Goal: Task Accomplishment & Management: Use online tool/utility

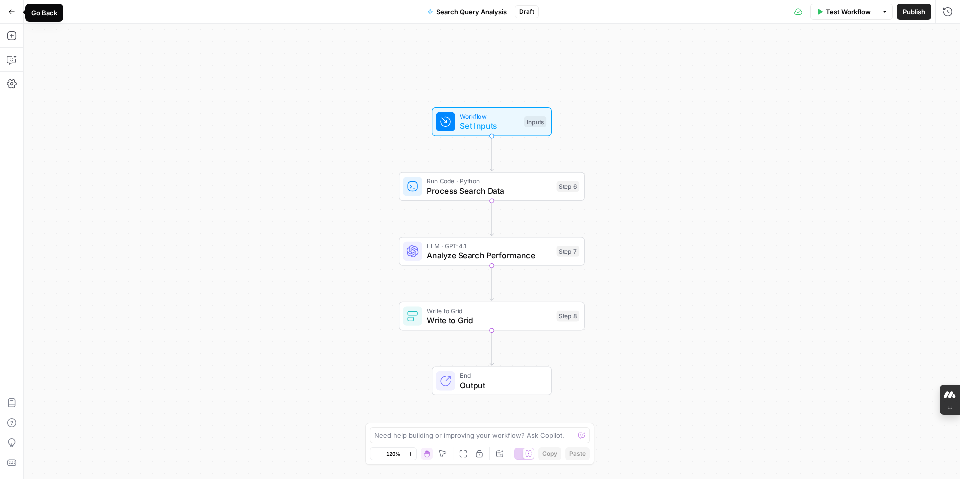
click at [9, 11] on icon "button" at bounding box center [12, 11] width 6 height 4
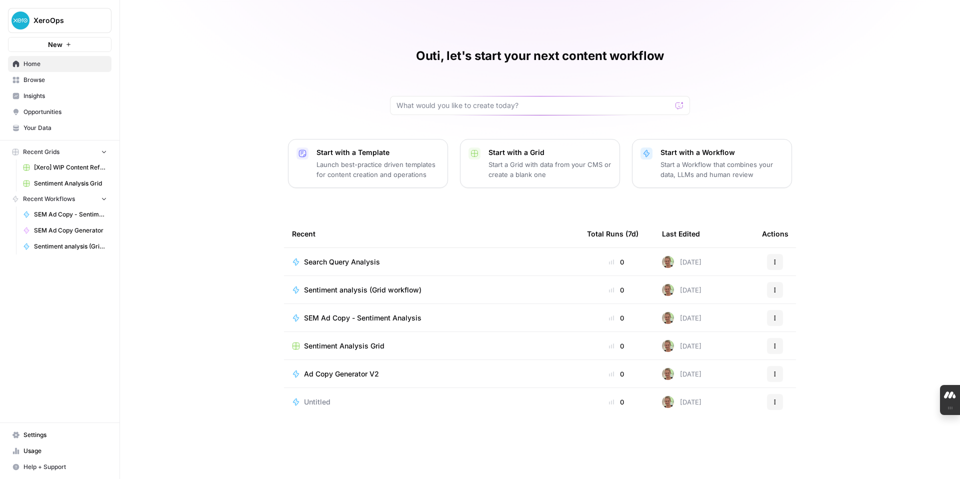
click at [376, 287] on span "Sentiment analysis (Grid workflow)" at bounding box center [362, 290] width 117 height 10
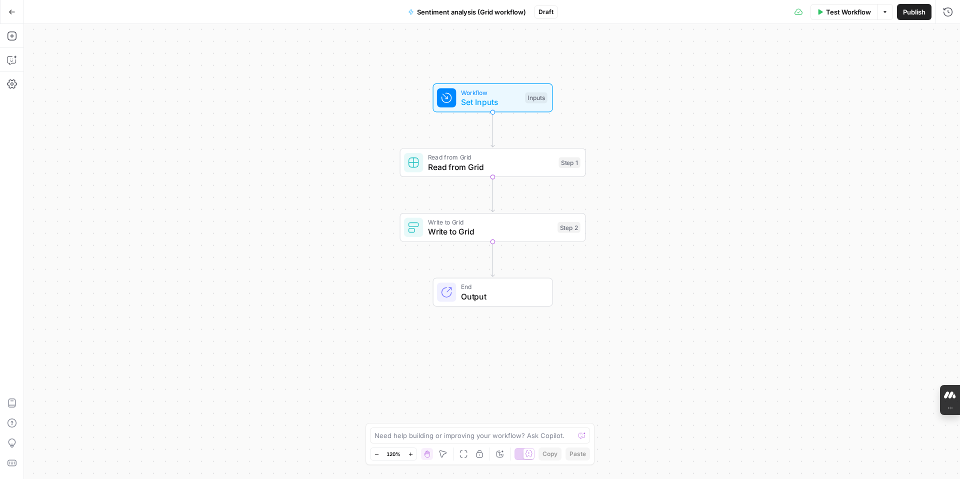
click at [12, 14] on icon "button" at bounding box center [11, 11] width 7 height 7
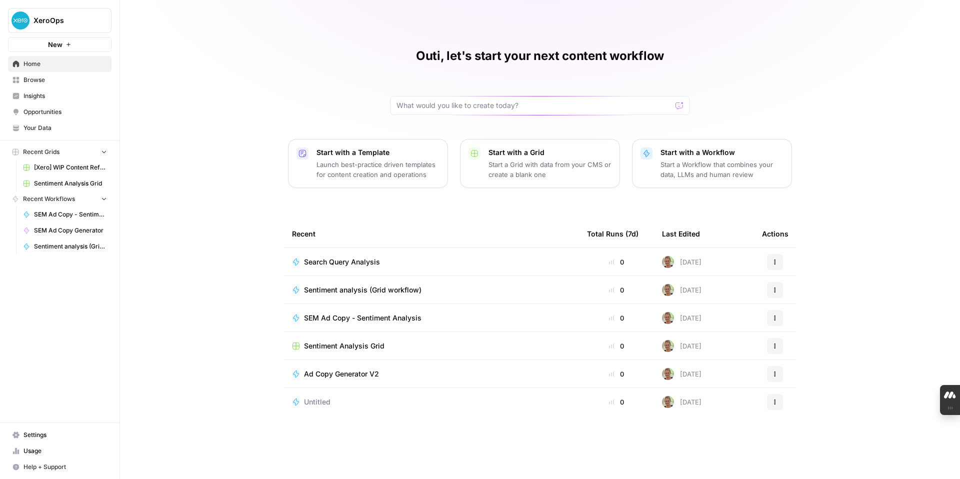
click at [377, 345] on span "Sentiment Analysis Grid" at bounding box center [344, 346] width 80 height 10
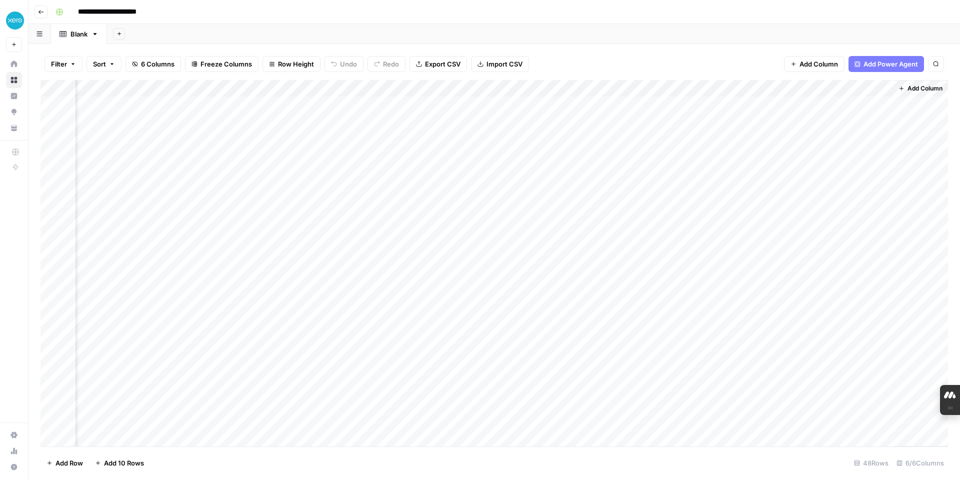
scroll to position [0, 47]
click at [41, 13] on icon "button" at bounding box center [41, 12] width 6 height 6
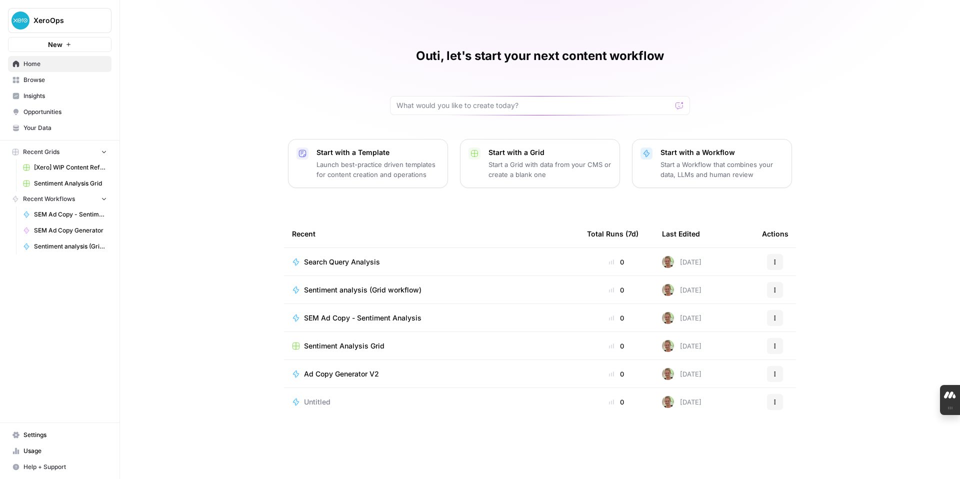
click at [329, 288] on span "Sentiment analysis (Grid workflow)" at bounding box center [362, 290] width 117 height 10
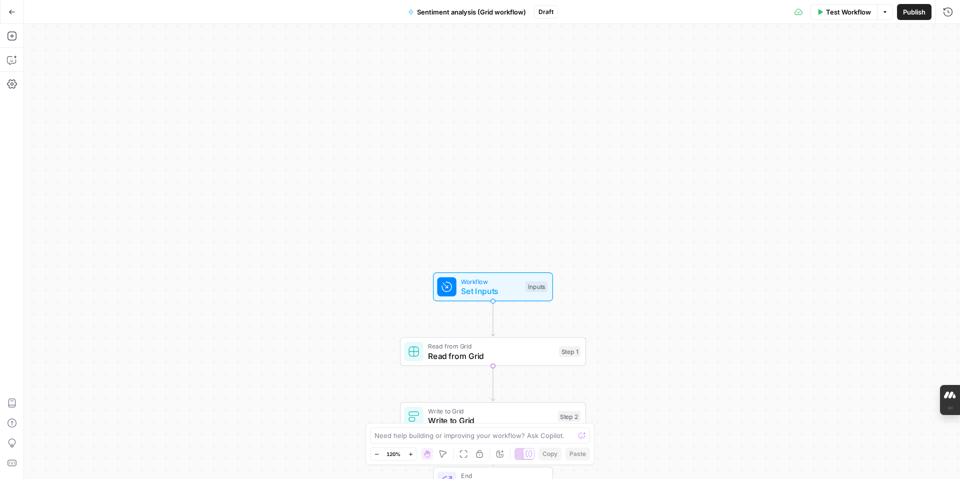
click at [10, 11] on icon "button" at bounding box center [12, 11] width 6 height 4
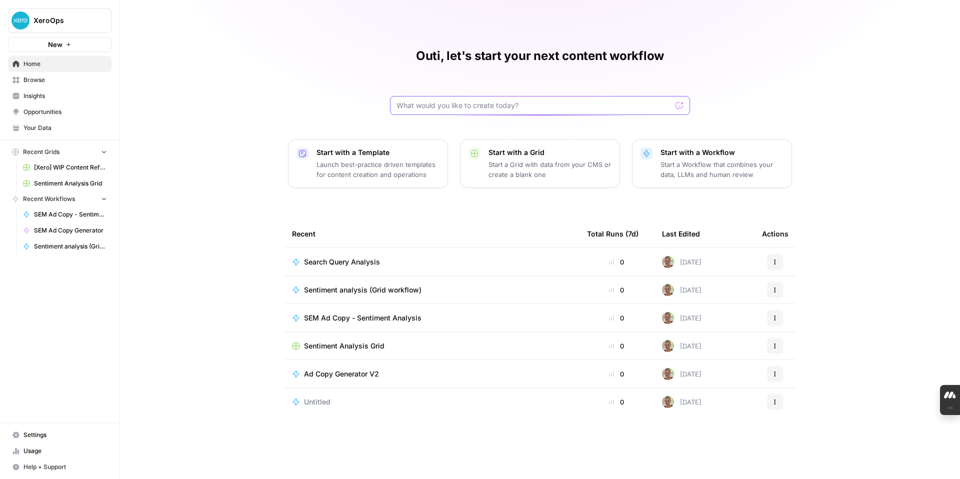
click at [486, 106] on input "text" at bounding box center [533, 105] width 275 height 10
type input "version"
click at [41, 80] on span "Browse" at bounding box center [64, 79] width 83 height 9
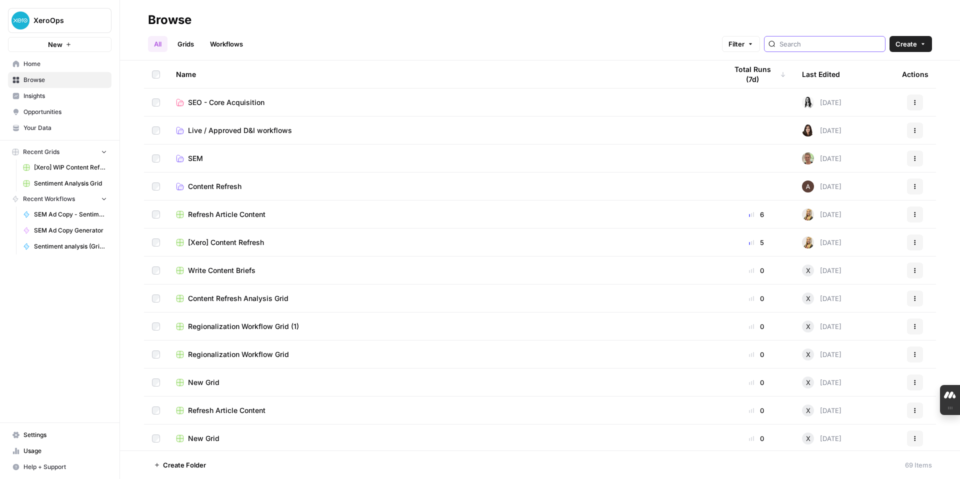
click at [848, 42] on input "search" at bounding box center [829, 44] width 101 height 10
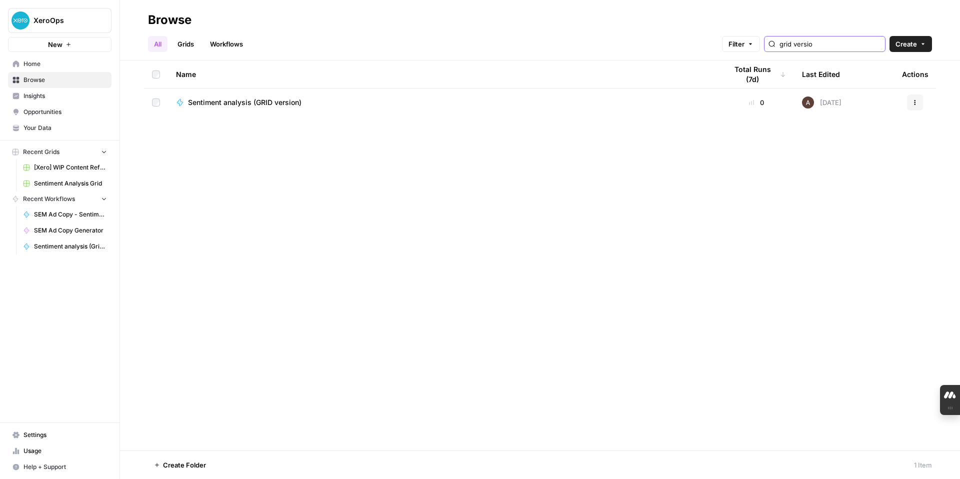
drag, startPoint x: 840, startPoint y: 42, endPoint x: 800, endPoint y: 41, distance: 40.0
click at [800, 41] on div "grid versio" at bounding box center [824, 44] width 121 height 16
type input "gen"
click at [441, 107] on td "SEM Ad Copy Generator" at bounding box center [443, 101] width 551 height 27
click at [247, 99] on span "SEM Ad Copy Generator" at bounding box center [228, 102] width 80 height 10
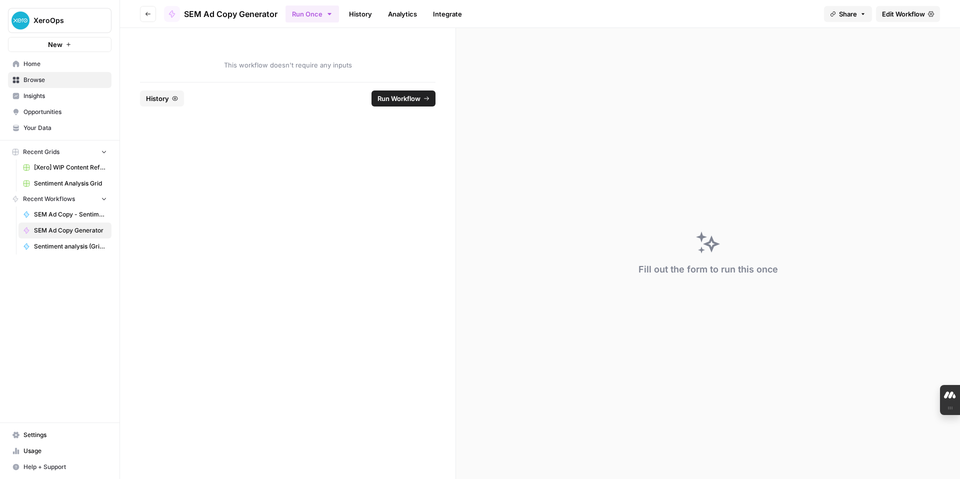
click at [894, 14] on span "Edit Workflow" at bounding box center [903, 14] width 43 height 10
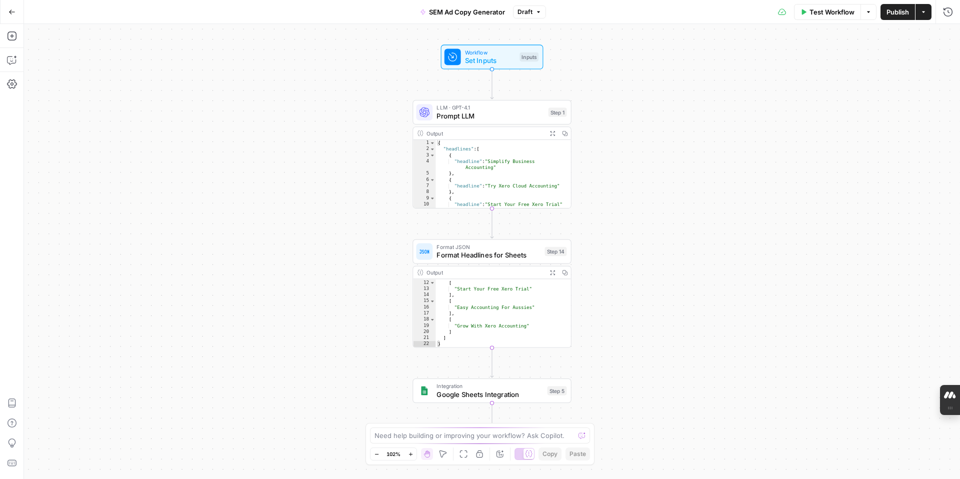
scroll to position [65, 0]
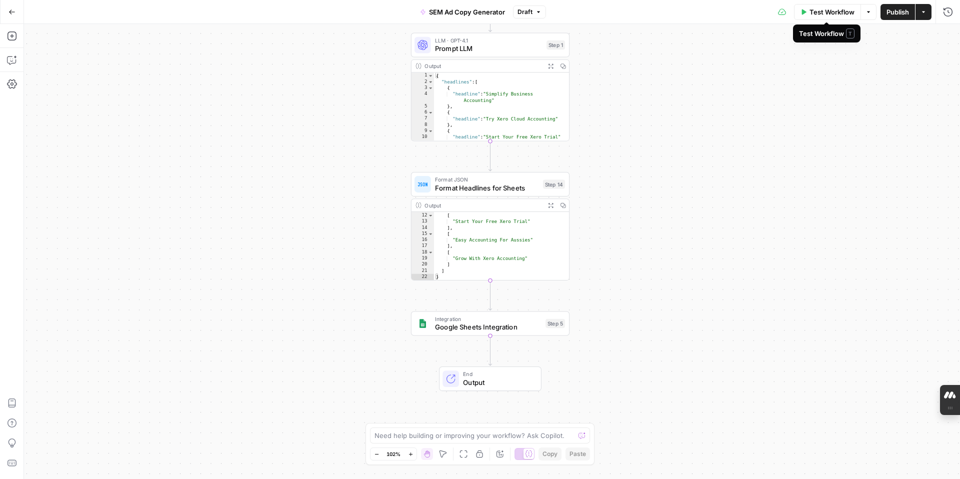
click at [802, 13] on icon "button" at bounding box center [803, 12] width 6 height 6
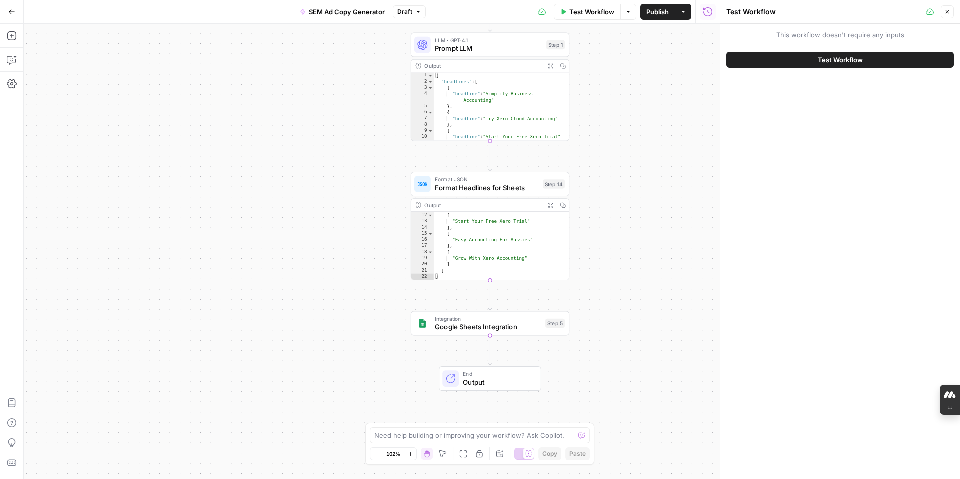
click at [815, 63] on button "Test Workflow" at bounding box center [839, 60] width 227 height 16
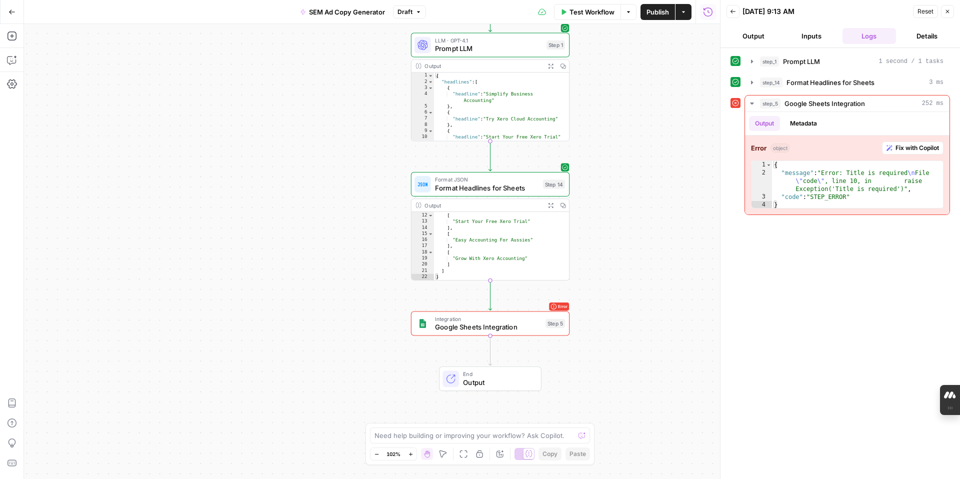
click at [10, 10] on icon "button" at bounding box center [11, 11] width 7 height 7
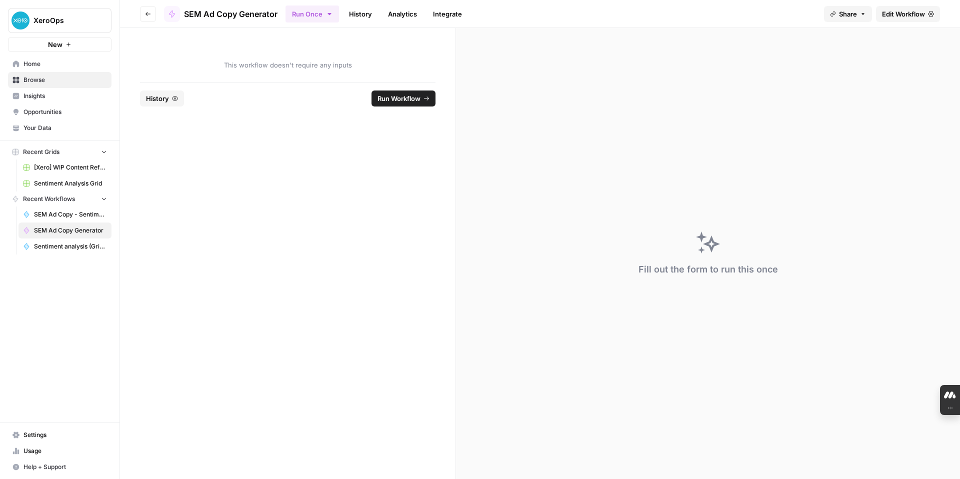
click at [148, 15] on icon "button" at bounding box center [148, 14] width 6 height 6
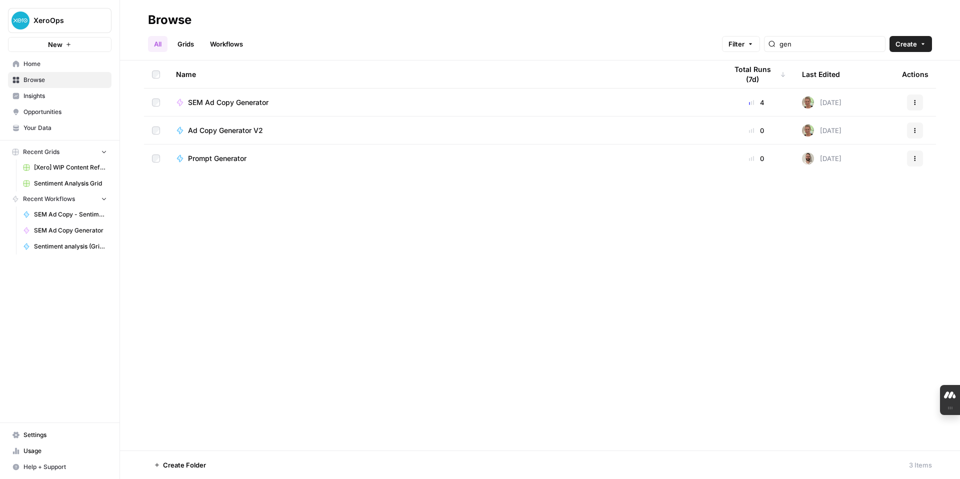
click at [760, 47] on button "Filter" at bounding box center [741, 44] width 38 height 16
click at [825, 43] on input "gen" at bounding box center [829, 44] width 101 height 10
type input "g"
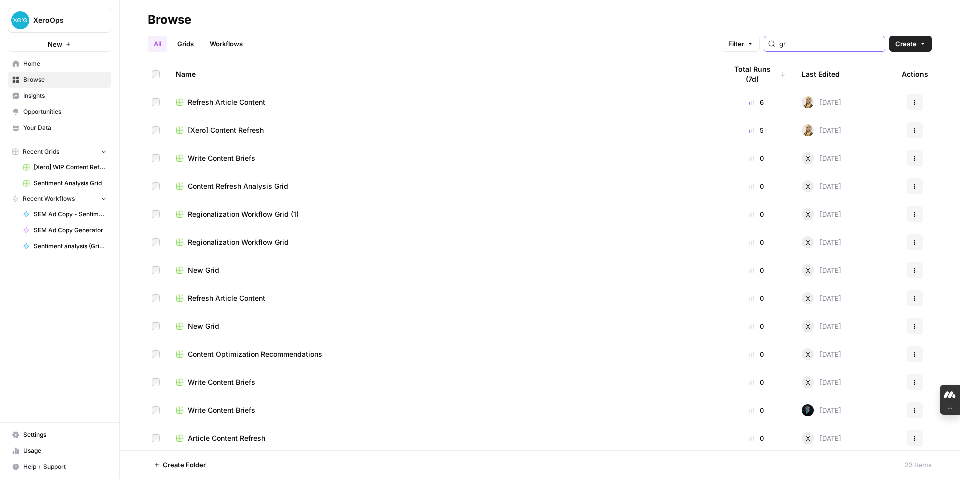
type input "g"
click at [822, 43] on input "grid" at bounding box center [829, 44] width 101 height 10
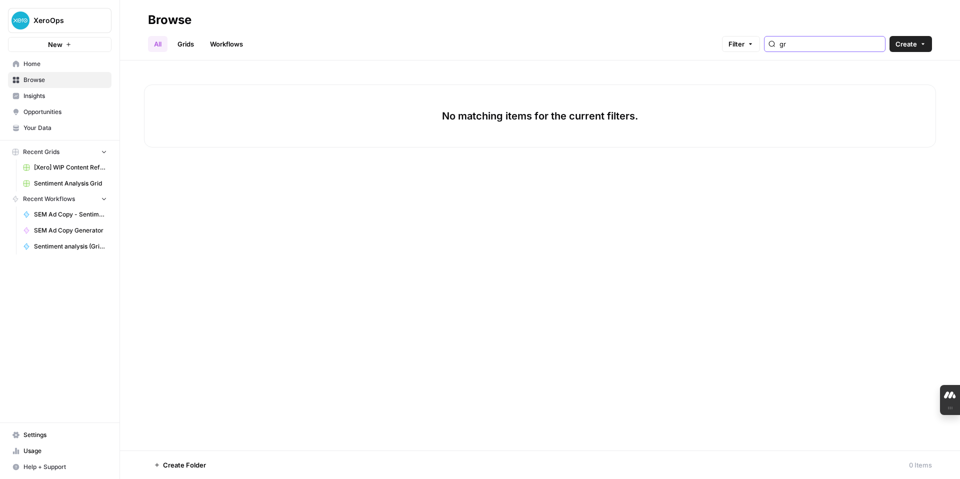
type input "g"
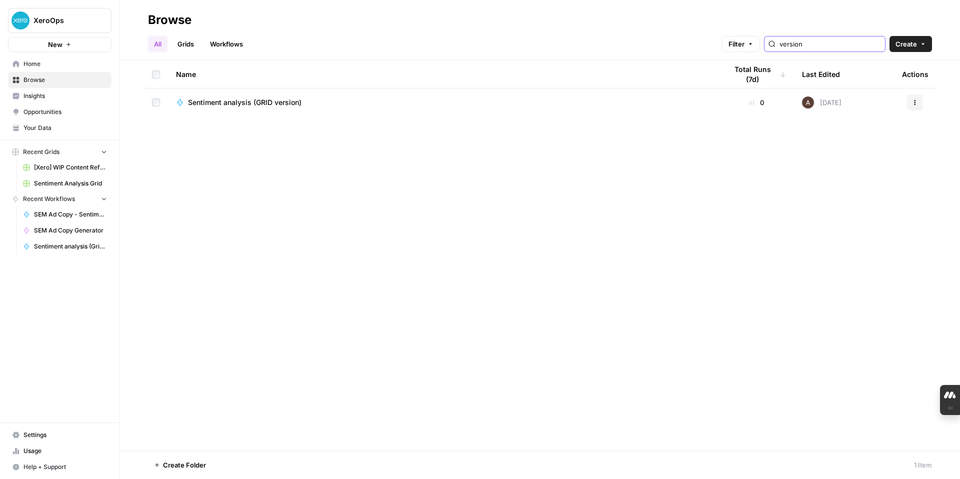
type input "version"
click at [287, 102] on span "Sentiment analysis (GRID version)" at bounding box center [244, 102] width 113 height 10
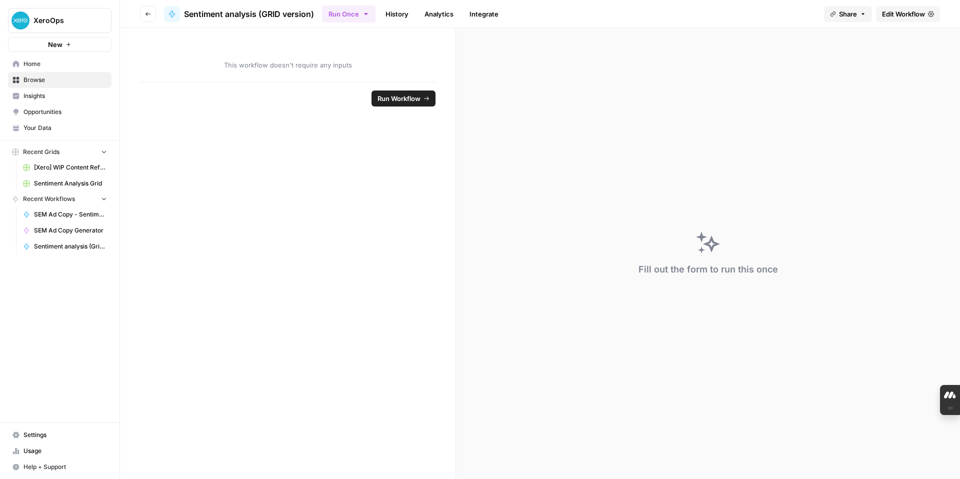
click at [387, 102] on span "Run Workflow" at bounding box center [398, 98] width 43 height 10
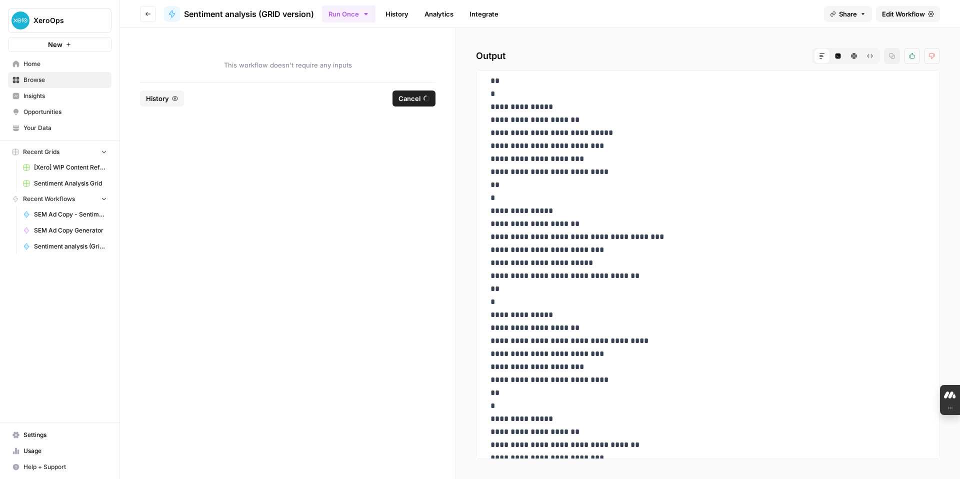
scroll to position [1775, 0]
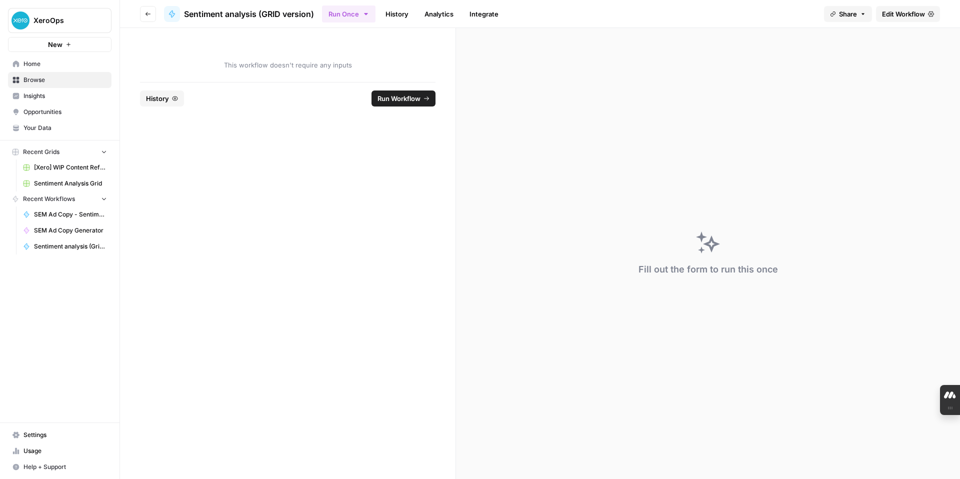
click at [401, 99] on span "Run Workflow" at bounding box center [398, 98] width 43 height 10
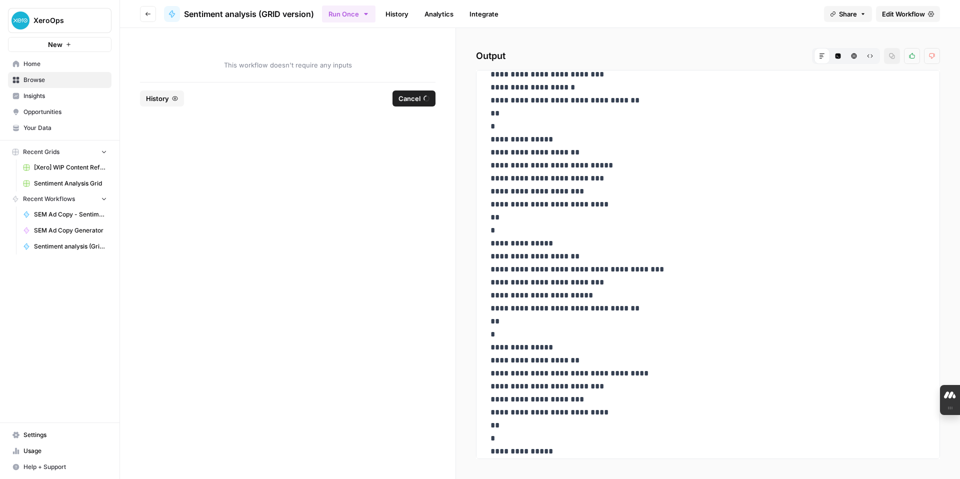
scroll to position [5098, 0]
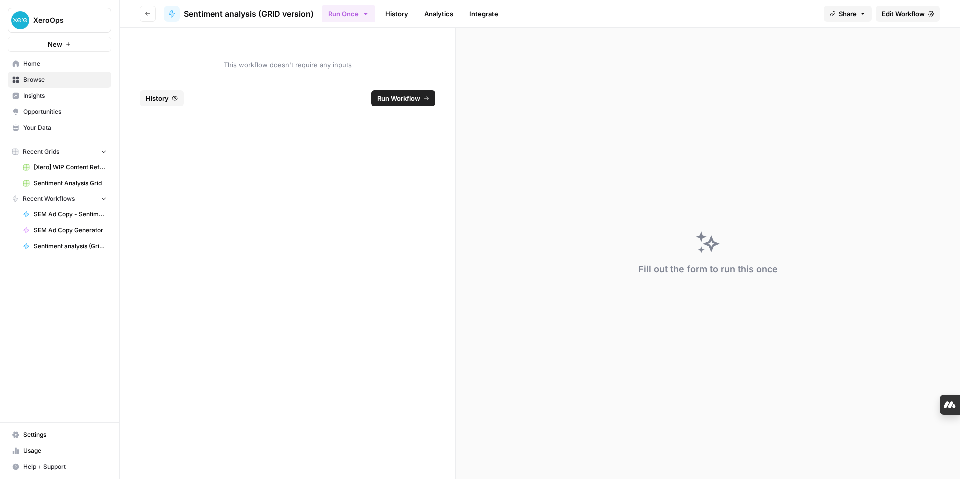
click at [400, 98] on span "Run Workflow" at bounding box center [398, 98] width 43 height 10
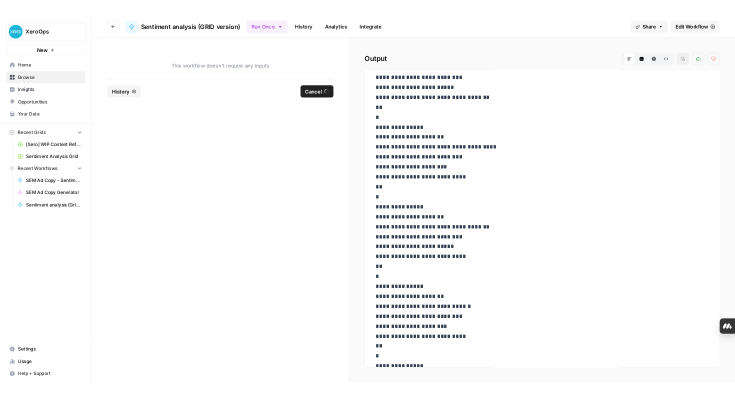
scroll to position [6962, 0]
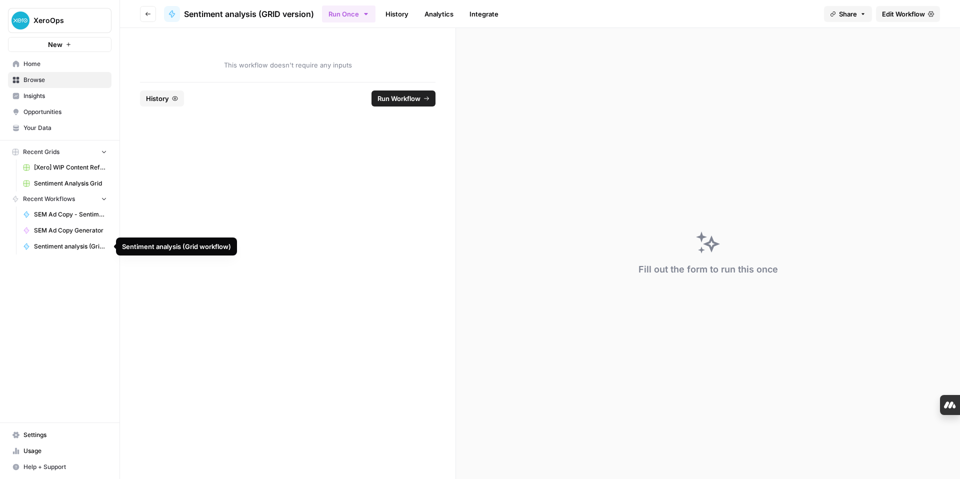
click at [70, 243] on span "Sentiment analysis (Grid workflow)" at bounding box center [70, 246] width 73 height 9
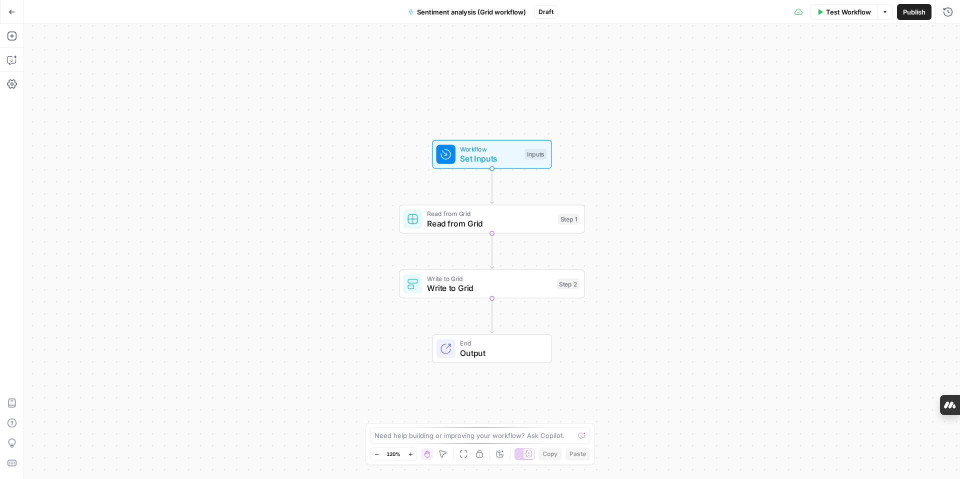
click at [12, 13] on icon "button" at bounding box center [11, 11] width 7 height 7
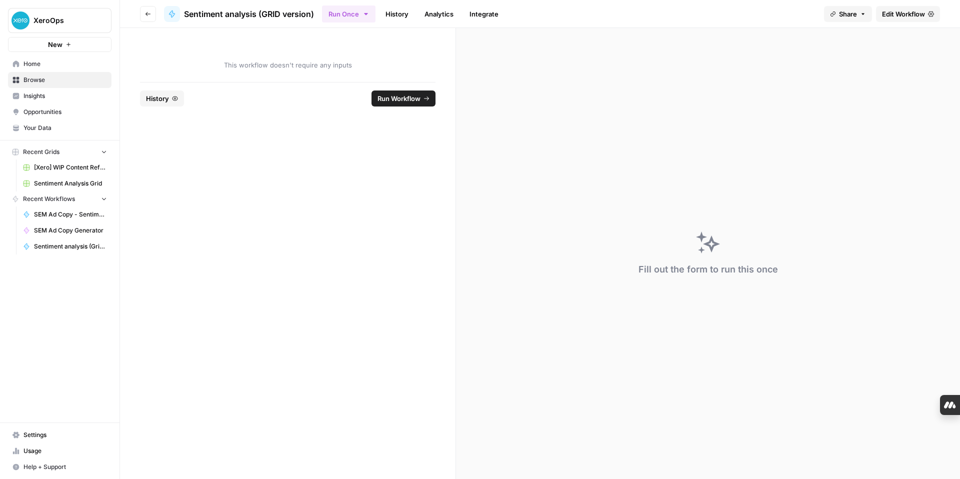
click at [26, 63] on span "Home" at bounding box center [64, 63] width 83 height 9
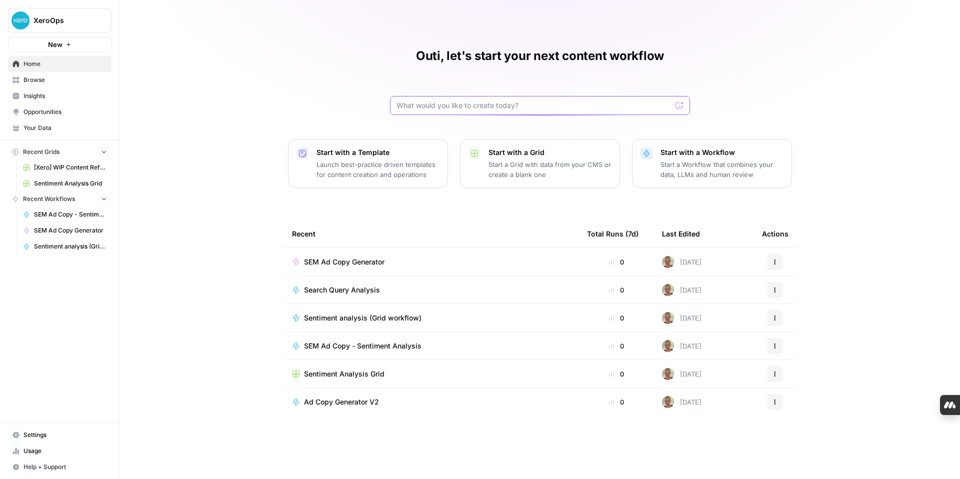
click at [463, 109] on input "text" at bounding box center [533, 105] width 275 height 10
type input "versio"
click button "Send" at bounding box center [679, 105] width 13 height 13
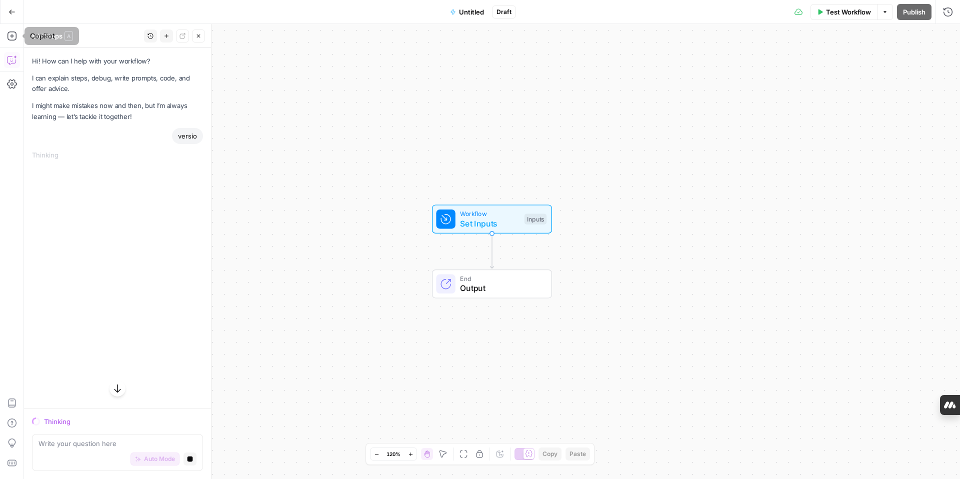
click at [9, 12] on icon "button" at bounding box center [12, 11] width 6 height 4
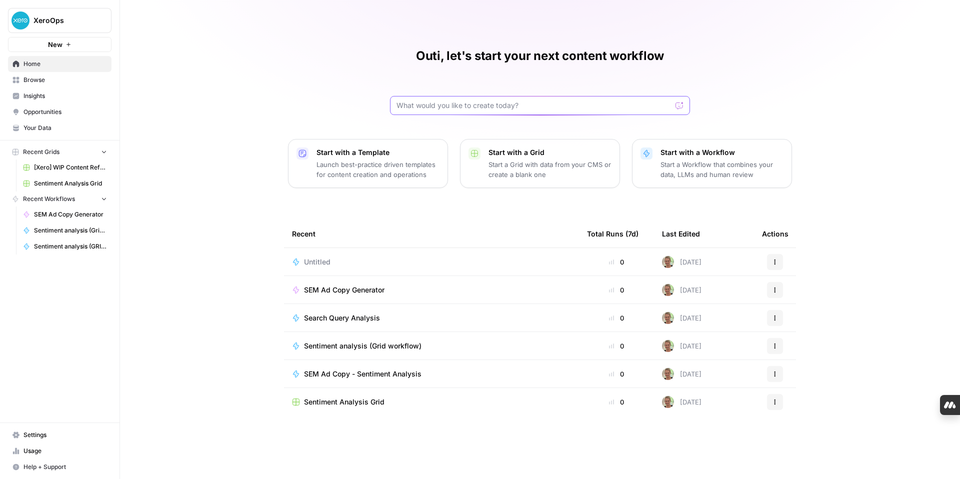
click at [439, 104] on input "text" at bounding box center [533, 105] width 275 height 10
type input "version"
click at [673, 99] on button "Send" at bounding box center [679, 105] width 13 height 13
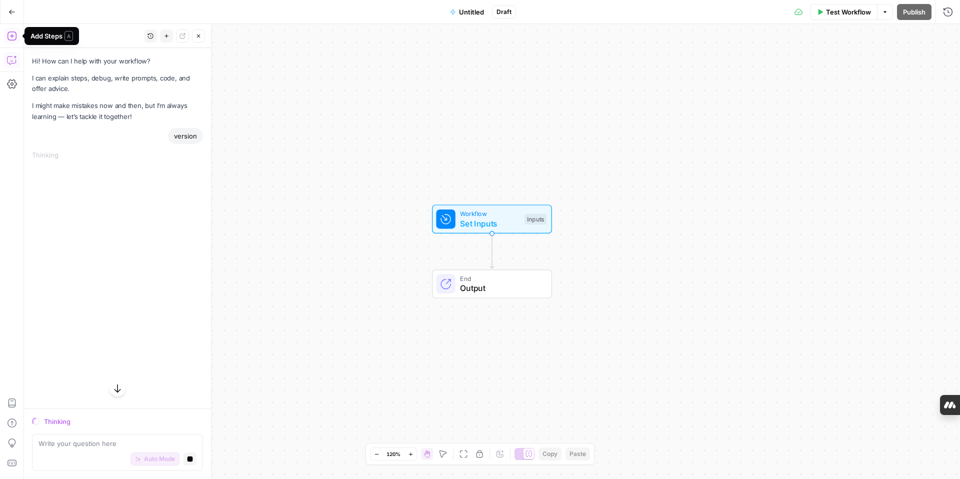
click at [10, 5] on button "Go Back" at bounding box center [12, 12] width 18 height 18
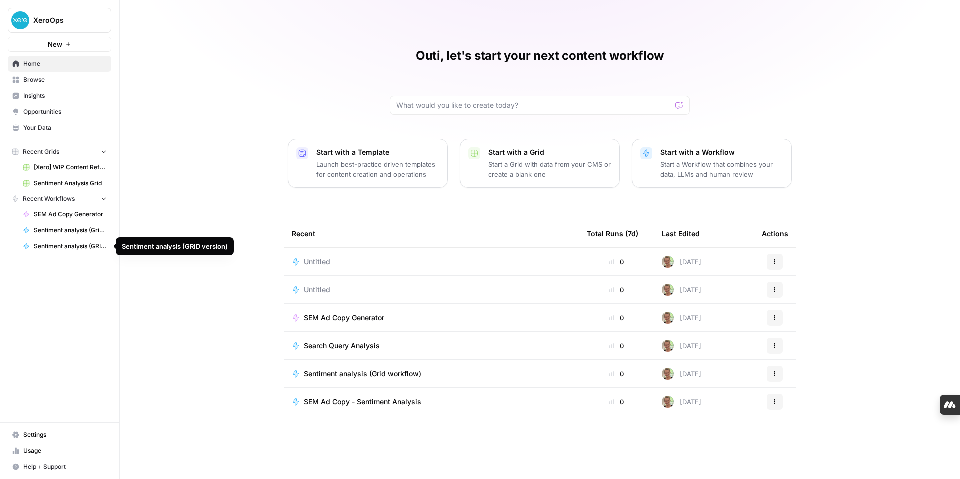
click at [65, 246] on span "Sentiment analysis (GRID version)" at bounding box center [70, 246] width 73 height 9
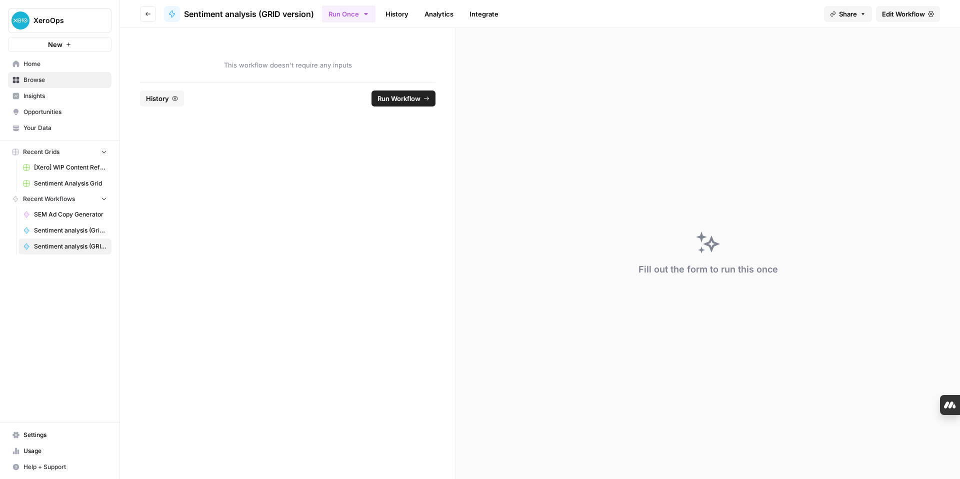
click at [906, 16] on span "Edit Workflow" at bounding box center [903, 14] width 43 height 10
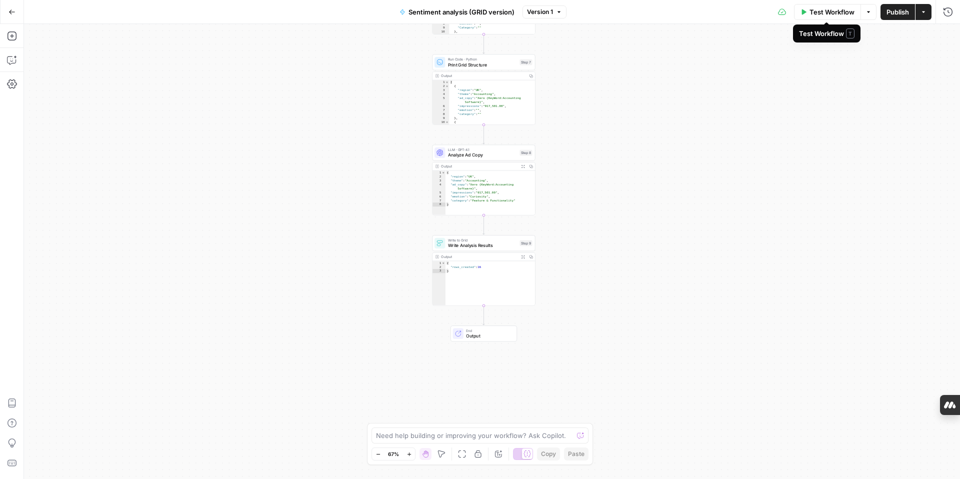
click at [802, 14] on icon "button" at bounding box center [804, 11] width 4 height 5
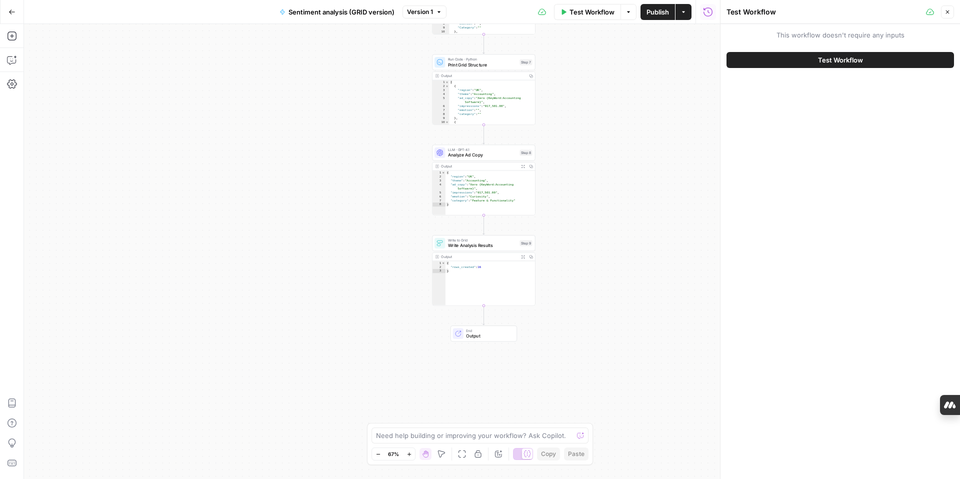
click at [804, 61] on button "Test Workflow" at bounding box center [839, 60] width 227 height 16
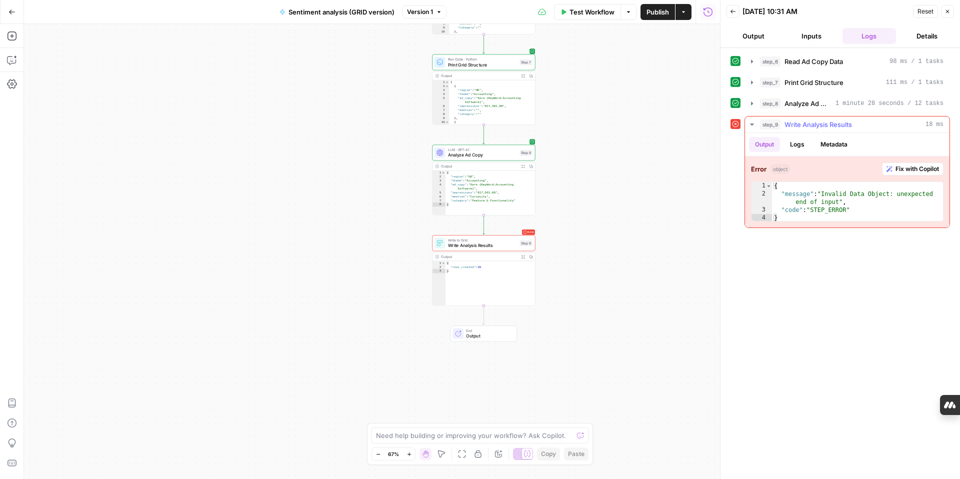
click at [906, 170] on span "Fix with Copilot" at bounding box center [916, 168] width 43 height 9
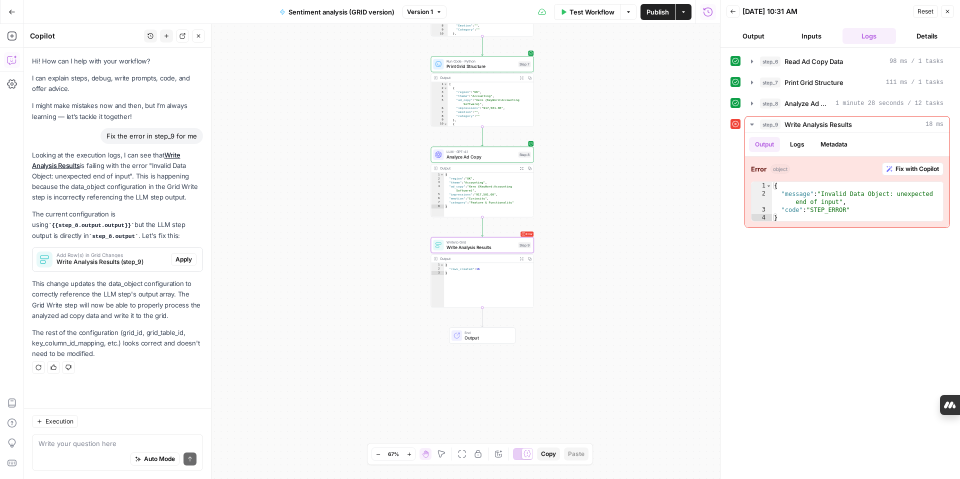
click at [185, 259] on span "Apply" at bounding box center [183, 259] width 16 height 9
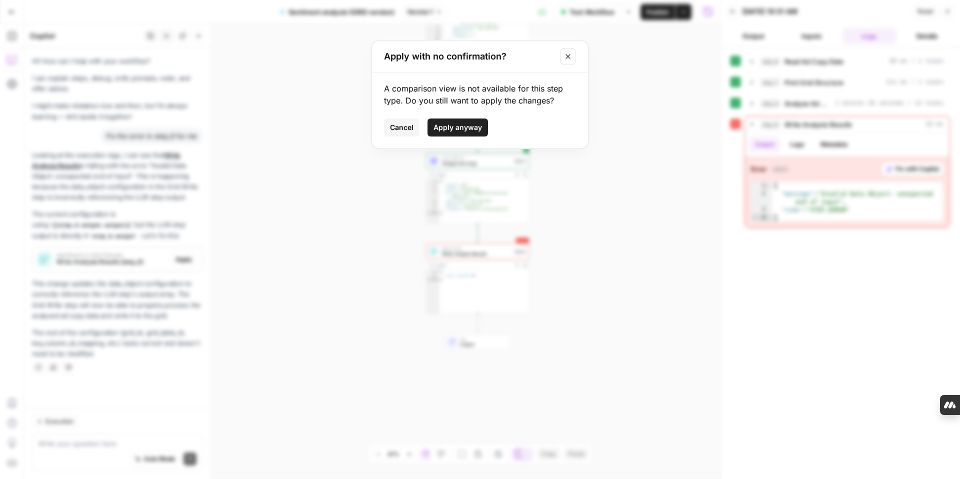
click at [458, 127] on span "Apply anyway" at bounding box center [457, 127] width 48 height 10
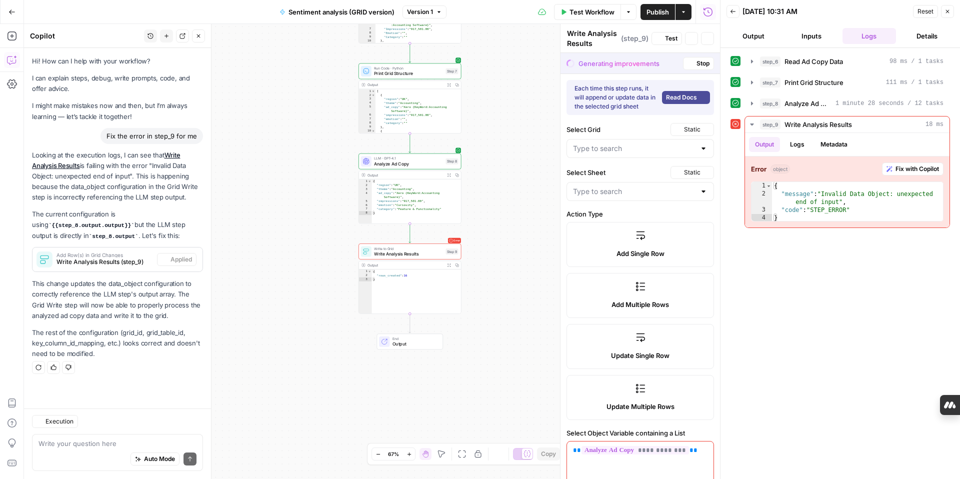
type input "Blank"
type input "Region"
type input "Campaing"
type input "Headline/Asset"
type input "Impressions"
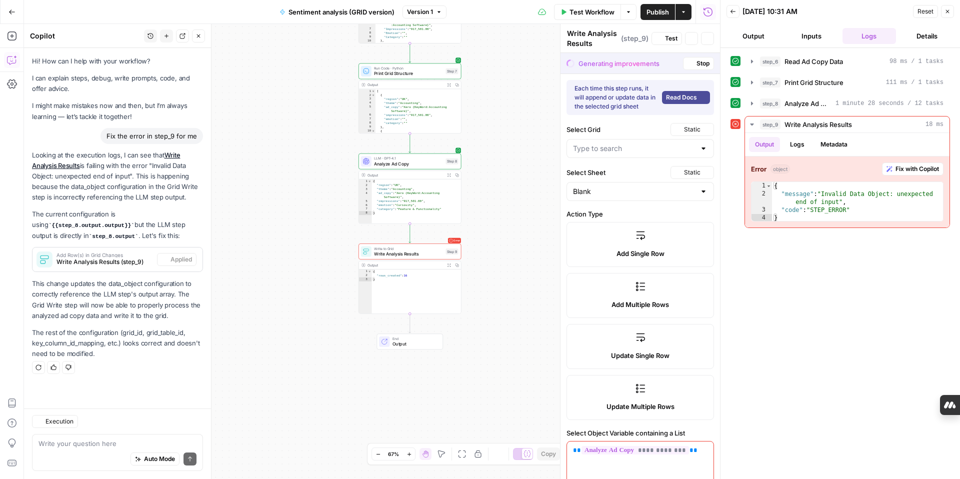
type input "Emotion"
type input "Category"
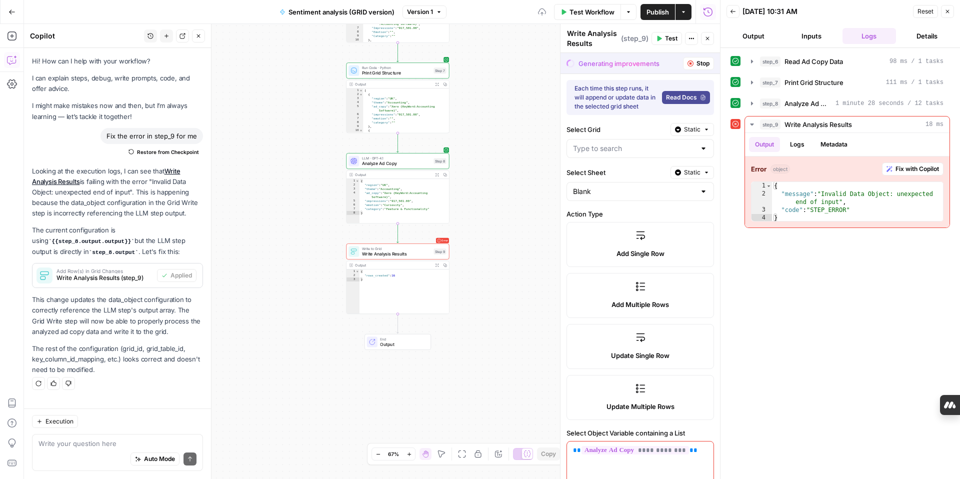
type input "Sentiment Analysis Grid"
click at [9, 11] on icon "button" at bounding box center [12, 11] width 6 height 4
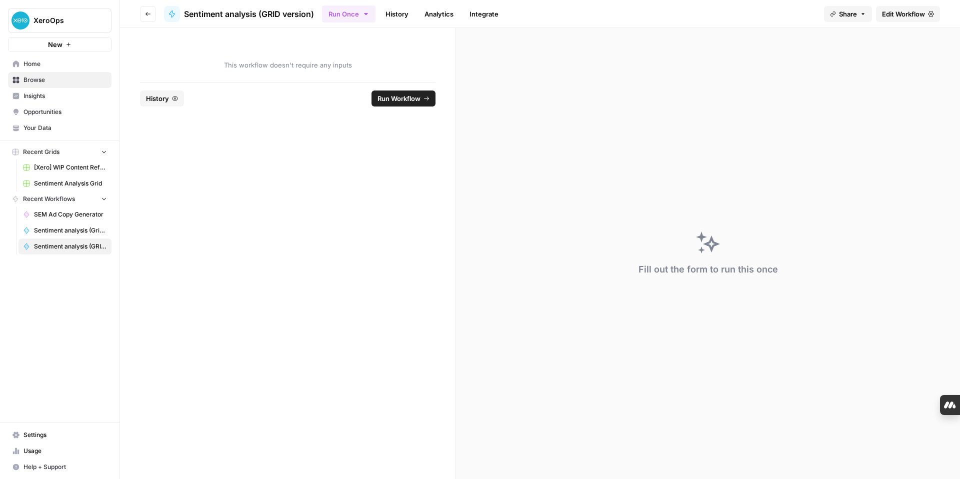
click at [145, 11] on icon "button" at bounding box center [148, 14] width 6 height 6
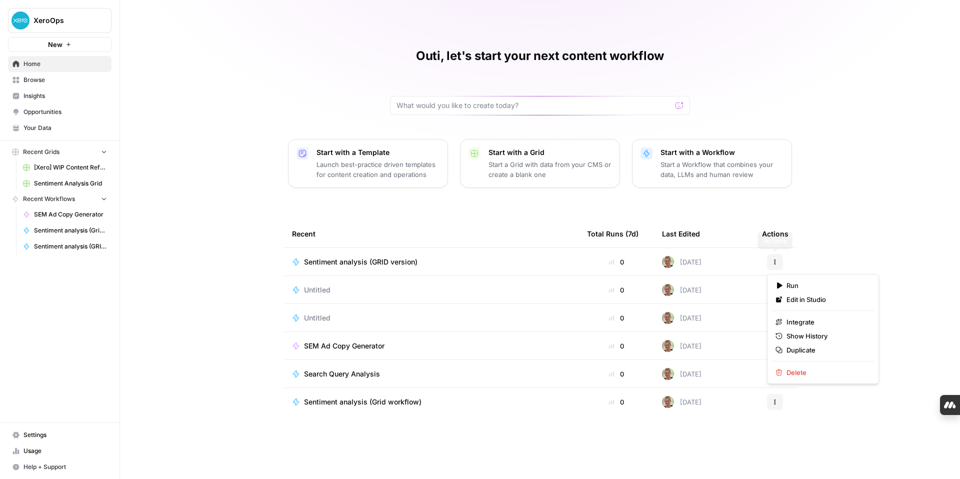
click at [775, 265] on button "Actions" at bounding box center [775, 262] width 16 height 16
click at [854, 218] on div "Outi, let's start your next content workflow Start with a Template Launch best-…" at bounding box center [540, 239] width 840 height 479
click at [390, 404] on span "Sentiment analysis (Grid workflow)" at bounding box center [362, 402] width 117 height 10
click at [776, 403] on icon "button" at bounding box center [775, 402] width 6 height 6
click at [808, 449] on span "Delete" at bounding box center [826, 448] width 80 height 10
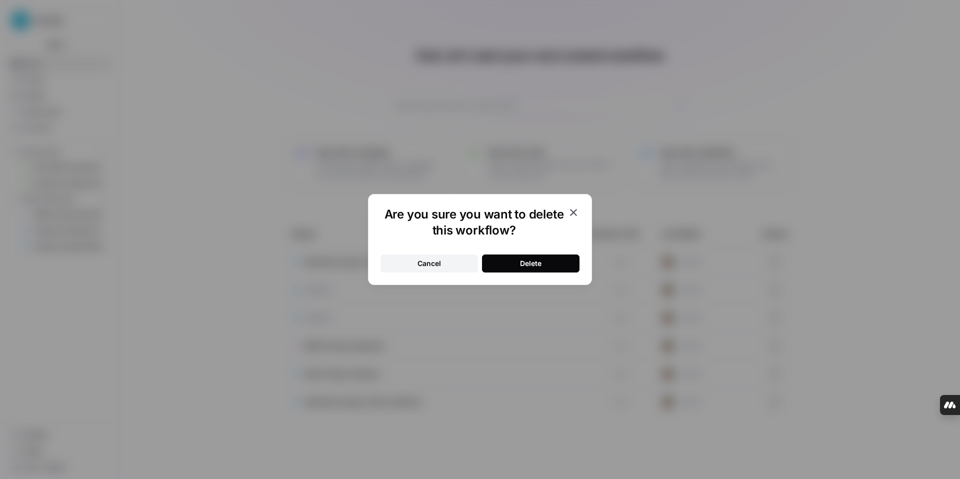
click at [517, 256] on button "Delete" at bounding box center [530, 263] width 97 height 18
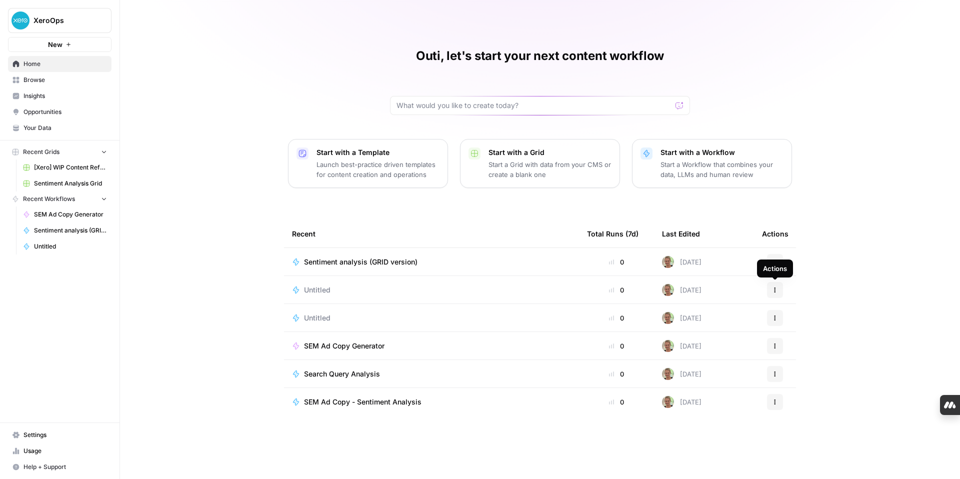
click at [775, 291] on icon "button" at bounding box center [774, 291] width 1 height 1
click at [797, 340] on span "Delete" at bounding box center [826, 336] width 80 height 10
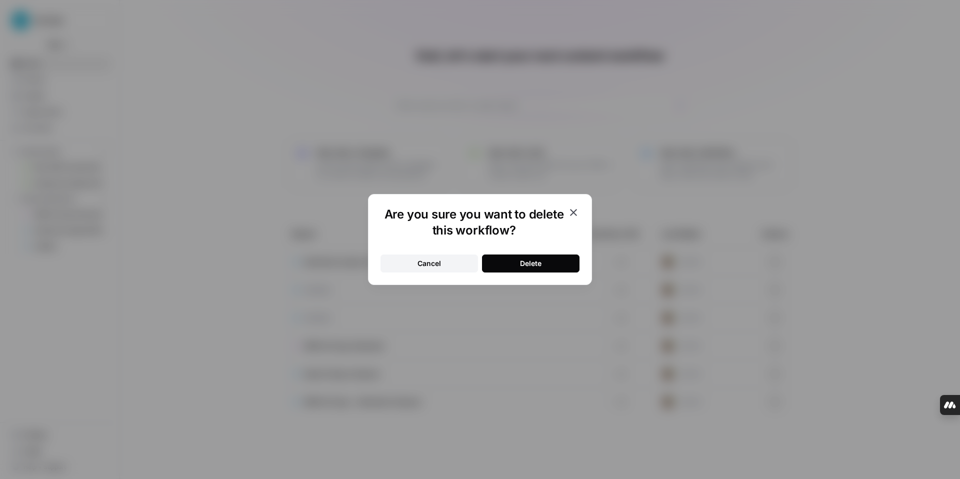
click at [523, 256] on button "Delete" at bounding box center [530, 263] width 97 height 18
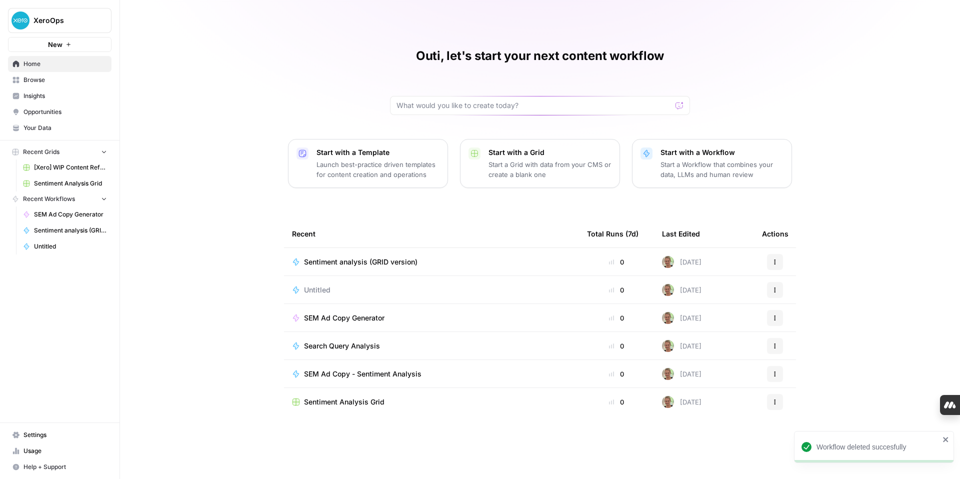
click at [771, 292] on button "Actions" at bounding box center [775, 290] width 16 height 16
click at [809, 335] on span "Delete" at bounding box center [826, 336] width 80 height 10
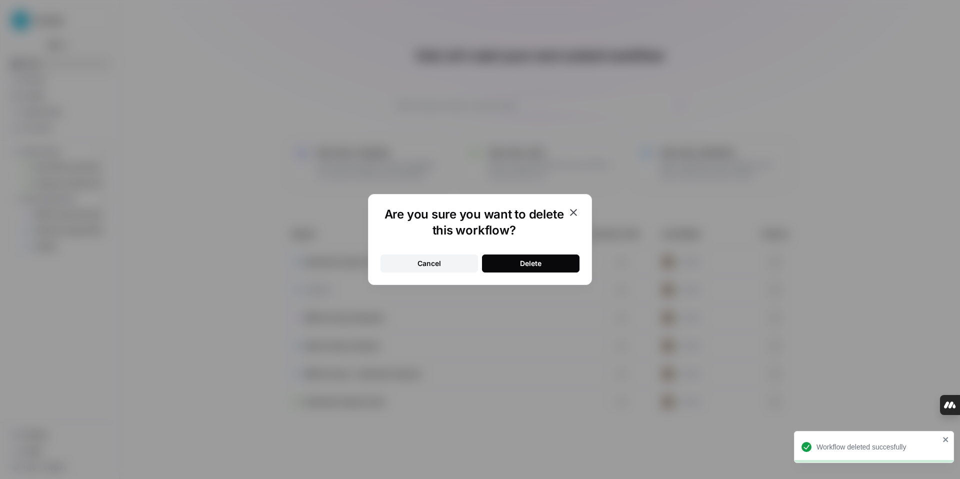
click at [525, 263] on div "Delete" at bounding box center [530, 263] width 21 height 10
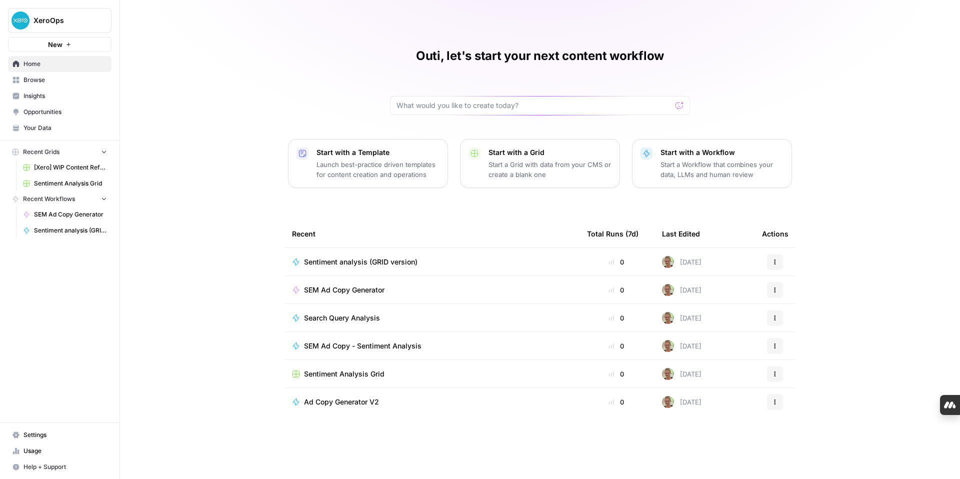
click at [58, 45] on span "New" at bounding box center [55, 44] width 14 height 10
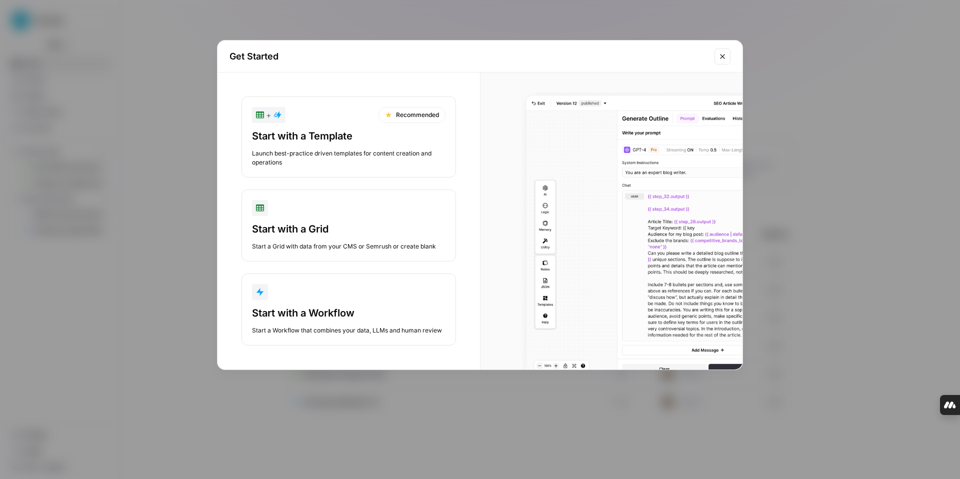
click at [315, 315] on div "Start with a Workflow" at bounding box center [348, 313] width 193 height 14
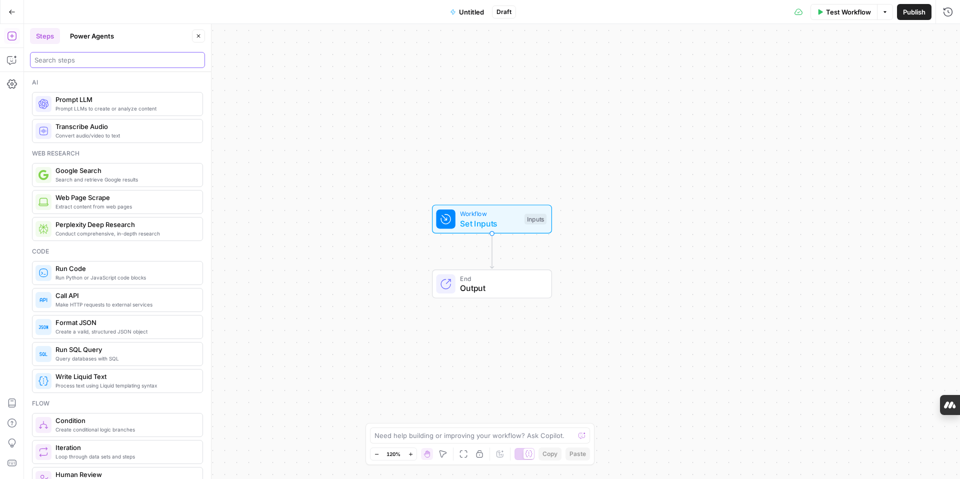
click at [58, 58] on input "search" at bounding box center [117, 60] width 166 height 10
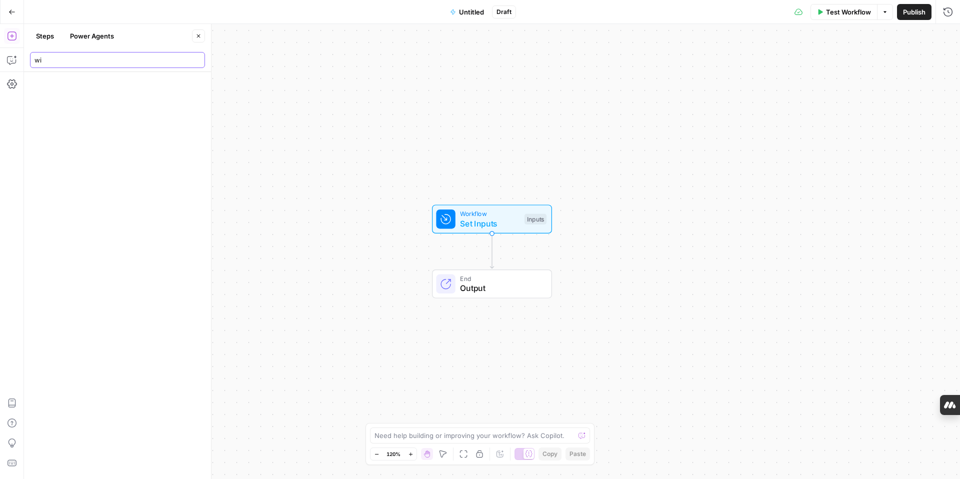
type input "w"
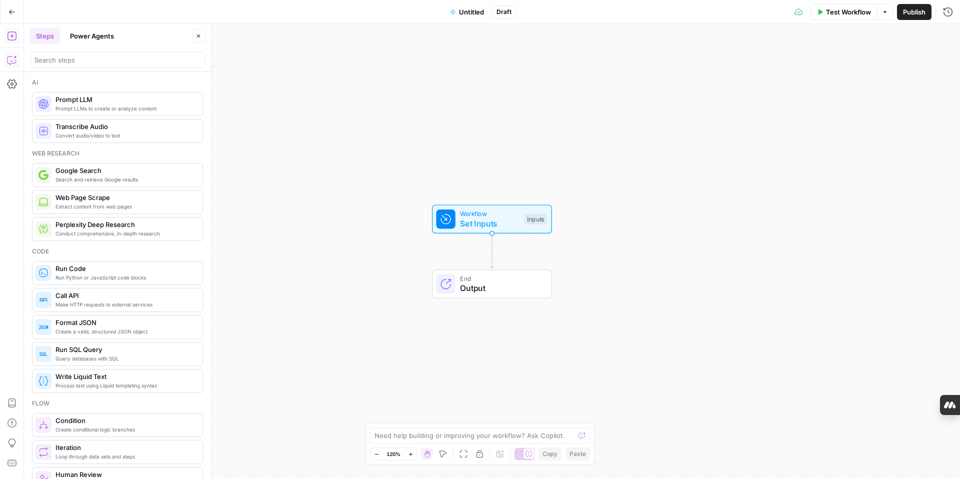
click at [10, 61] on icon "button" at bounding box center [11, 61] width 2 height 0
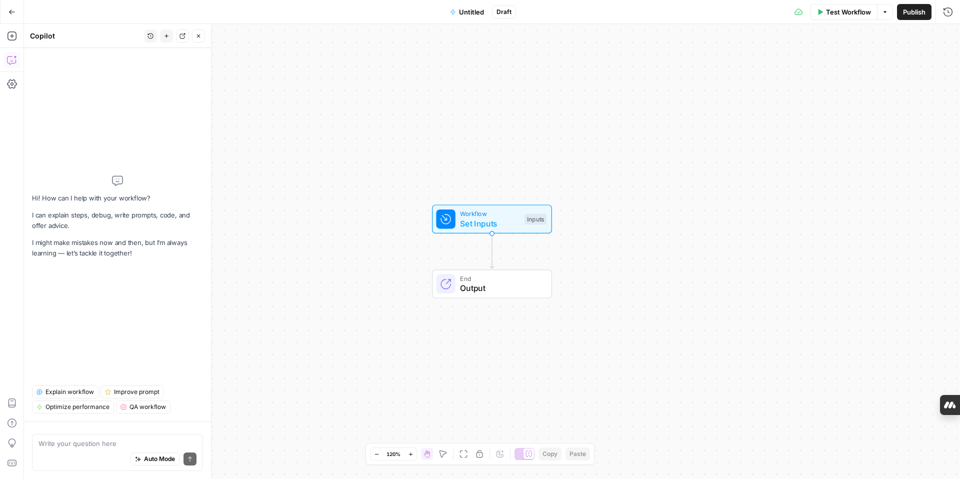
click at [77, 447] on textarea at bounding box center [117, 443] width 158 height 10
type textarea "w"
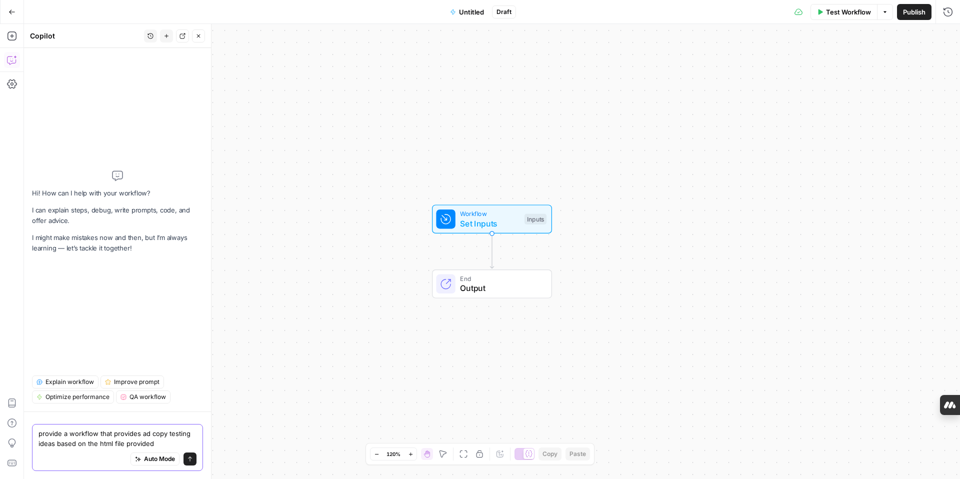
paste textarea "file:///Users/outi.[PERSON_NAME]/Downloads/xero-platypus-v2-20250828%20(1).html"
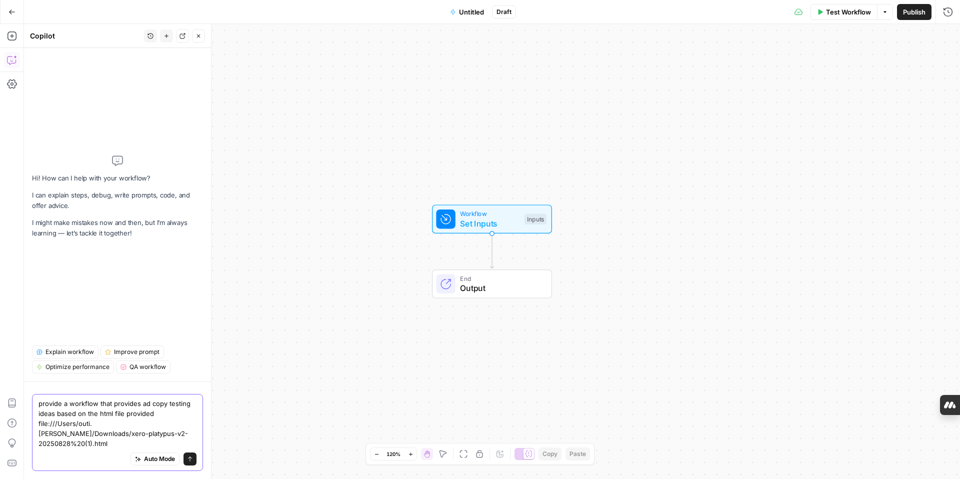
type textarea "provide a workflow that provides ad copy testing ideas based on the html file p…"
click at [191, 461] on icon "submit" at bounding box center [190, 459] width 6 height 6
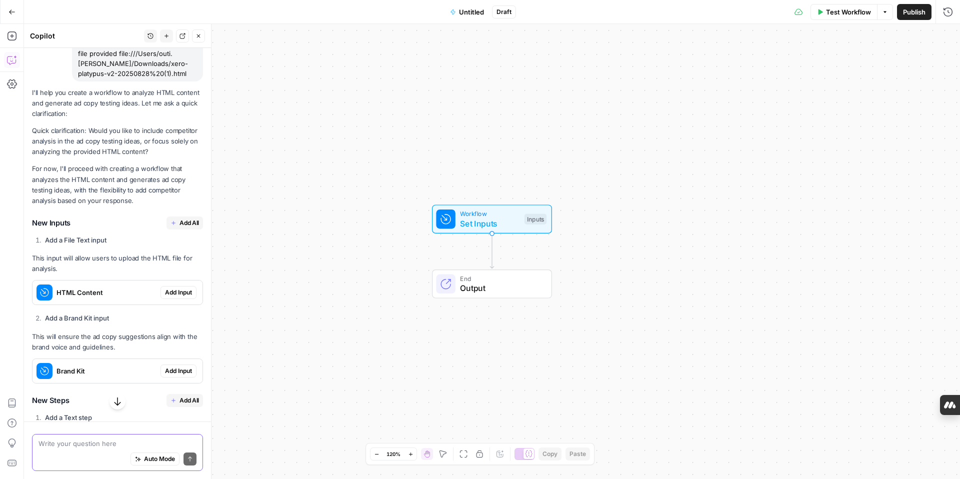
scroll to position [107, 0]
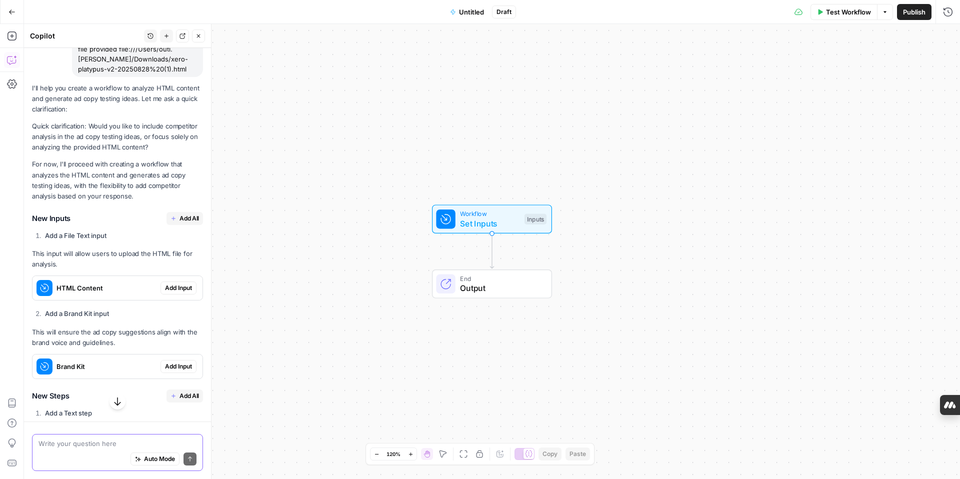
click at [188, 218] on span "Add All" at bounding box center [188, 218] width 19 height 9
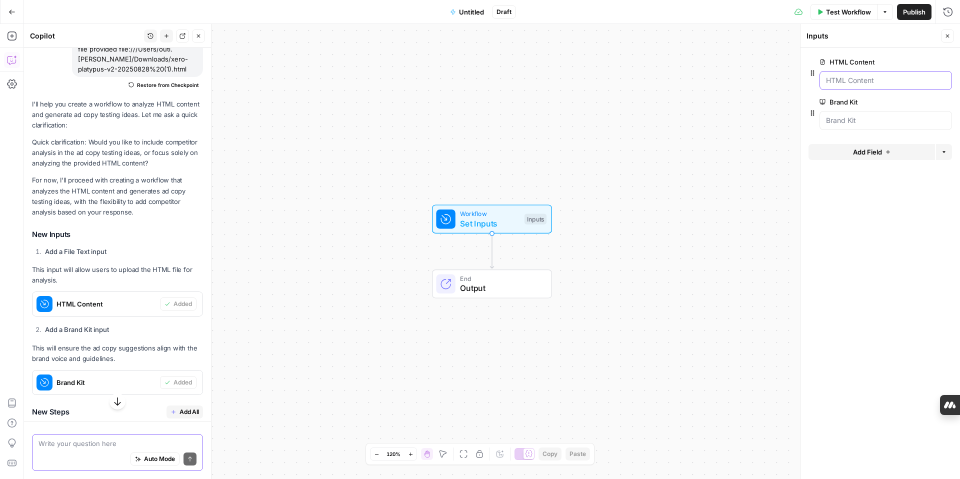
click at [846, 81] on Content "HTML Content" at bounding box center [885, 80] width 119 height 10
click at [919, 62] on span "edit field" at bounding box center [914, 62] width 22 height 8
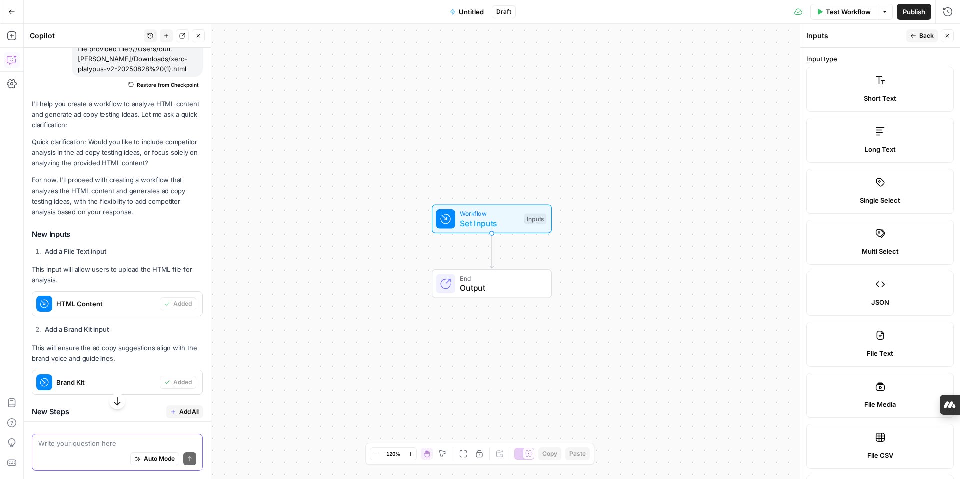
click at [884, 348] on span "File Text" at bounding box center [880, 353] width 26 height 10
click at [502, 220] on span "Set Inputs" at bounding box center [489, 223] width 59 height 12
click at [886, 347] on label "File Text" at bounding box center [879, 344] width 147 height 45
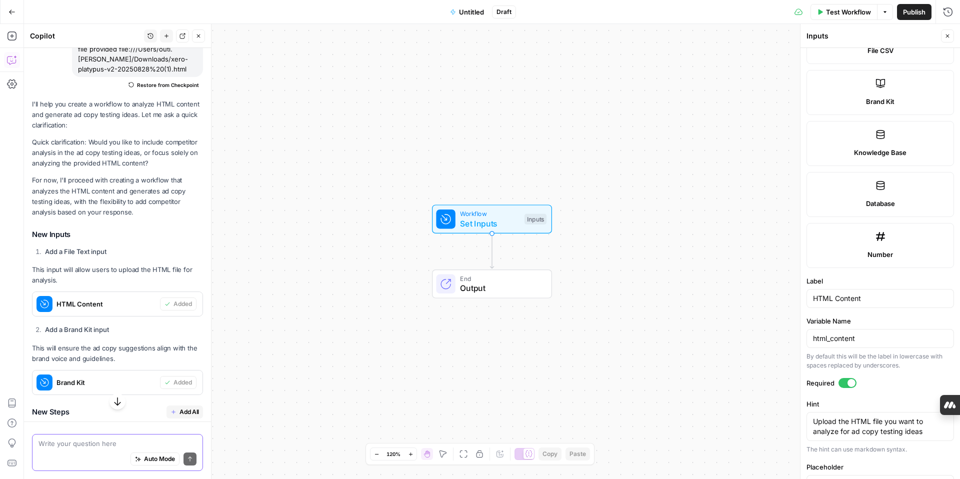
scroll to position [439, 0]
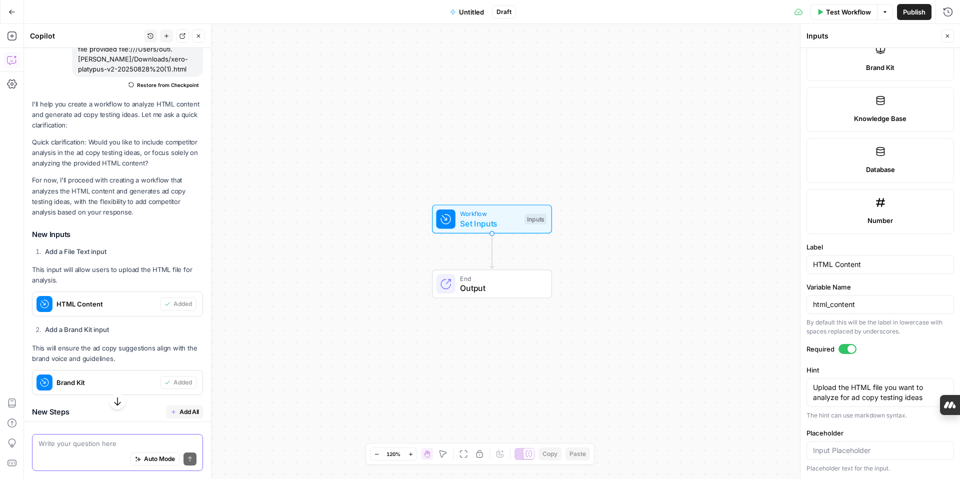
click at [105, 448] on div "Auto Mode Send" at bounding box center [117, 459] width 158 height 22
type textarea "where do I put the link to the html contenet"
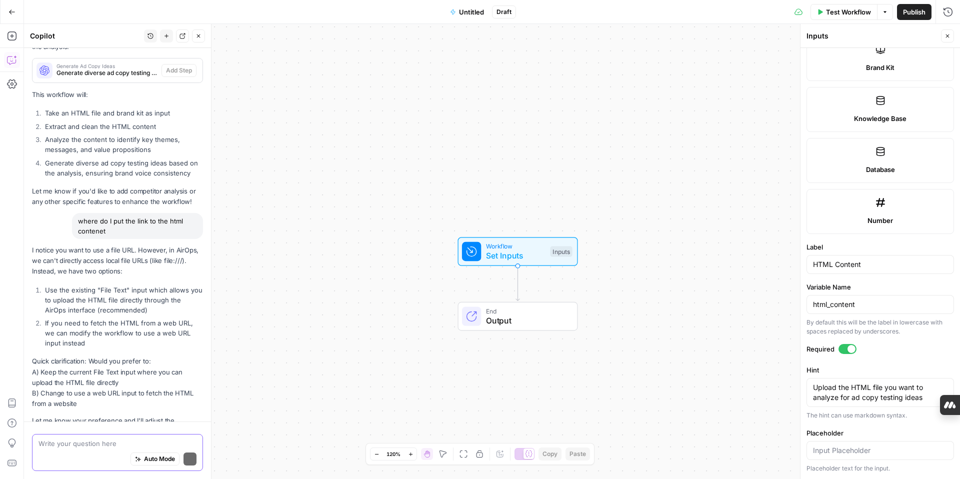
scroll to position [703, 0]
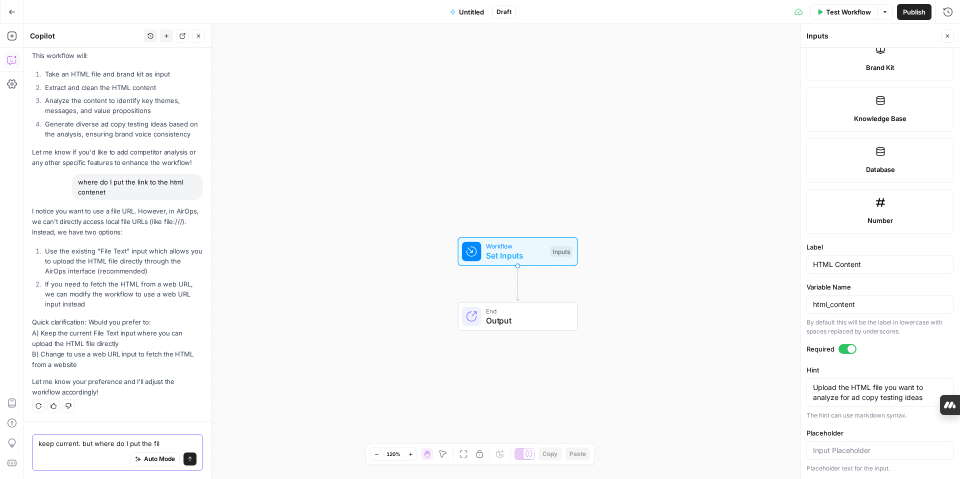
type textarea "keep current. but where do I put the file"
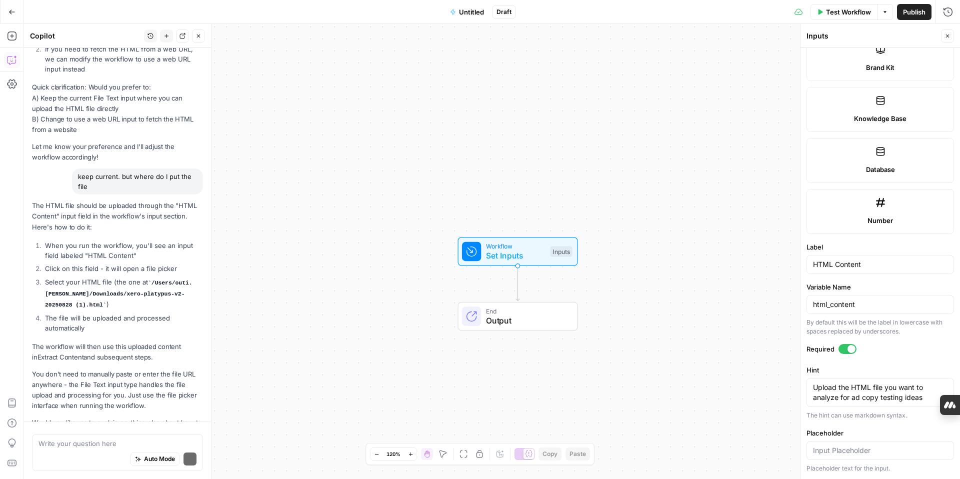
scroll to position [978, 0]
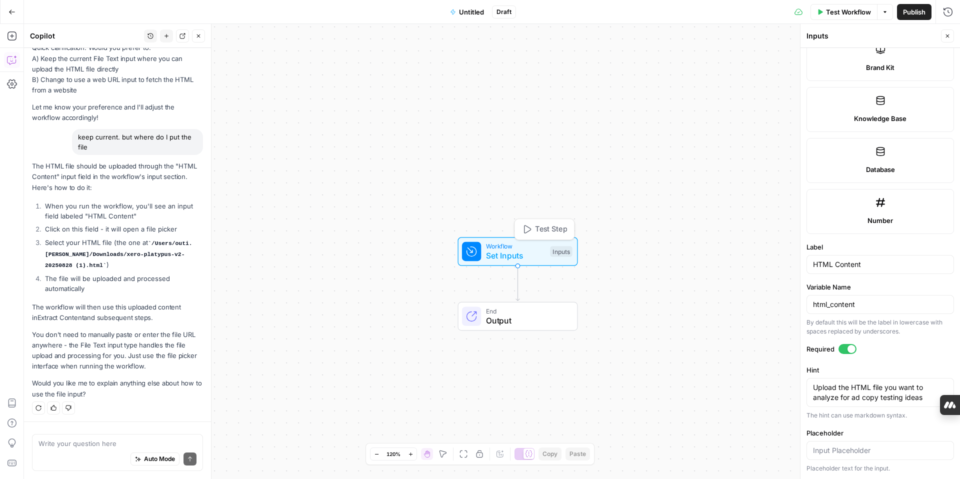
click at [516, 254] on span "Set Inputs" at bounding box center [515, 255] width 59 height 12
click at [558, 252] on div "Inputs" at bounding box center [561, 251] width 22 height 11
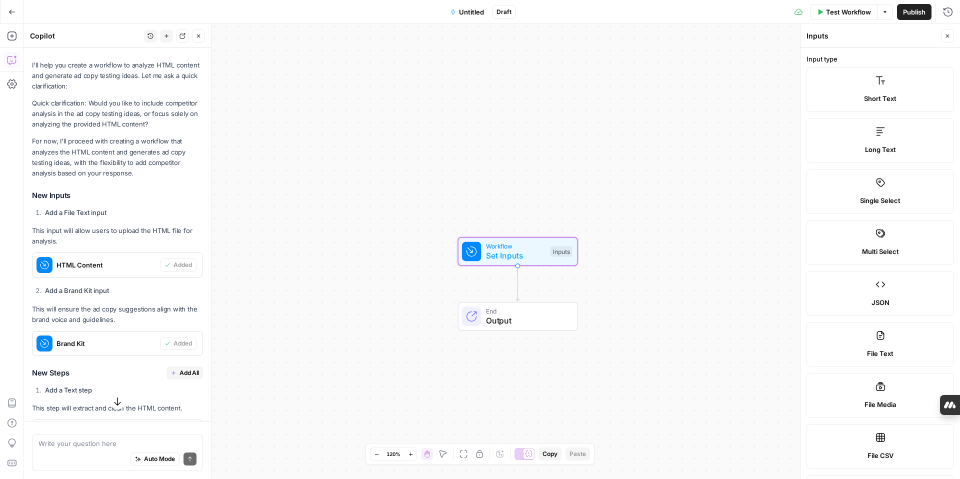
scroll to position [162, 0]
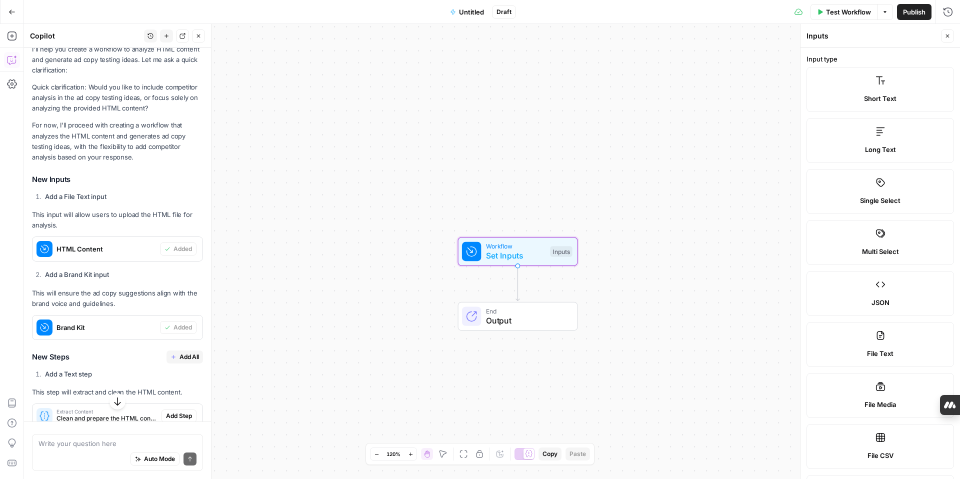
click at [107, 250] on span "HTML Content" at bounding box center [105, 249] width 99 height 10
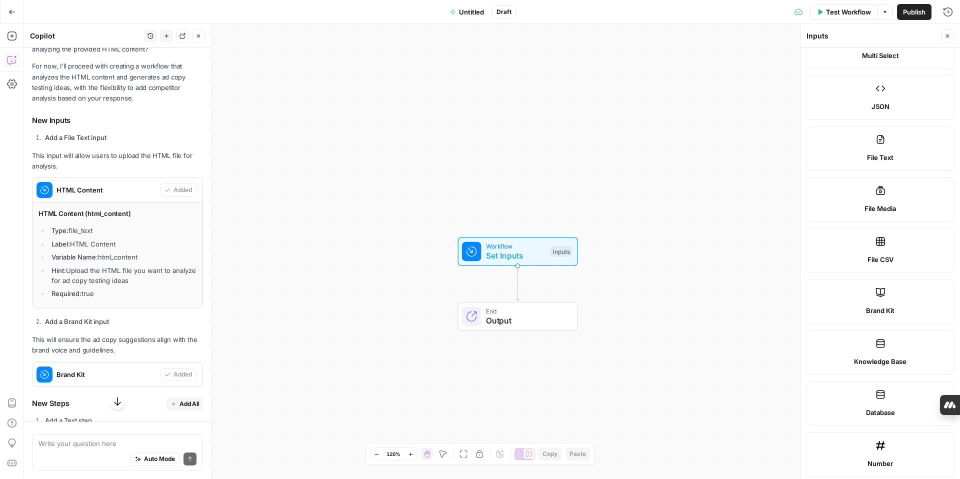
scroll to position [0, 0]
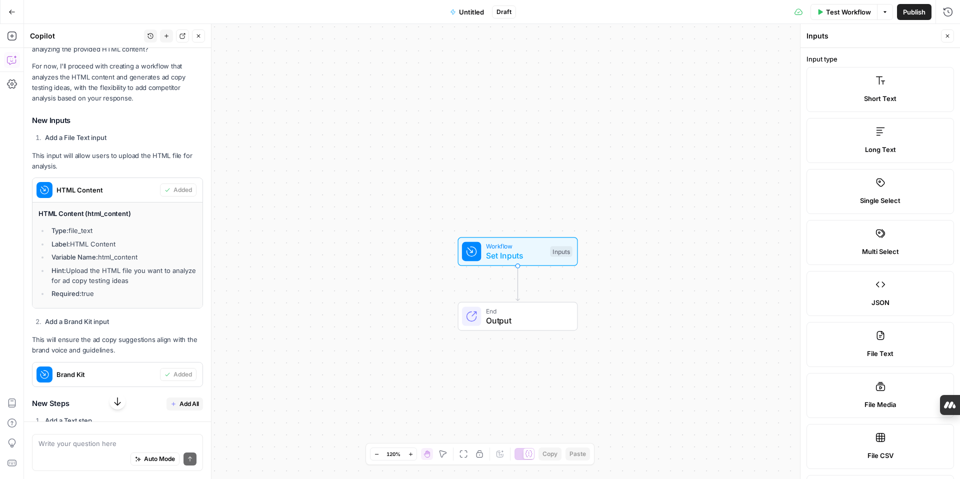
click at [880, 91] on label "Short Text" at bounding box center [879, 89] width 147 height 45
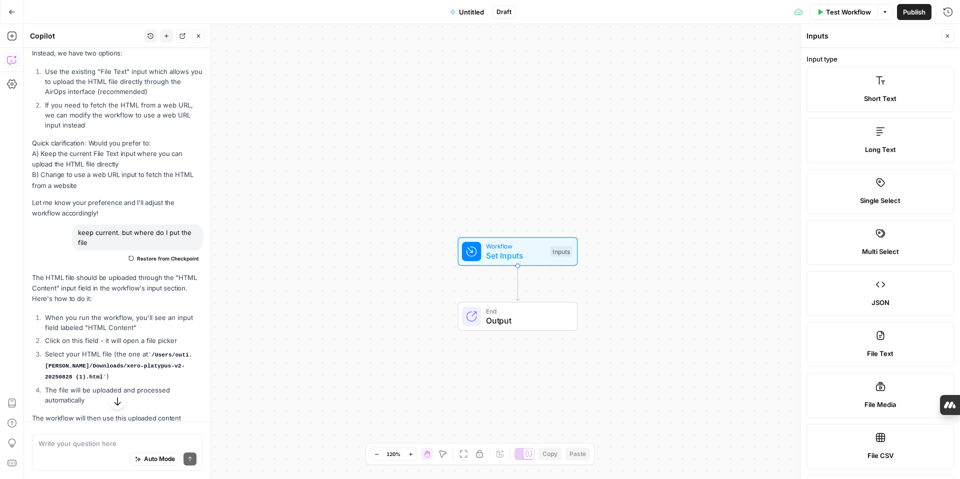
scroll to position [1115, 0]
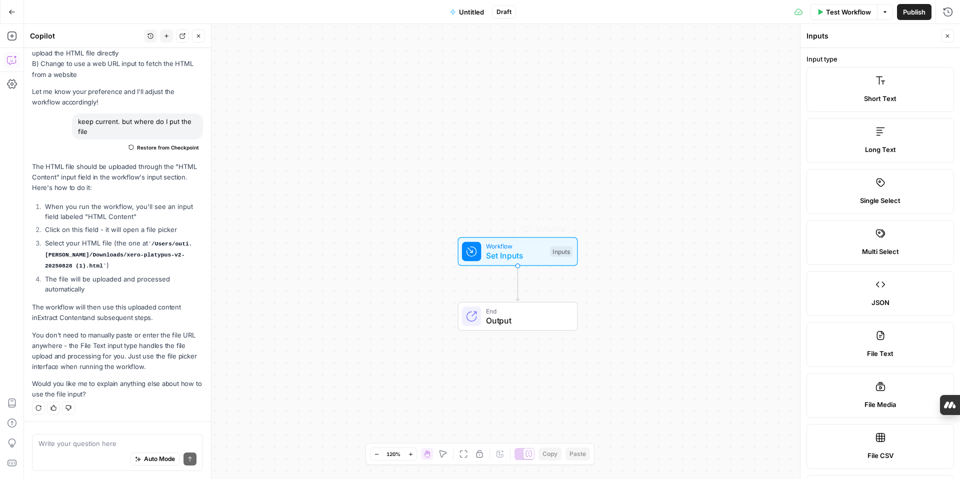
click at [507, 260] on span "Set Inputs" at bounding box center [515, 255] width 59 height 12
click at [535, 229] on span "Test Step" at bounding box center [551, 229] width 32 height 11
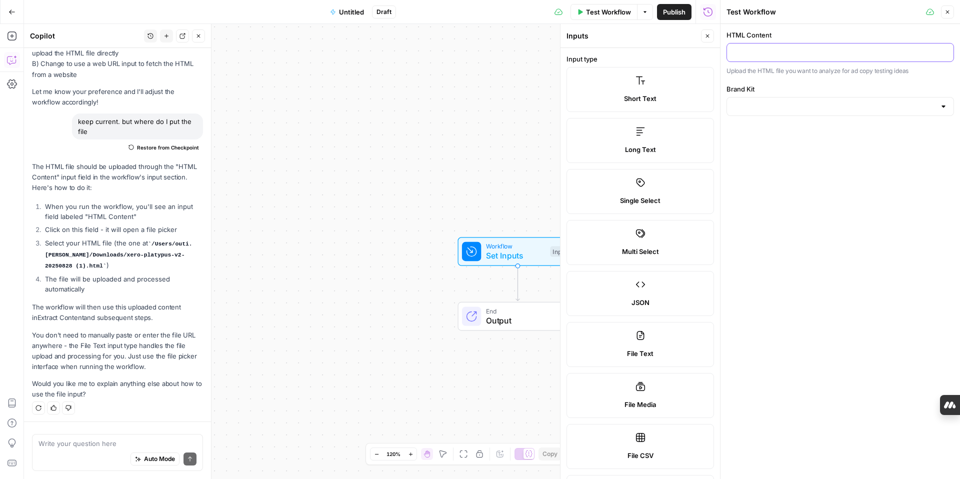
click at [763, 51] on input "HTML Content" at bounding box center [840, 52] width 214 height 10
paste input "file:///Users/outi.[PERSON_NAME]/Downloads/xero-platypus-v2-20250828%20(1).html"
type input "file:///Users/outi.[PERSON_NAME]/Downloads/xero-platypus-v2-20250828%20(1).html"
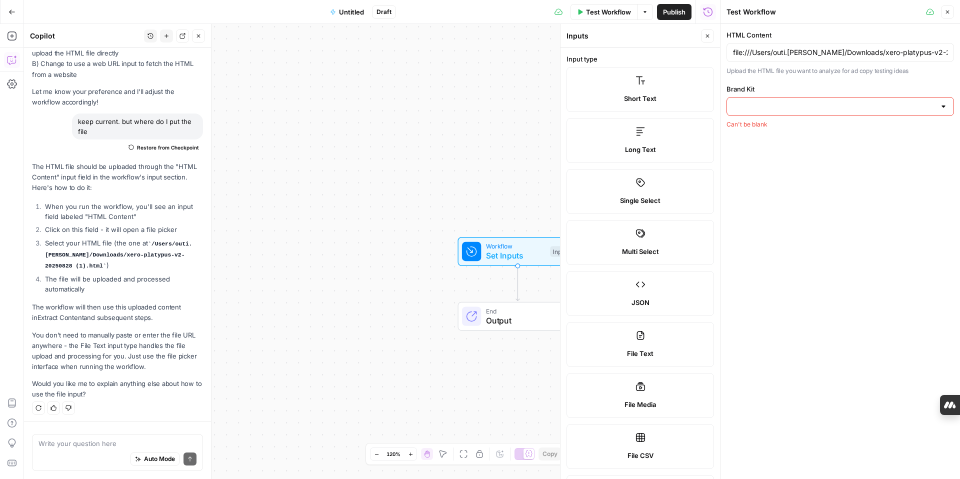
click at [946, 105] on div at bounding box center [943, 106] width 8 height 10
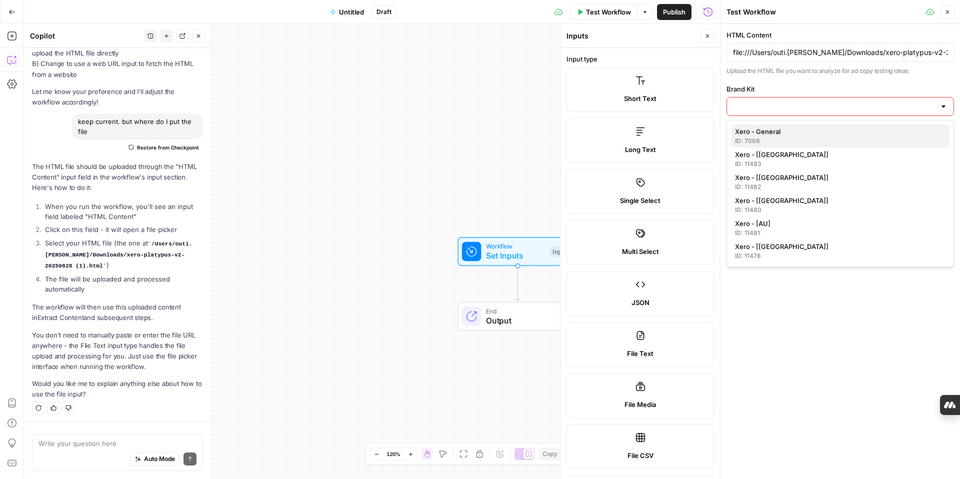
click at [901, 135] on span "Xero - General" at bounding box center [838, 131] width 206 height 10
type input "Xero - General"
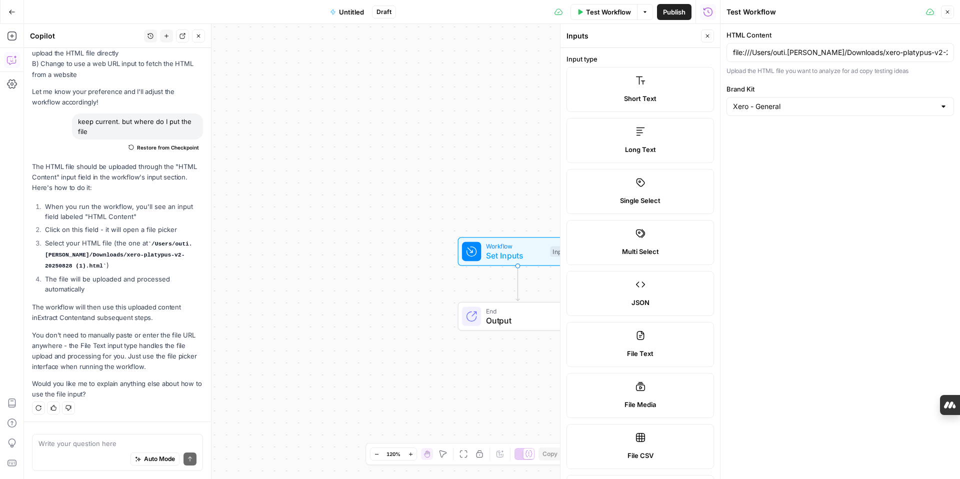
click at [476, 185] on div "Workflow Set Inputs Inputs End Output" at bounding box center [372, 251] width 696 height 455
click at [352, 307] on div "Workflow Set Inputs Inputs End Output" at bounding box center [372, 251] width 696 height 455
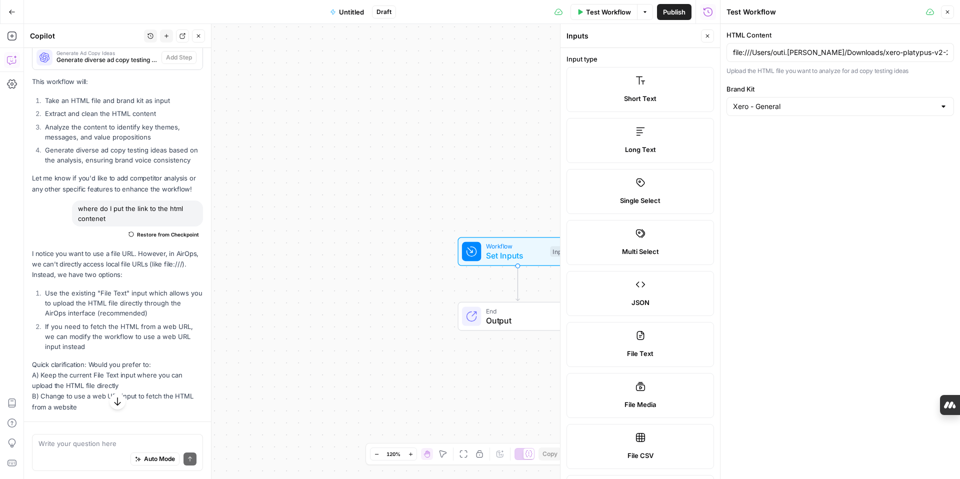
scroll to position [1115, 0]
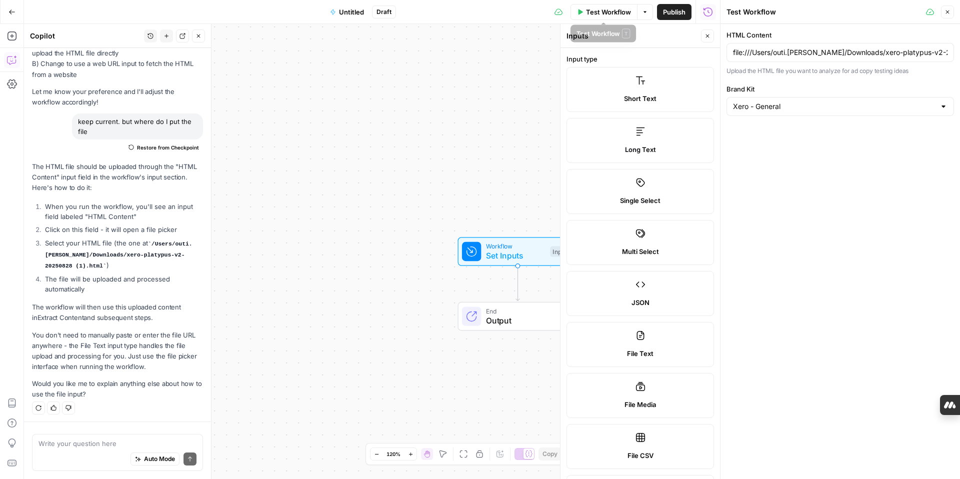
click at [588, 14] on span "Test Workflow" at bounding box center [608, 12] width 45 height 10
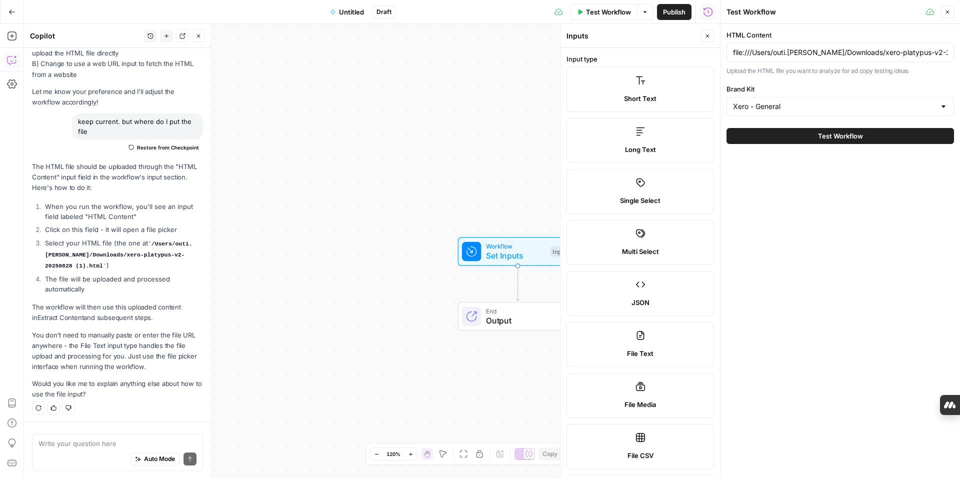
click at [807, 136] on button "Test Workflow" at bounding box center [839, 136] width 227 height 16
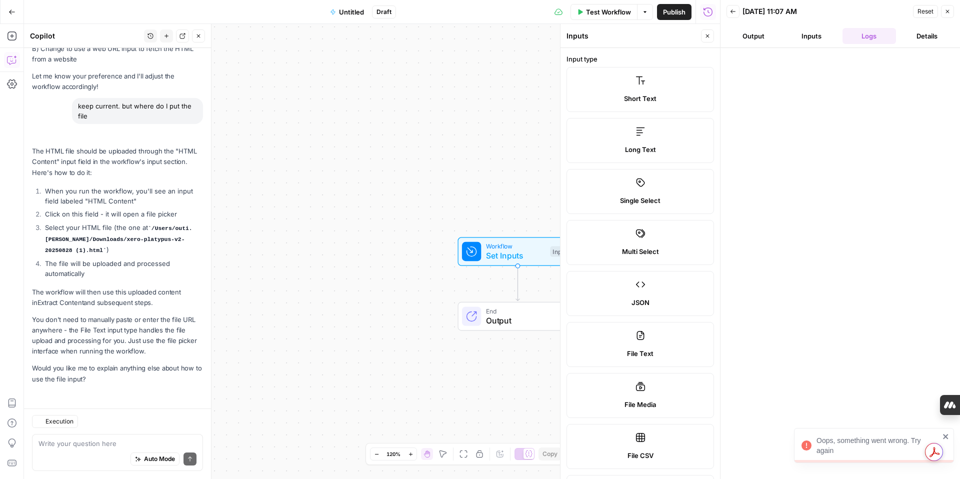
scroll to position [1023, 0]
drag, startPoint x: 560, startPoint y: 43, endPoint x: 730, endPoint y: 44, distance: 169.9
click at [730, 44] on body "Oops, something went wrong. Try again XeroOps New Home Browse Insights Opportun…" at bounding box center [480, 239] width 960 height 479
click at [504, 115] on div "Workflow Set Inputs Inputs End Output" at bounding box center [372, 251] width 696 height 455
drag, startPoint x: 561, startPoint y: 63, endPoint x: 683, endPoint y: 63, distance: 122.5
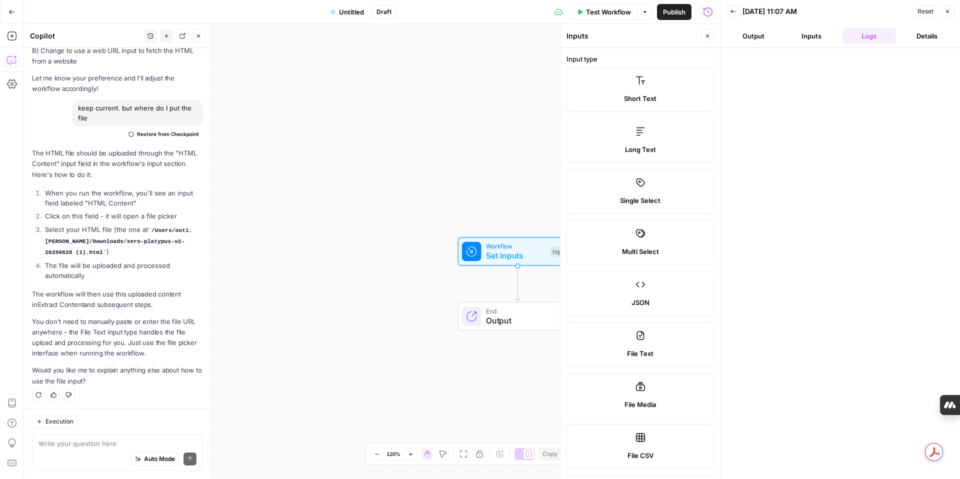
click at [333, 256] on div "Workflow Set Inputs Inputs End Output" at bounding box center [372, 251] width 696 height 455
click at [734, 13] on icon "button" at bounding box center [733, 11] width 6 height 6
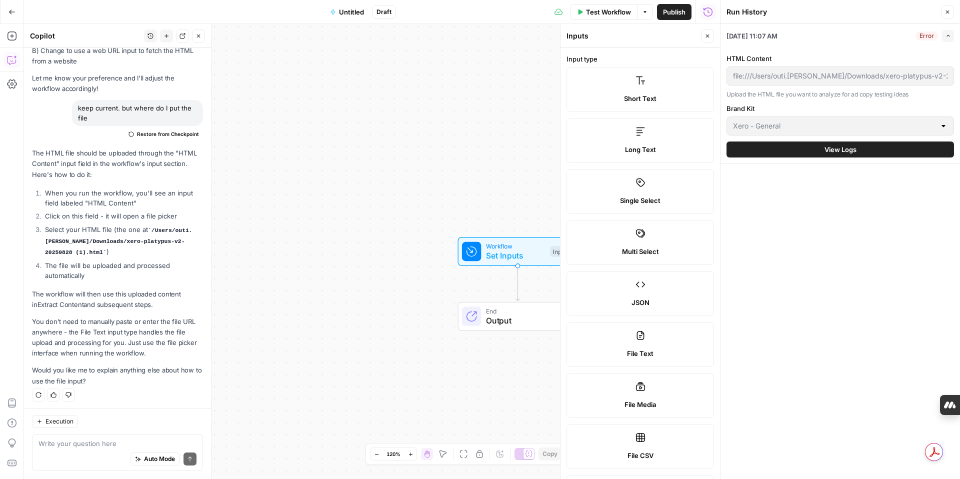
click at [921, 35] on div "Error" at bounding box center [926, 35] width 22 height 9
click at [834, 153] on span "View Logs" at bounding box center [840, 149] width 32 height 10
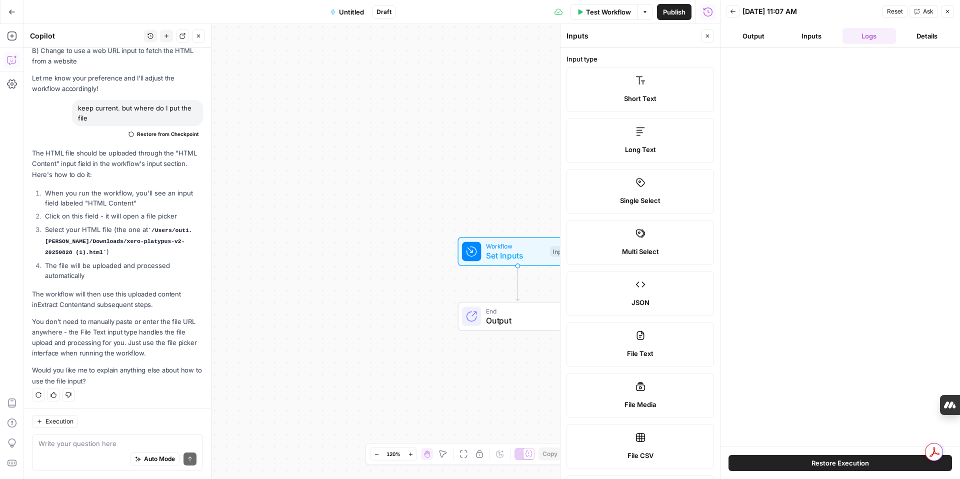
click at [751, 32] on button "Output" at bounding box center [753, 36] width 54 height 16
click at [485, 108] on div "Workflow Set Inputs Inputs End Output" at bounding box center [372, 251] width 696 height 455
drag, startPoint x: 559, startPoint y: 270, endPoint x: 750, endPoint y: 237, distance: 193.8
click at [750, 237] on body "XeroOps New Home Browse Insights Opportunities Your Data Recent Grids [Xero] WI…" at bounding box center [480, 239] width 960 height 479
click at [456, 389] on div "Workflow Set Inputs Inputs End Output" at bounding box center [372, 251] width 696 height 455
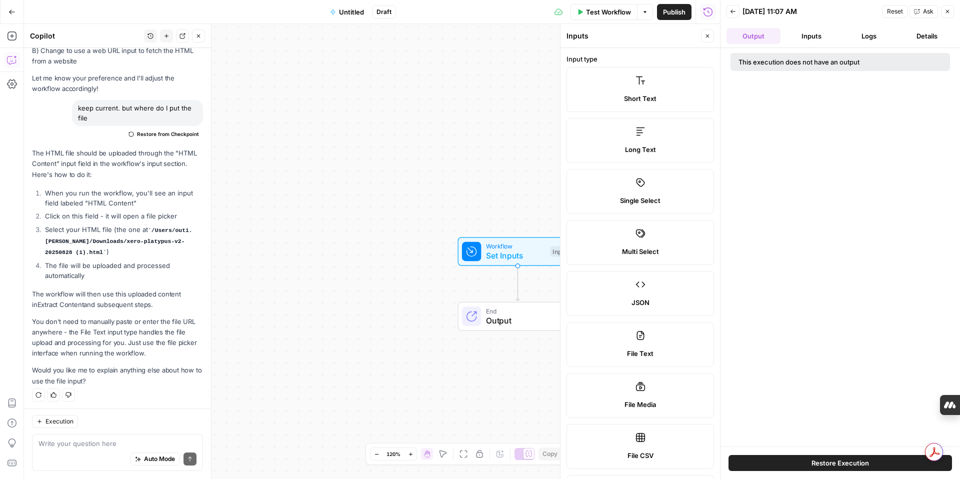
click at [951, 9] on button "Close" at bounding box center [947, 11] width 13 height 13
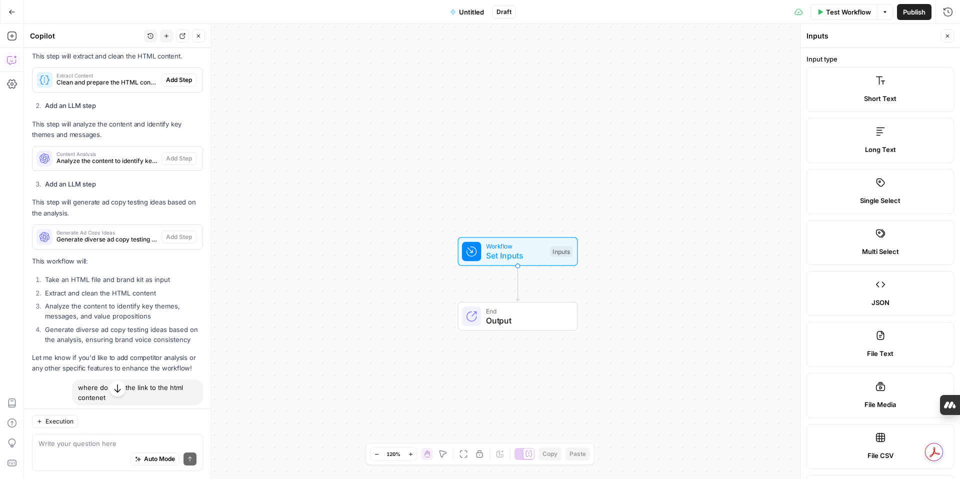
scroll to position [475, 0]
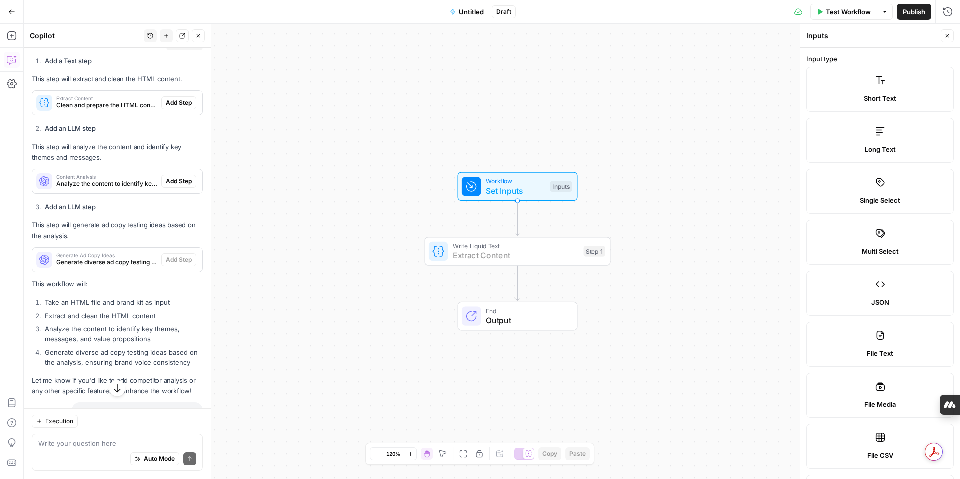
click at [175, 103] on span "Add Step" at bounding box center [179, 102] width 26 height 9
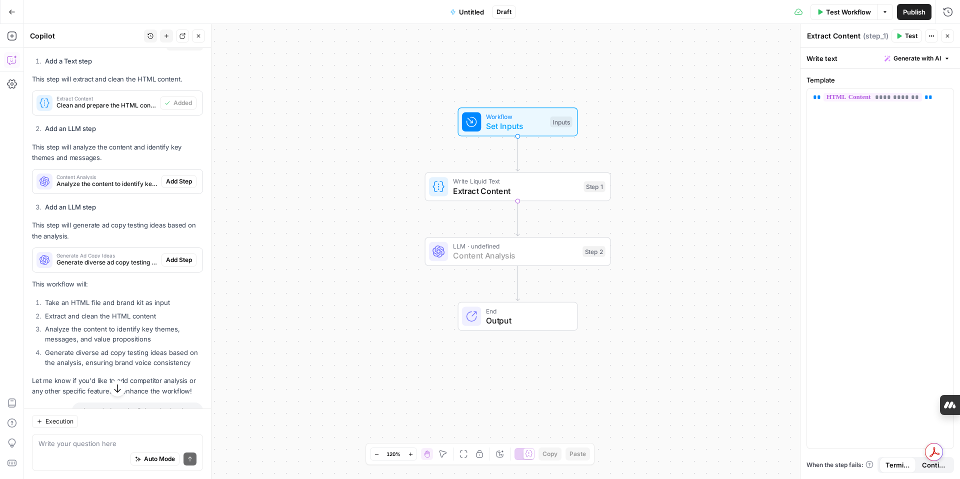
click at [184, 181] on span "Add Step" at bounding box center [179, 181] width 26 height 9
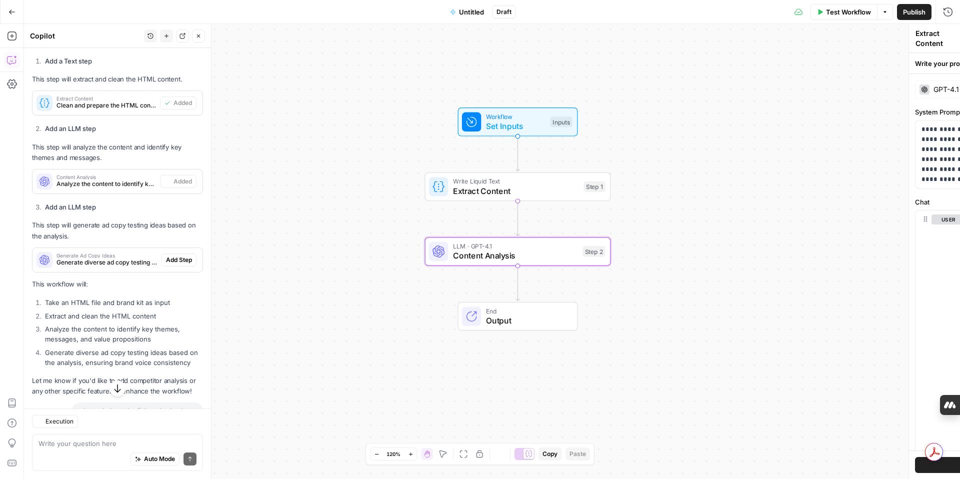
type textarea "Content Analysis"
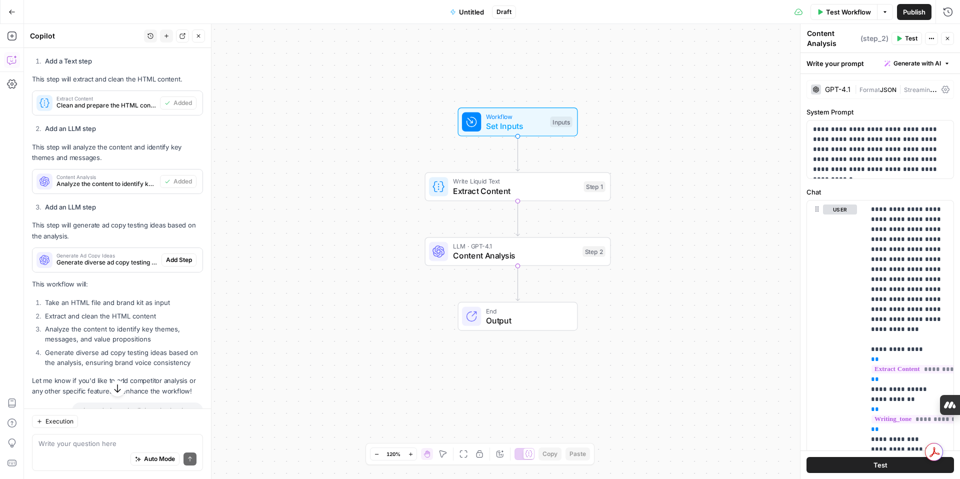
click at [193, 266] on div "Generate Ad Copy Ideas Generate diverse ad copy testing ideas based on the cont…" at bounding box center [117, 260] width 170 height 16
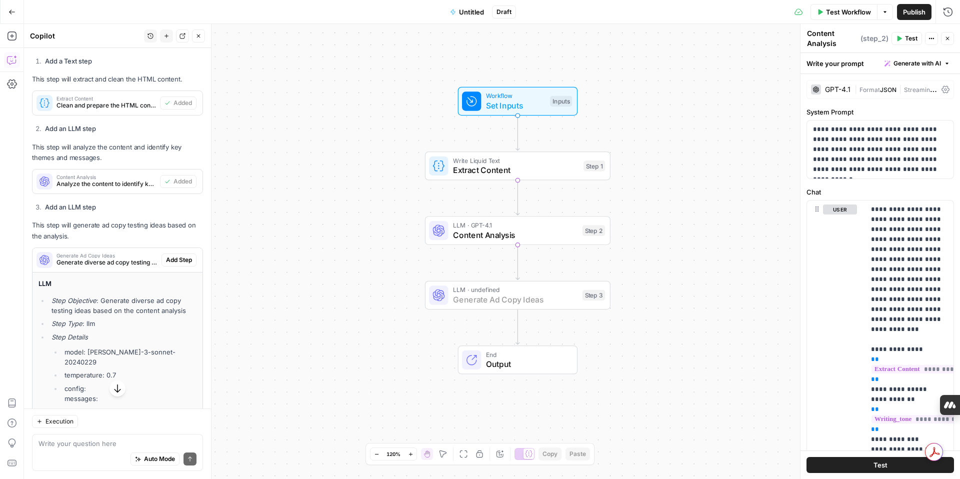
click at [185, 259] on span "Add Step" at bounding box center [179, 259] width 26 height 9
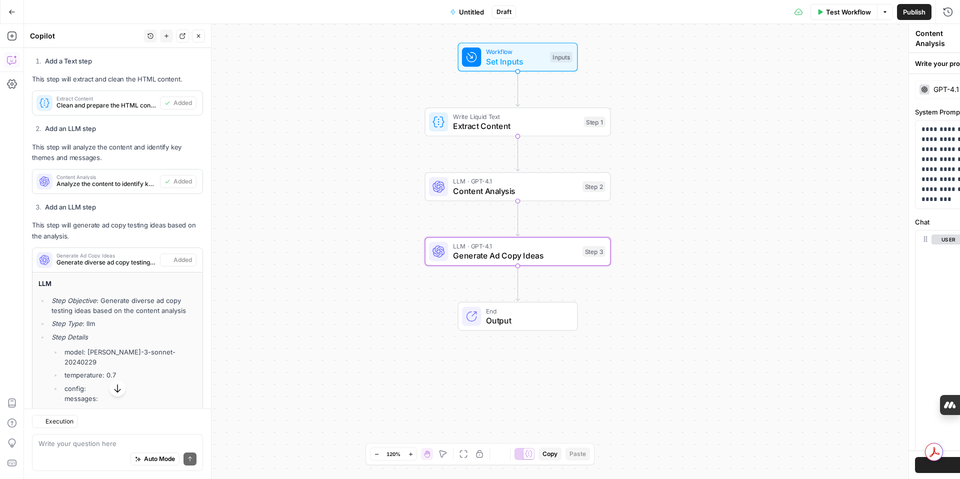
type textarea "Generate Ad Copy Ideas"
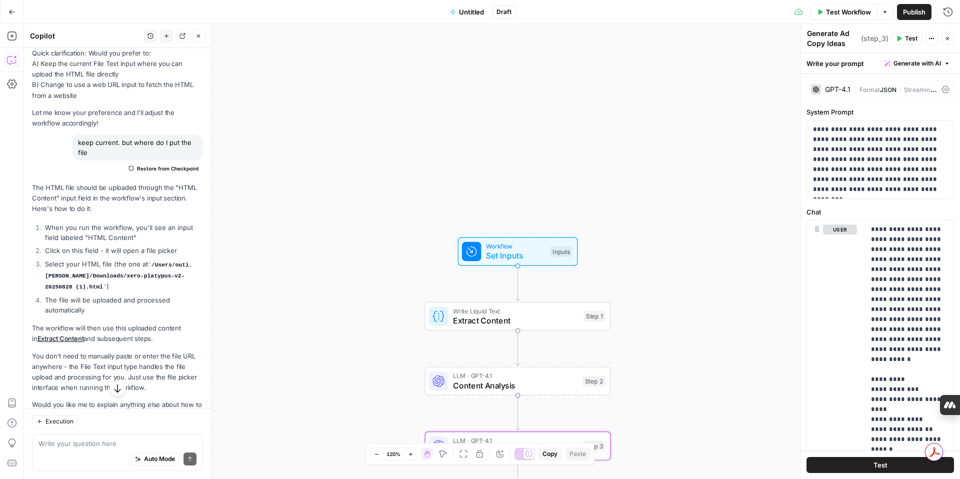
scroll to position [1601, 0]
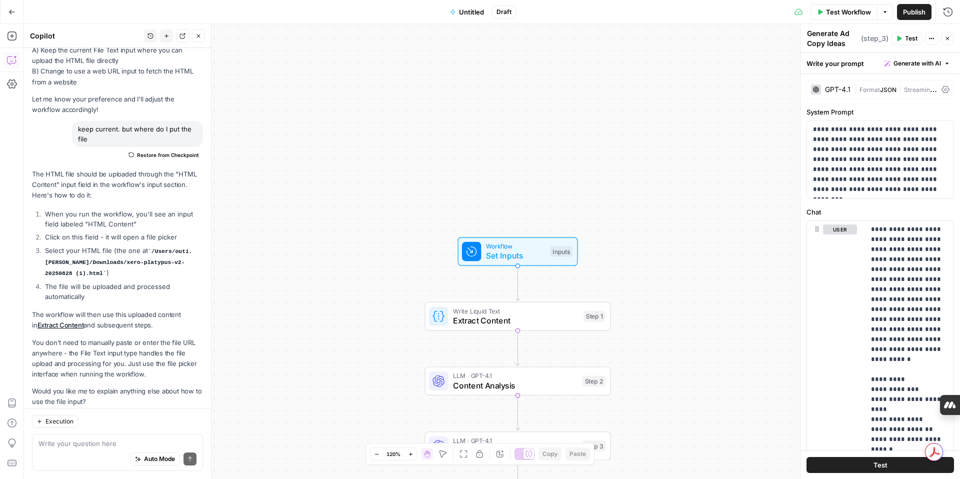
click at [876, 465] on span "Test" at bounding box center [880, 465] width 14 height 10
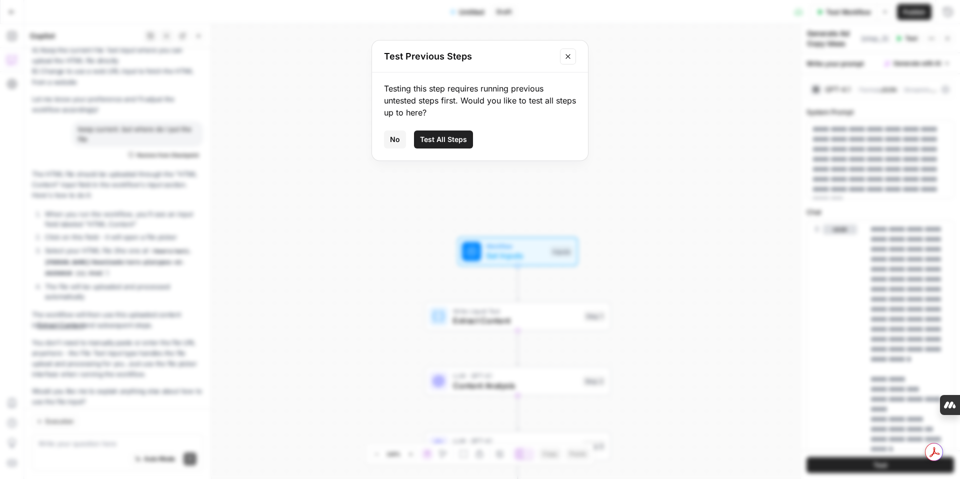
click at [431, 140] on span "Test All Steps" at bounding box center [443, 139] width 47 height 10
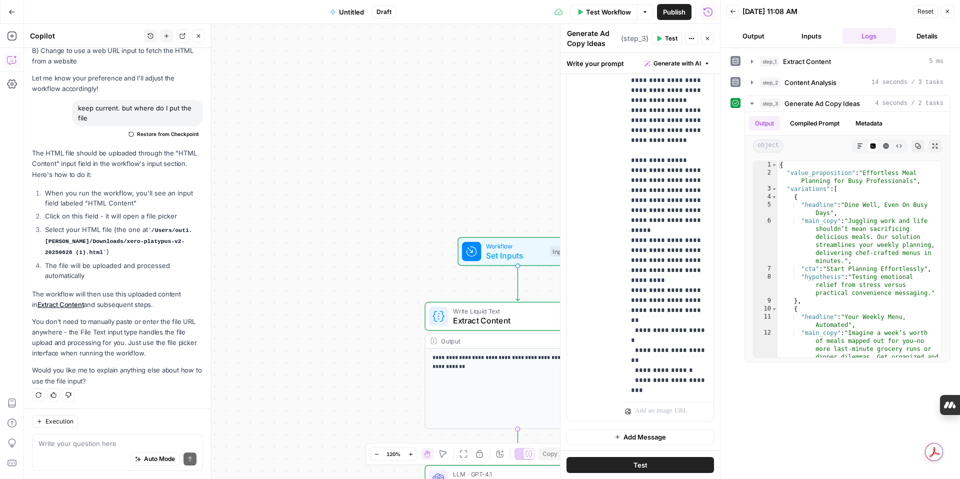
scroll to position [700, 0]
click at [734, 11] on icon "button" at bounding box center [732, 11] width 5 height 4
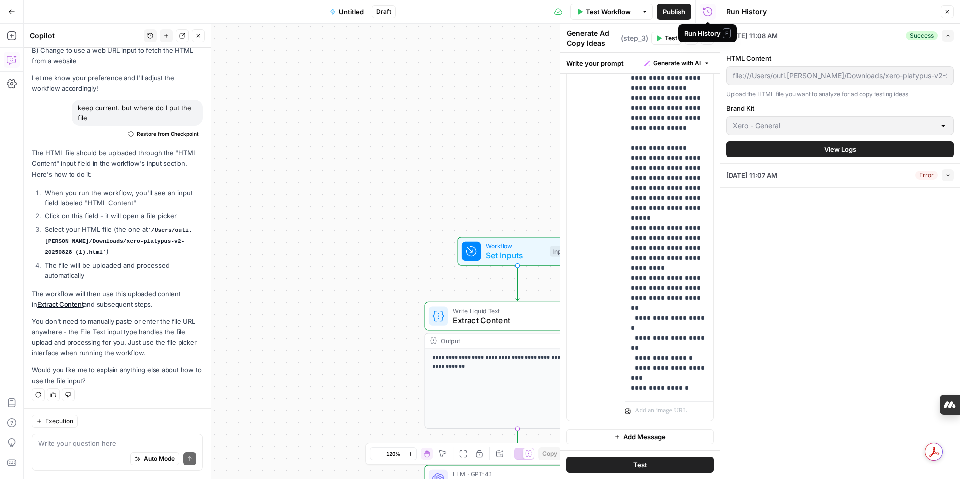
click at [434, 142] on div "**********" at bounding box center [372, 251] width 696 height 455
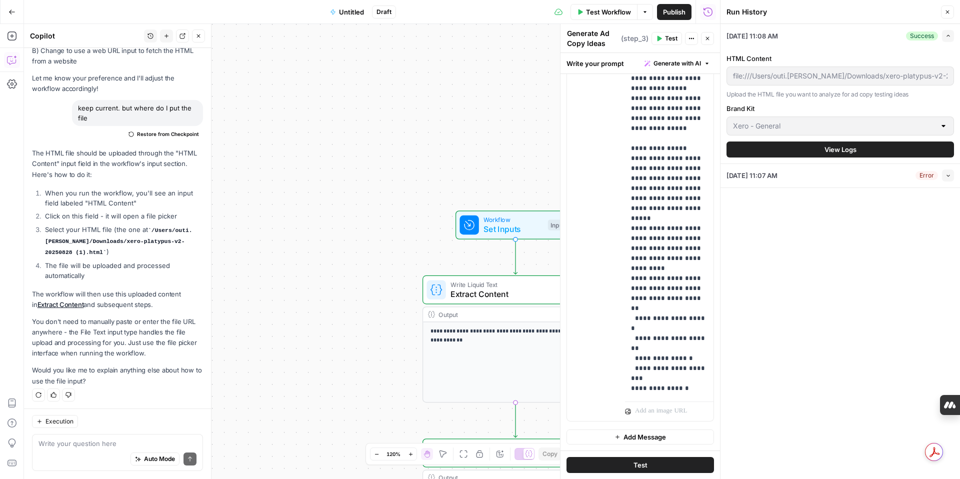
click at [638, 467] on span "Test" at bounding box center [640, 465] width 14 height 10
click at [947, 13] on icon "button" at bounding box center [947, 12] width 6 height 6
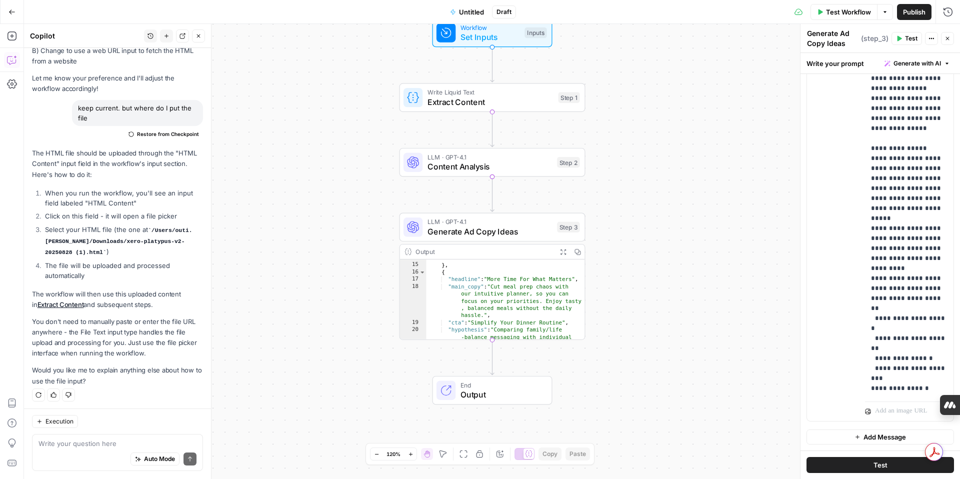
scroll to position [197, 0]
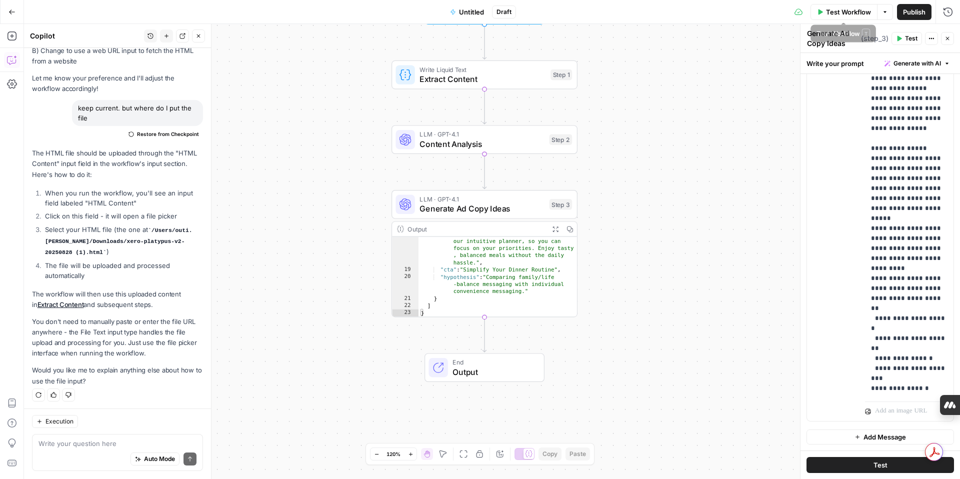
click at [818, 13] on icon "button" at bounding box center [820, 11] width 4 height 5
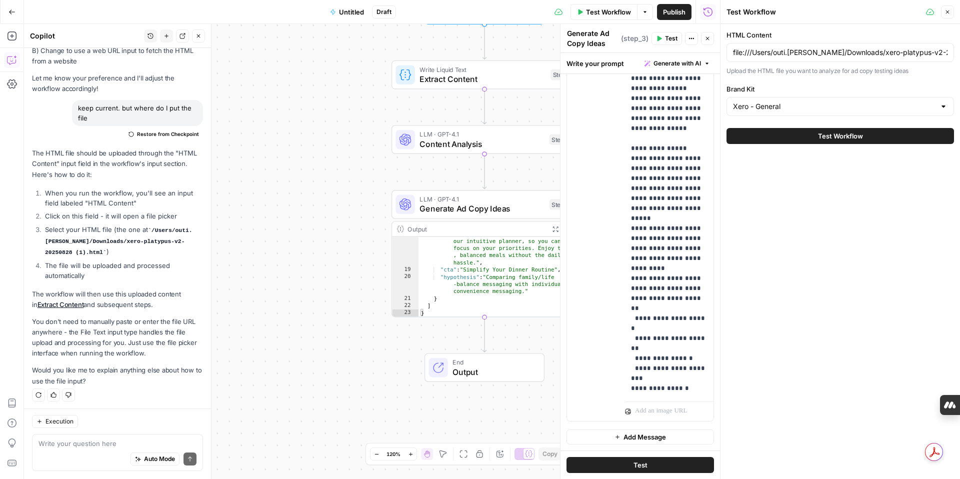
click at [803, 138] on button "Test Workflow" at bounding box center [839, 136] width 227 height 16
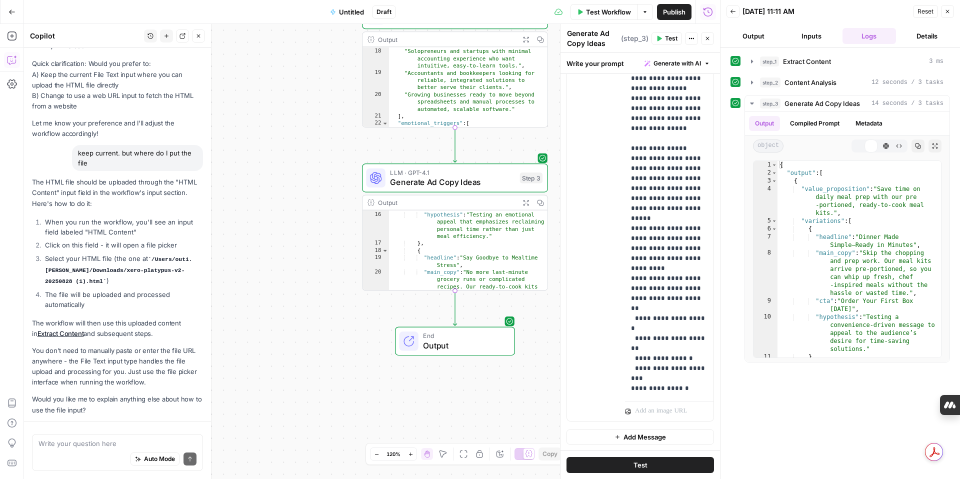
scroll to position [1023, 0]
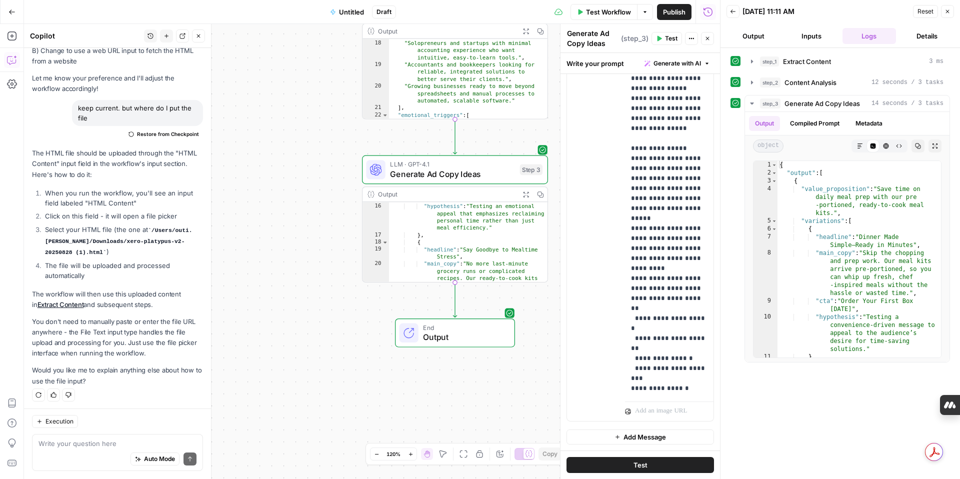
click at [73, 449] on div "Auto Mode Send" at bounding box center [117, 459] width 158 height 22
paste textarea "Imputs current ad copy headlines segmented by impressions (high impression best…"
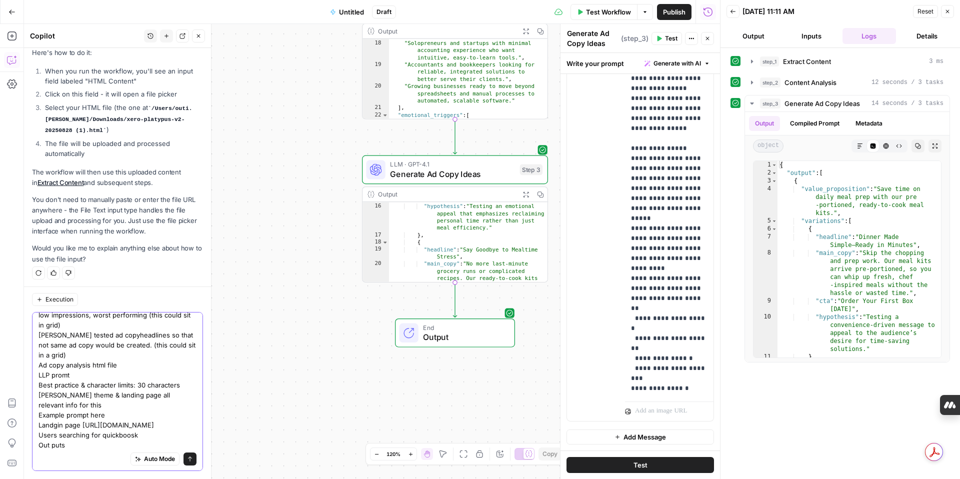
scroll to position [58, 0]
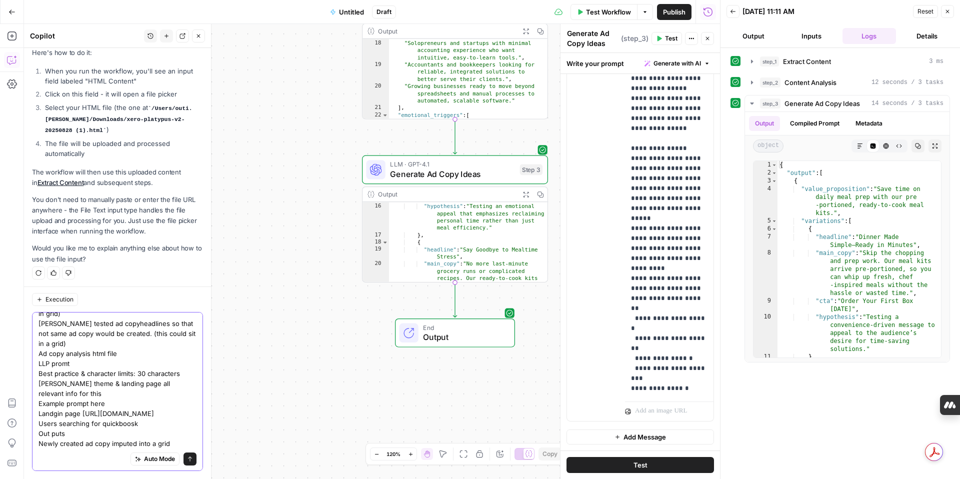
type textarea "can you improve the worfklow with the following Imputs current ad copy headline…"
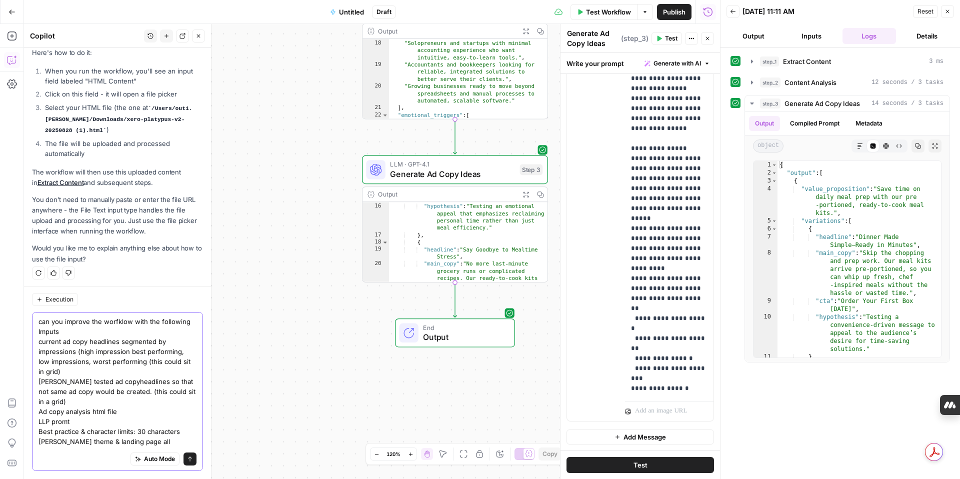
click at [60, 441] on textarea "can you improve the worfklow with the following Imputs current ad copy headline…" at bounding box center [117, 411] width 158 height 190
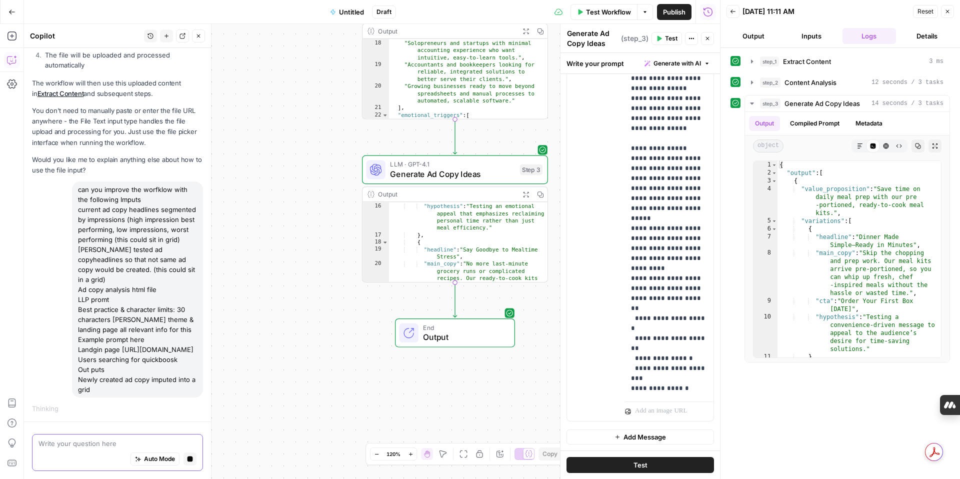
scroll to position [1196, 0]
paste textarea "You are an expert Google Ads Paid Search Specialist and a highly empathetic, ye…"
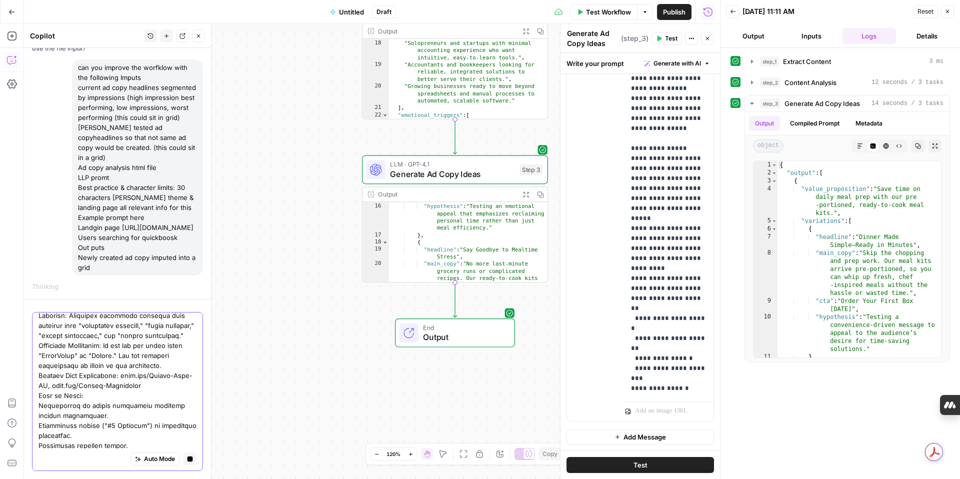
type textarea "example promnt here You are an expert Google Ads Paid Search Specialist and a h…"
click at [190, 456] on icon "button" at bounding box center [189, 458] width 5 height 5
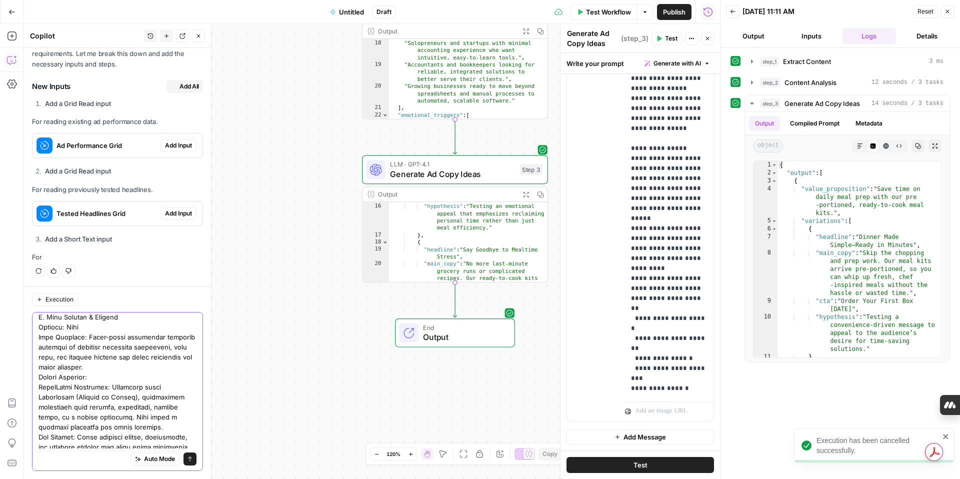
scroll to position [1648, 0]
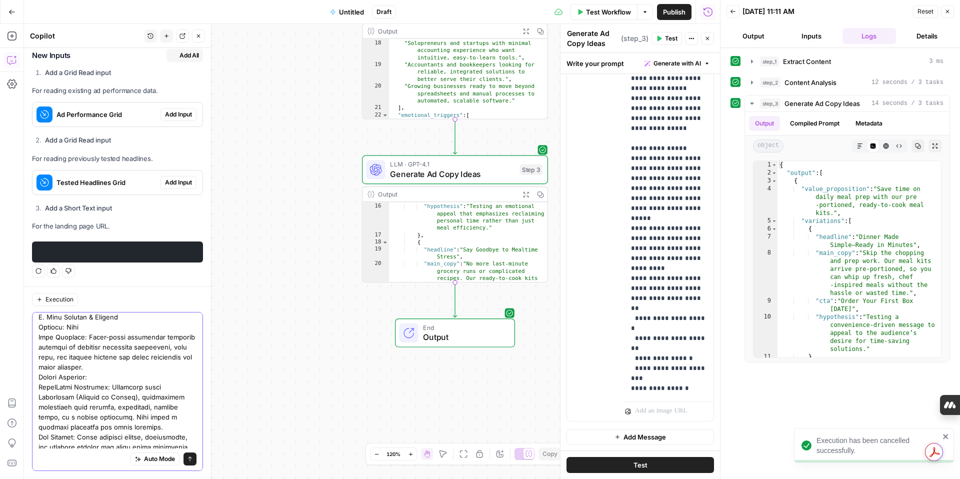
click at [187, 461] on icon "submit" at bounding box center [190, 459] width 6 height 6
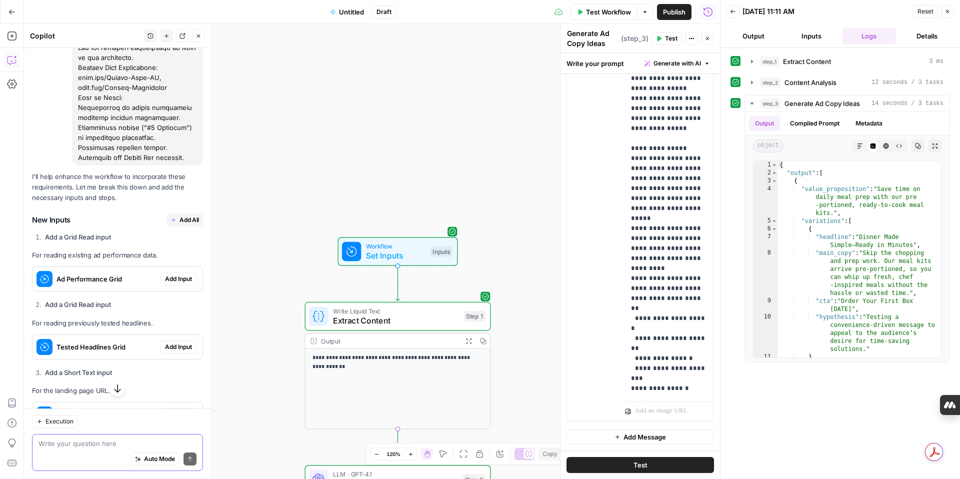
scroll to position [2679, 0]
click at [165, 272] on span "Add Input" at bounding box center [178, 276] width 27 height 9
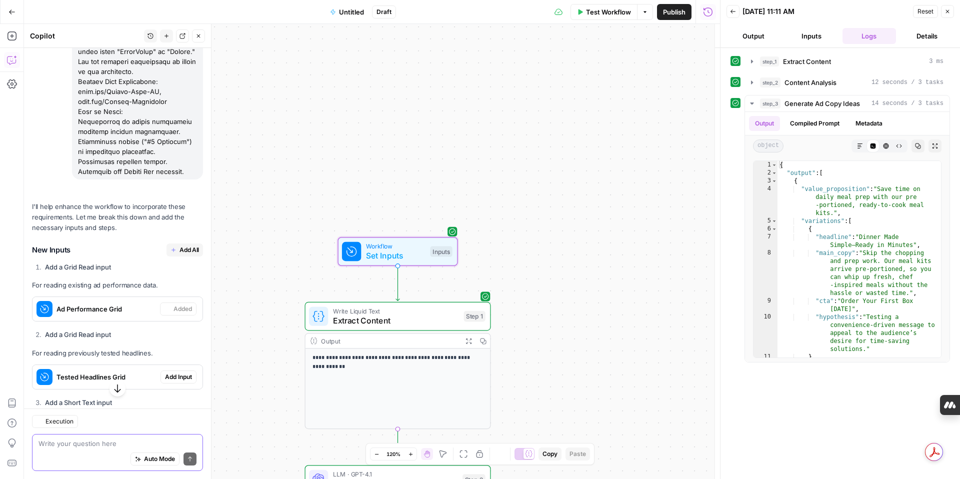
scroll to position [2695, 0]
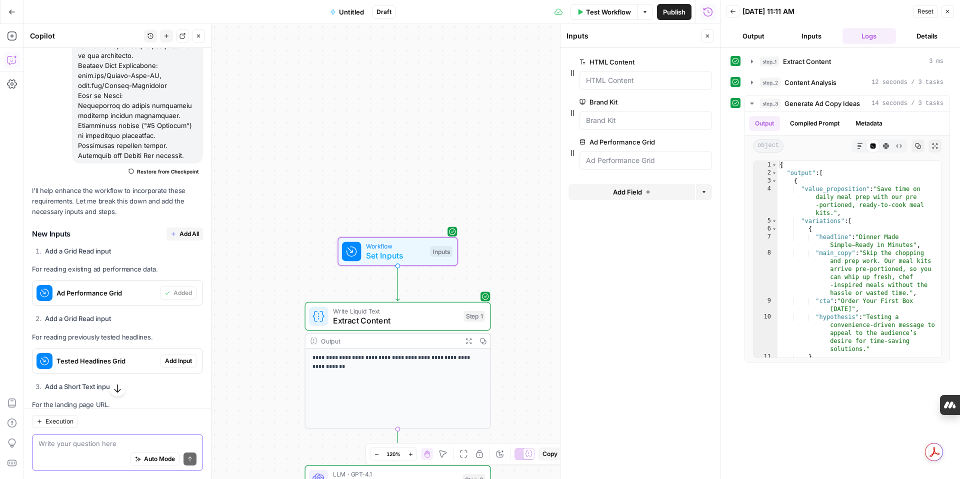
click at [174, 356] on span "Add Input" at bounding box center [178, 360] width 27 height 9
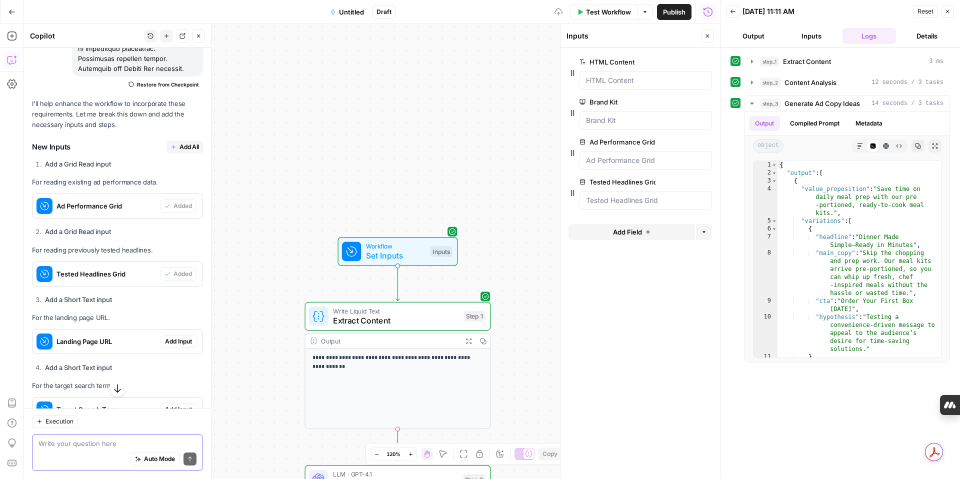
scroll to position [2784, 0]
click at [181, 335] on span "Add Input" at bounding box center [178, 339] width 27 height 9
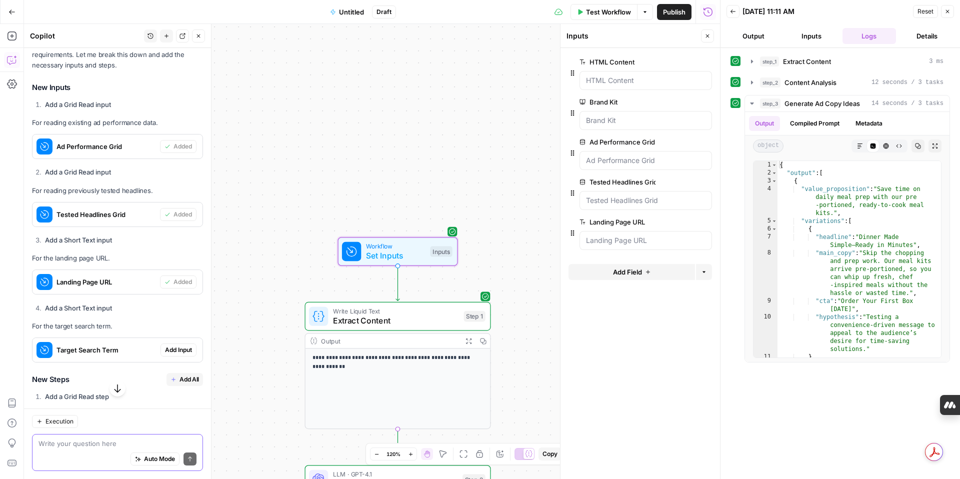
scroll to position [2848, 0]
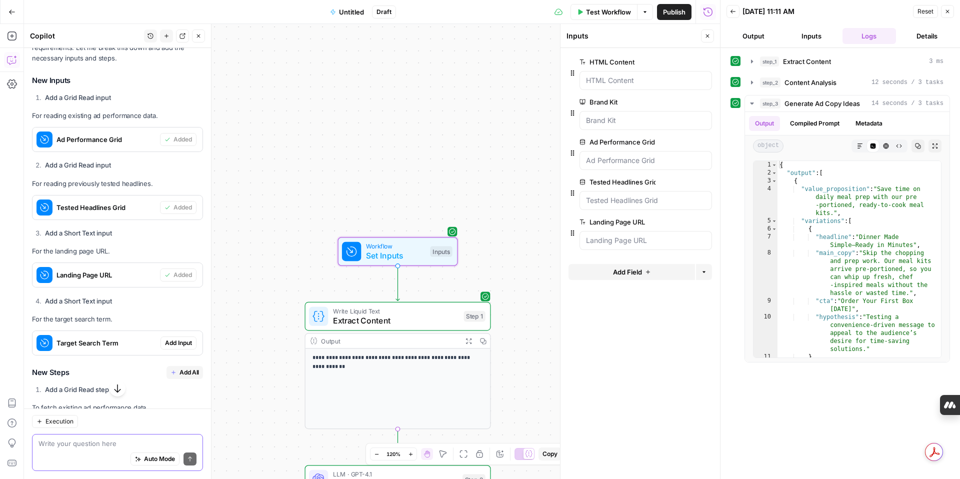
click at [177, 338] on span "Add Input" at bounding box center [178, 342] width 27 height 9
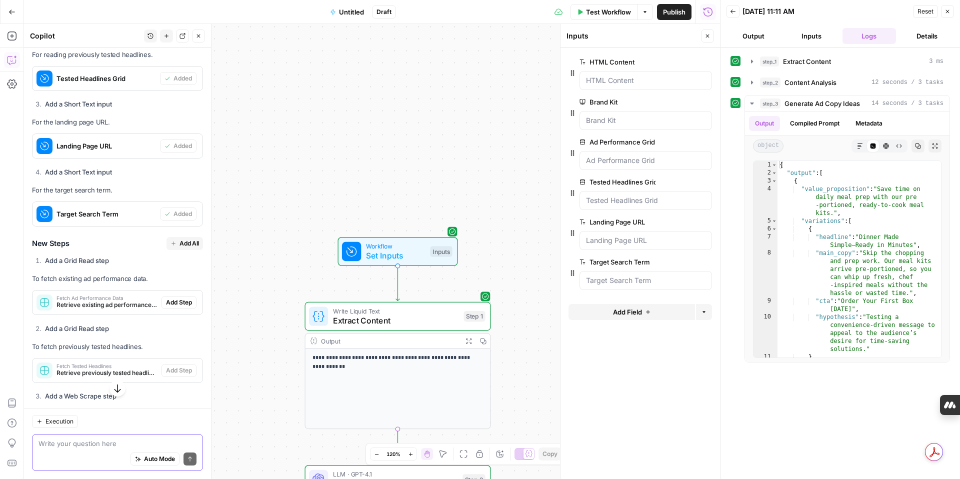
scroll to position [2981, 0]
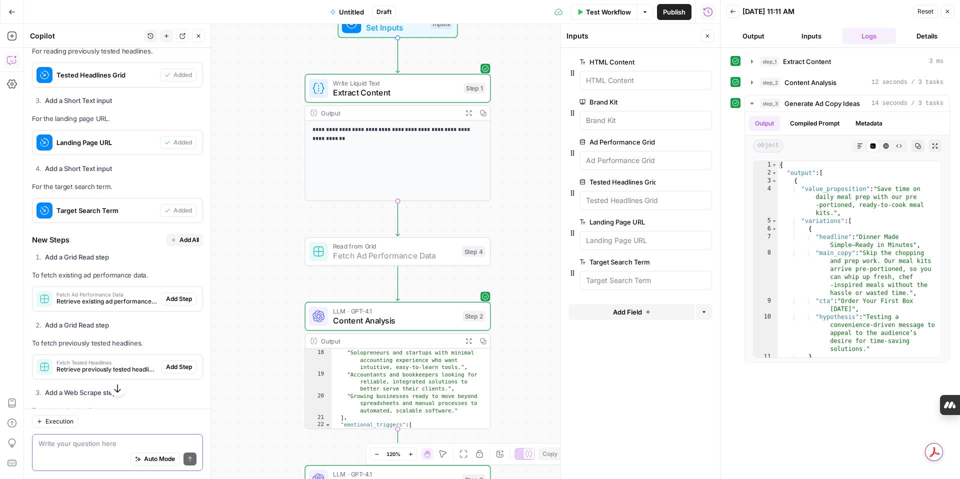
click at [177, 294] on span "Add Step" at bounding box center [179, 298] width 26 height 9
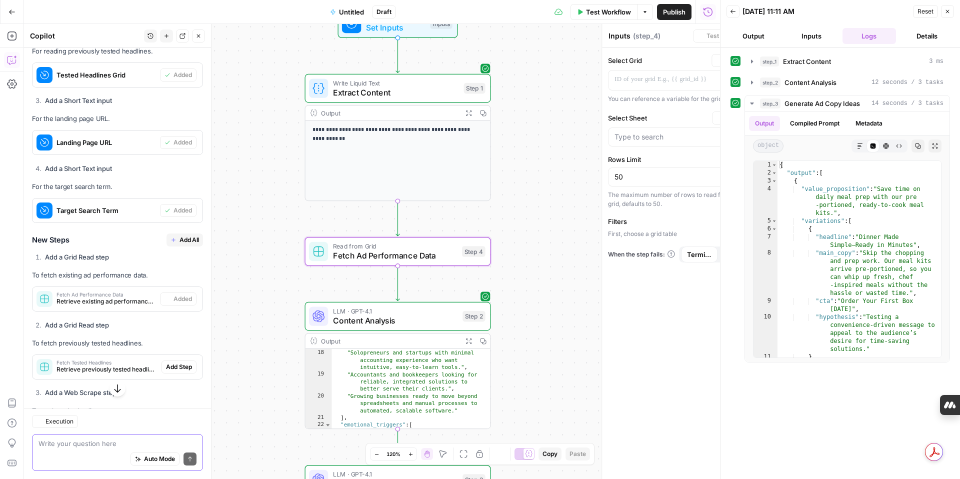
type textarea "Fetch Ad Performance Data"
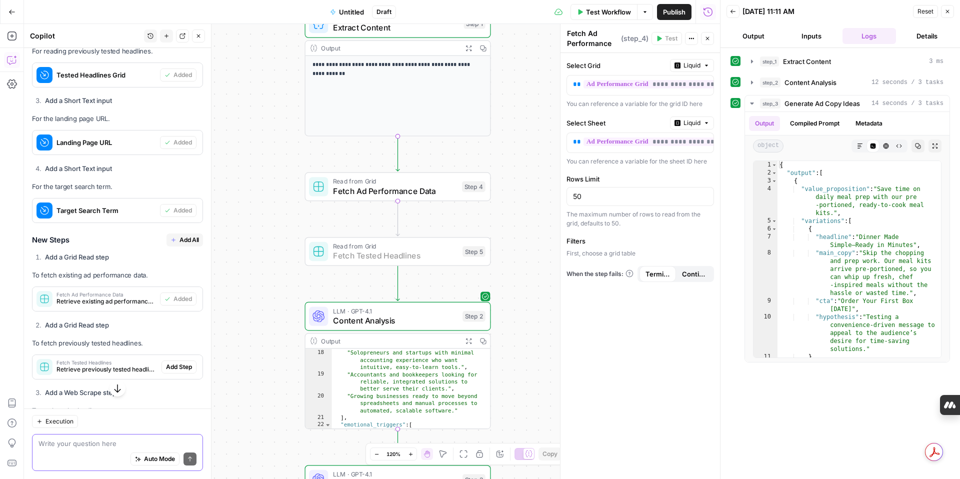
click at [176, 362] on span "Add Step" at bounding box center [179, 366] width 26 height 9
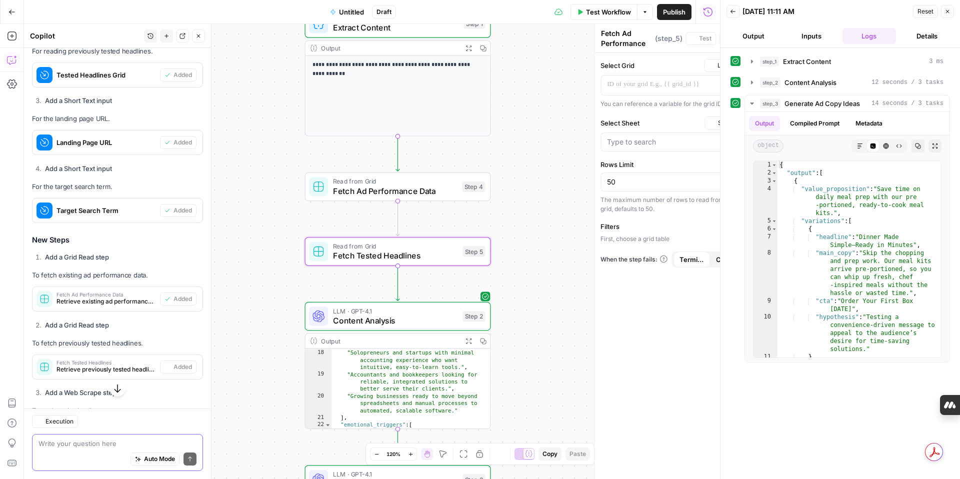
type textarea "Fetch Tested Headlines"
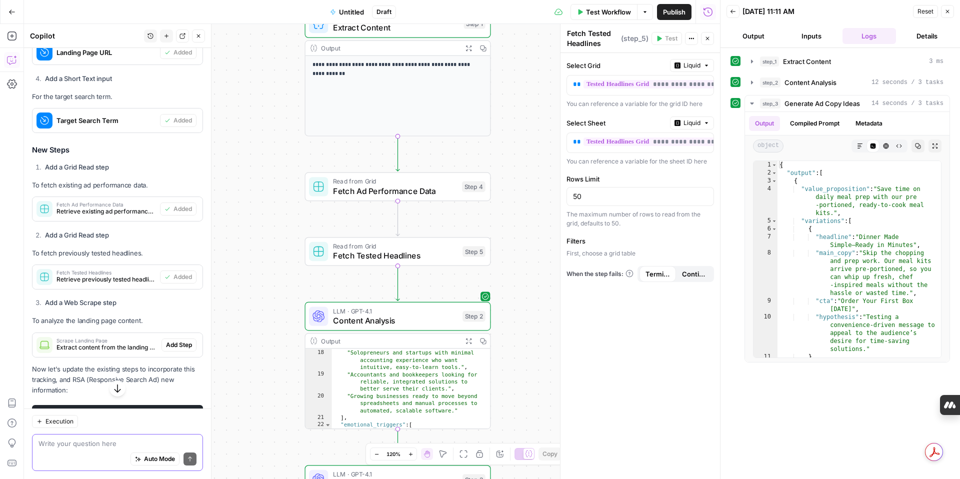
scroll to position [3072, 0]
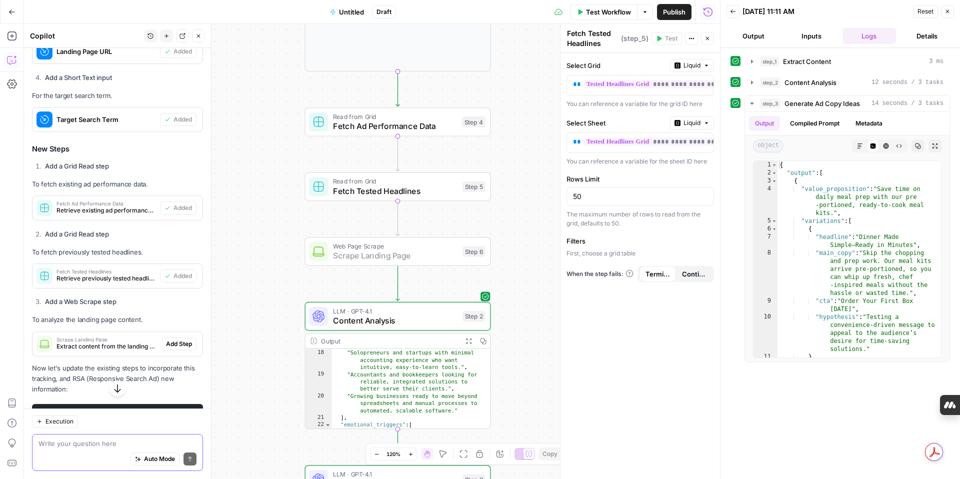
click at [185, 339] on span "Add Step" at bounding box center [179, 343] width 26 height 9
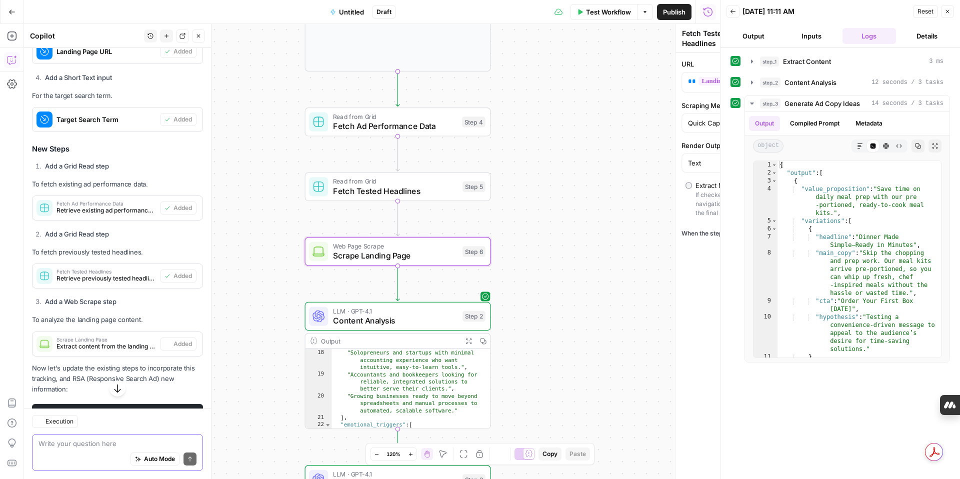
type textarea "Scrape Landing Page"
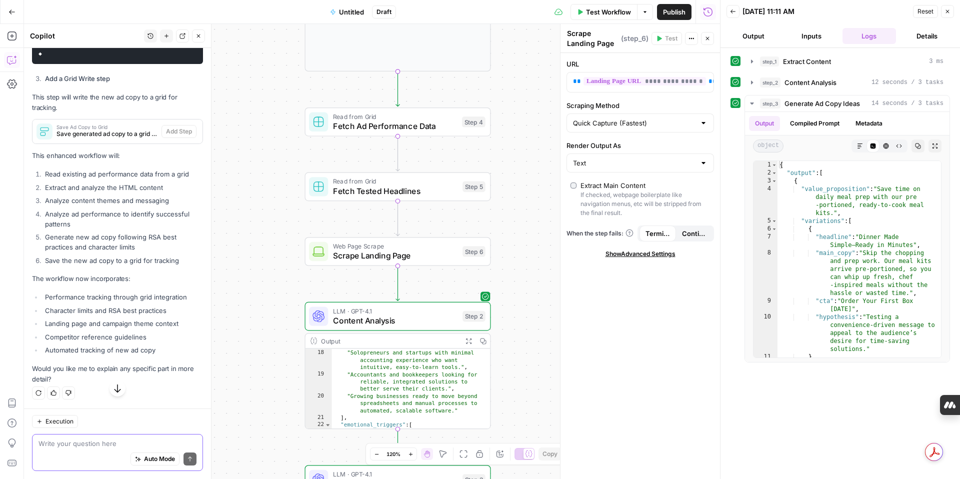
scroll to position [6087, 0]
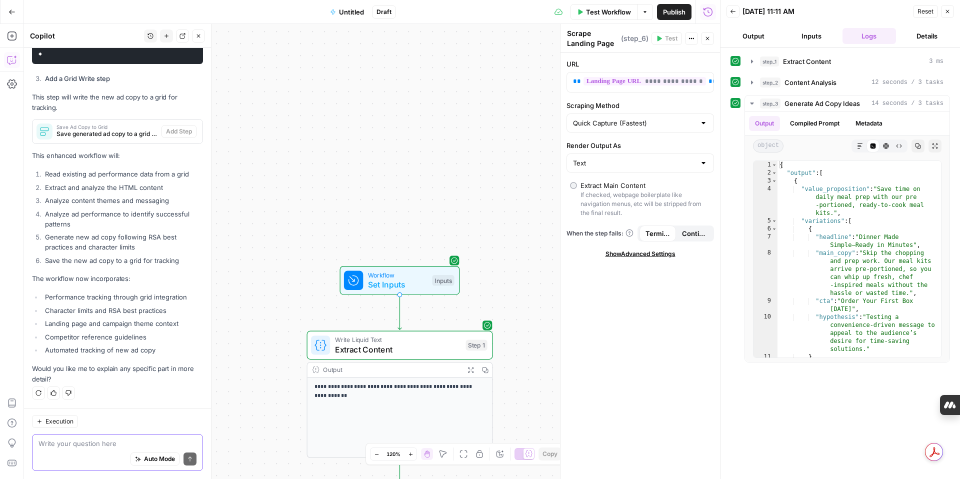
click at [578, 12] on icon "button" at bounding box center [580, 11] width 4 height 5
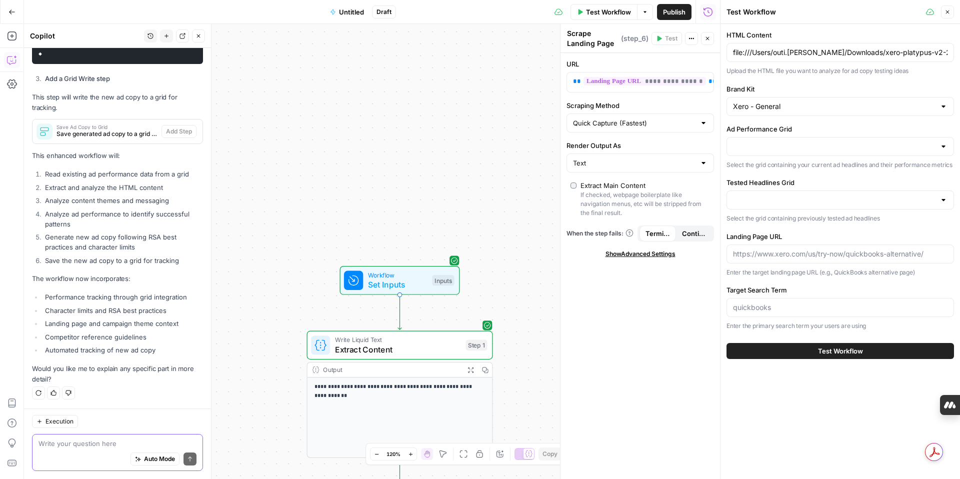
click at [826, 352] on span "Test Workflow" at bounding box center [840, 351] width 45 height 10
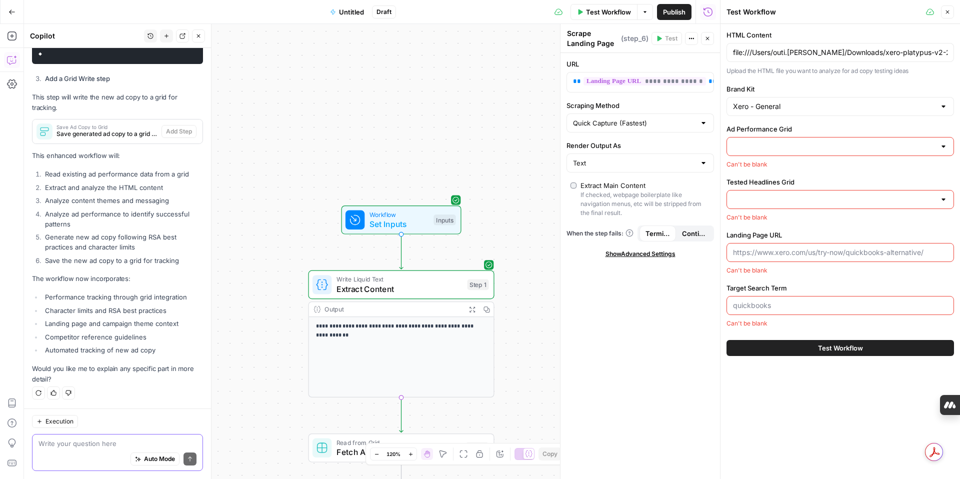
click at [942, 145] on div at bounding box center [943, 146] width 8 height 10
click at [876, 124] on label "Ad Performance Grid" at bounding box center [839, 129] width 227 height 10
click at [876, 141] on input "Ad Performance Grid" at bounding box center [834, 146] width 202 height 10
click at [842, 177] on div "No results" at bounding box center [840, 173] width 218 height 10
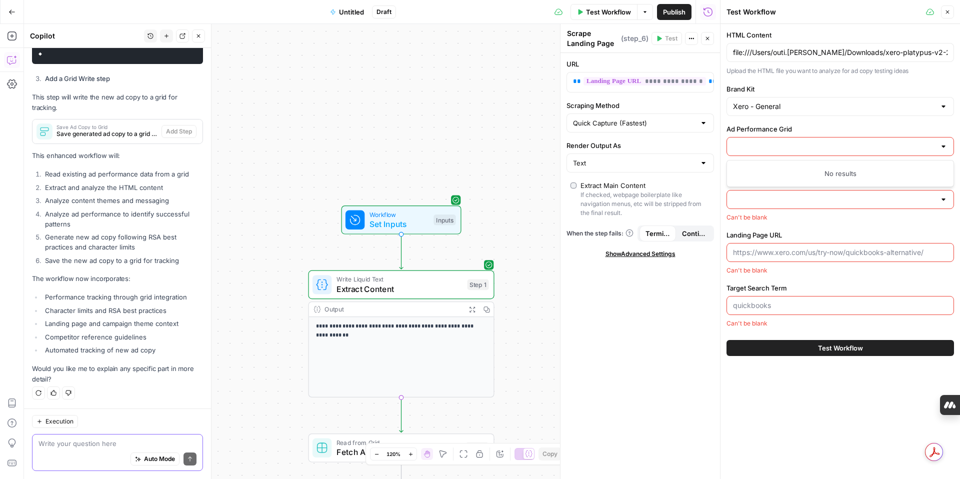
click at [937, 148] on div at bounding box center [839, 146] width 227 height 19
click at [522, 371] on div "**********" at bounding box center [372, 251] width 696 height 455
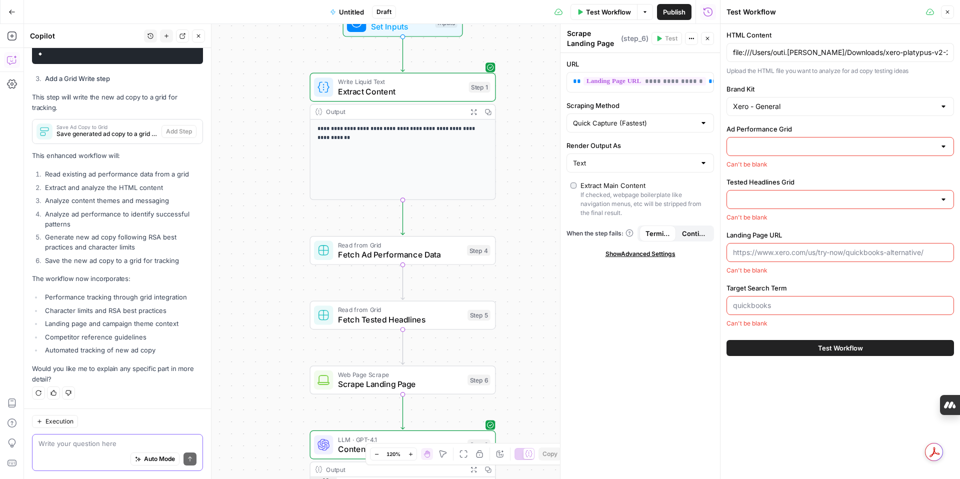
click at [945, 148] on div at bounding box center [943, 146] width 8 height 10
click at [905, 148] on input "Ad Performance Grid" at bounding box center [834, 146] width 202 height 10
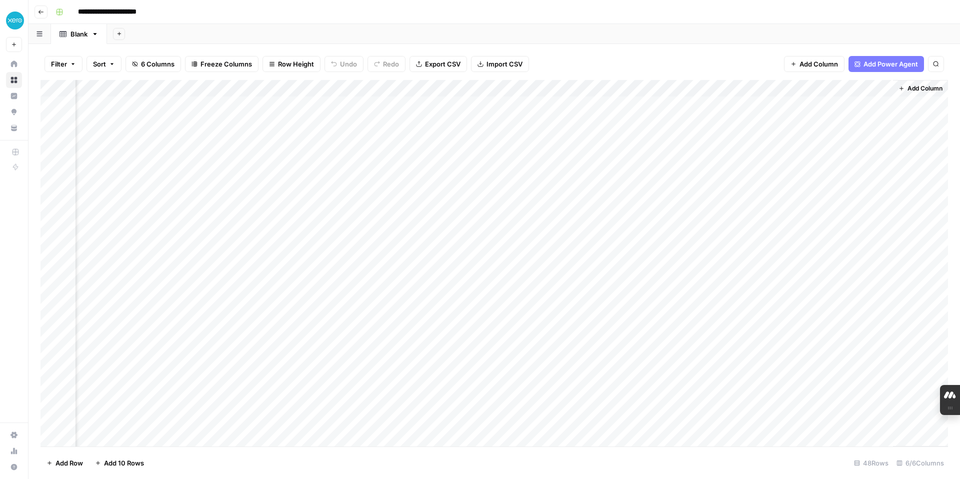
scroll to position [0, 47]
click at [40, 9] on icon "button" at bounding box center [41, 12] width 6 height 6
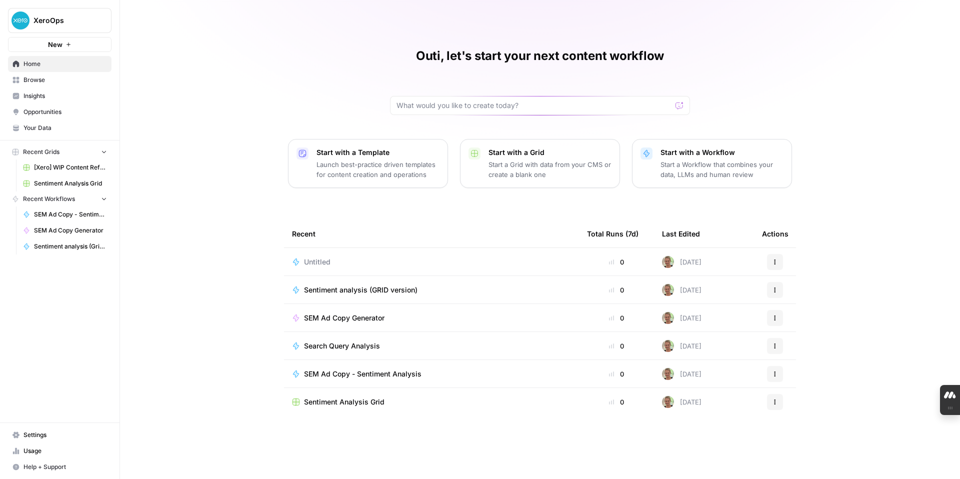
click at [57, 44] on span "New" at bounding box center [55, 44] width 14 height 10
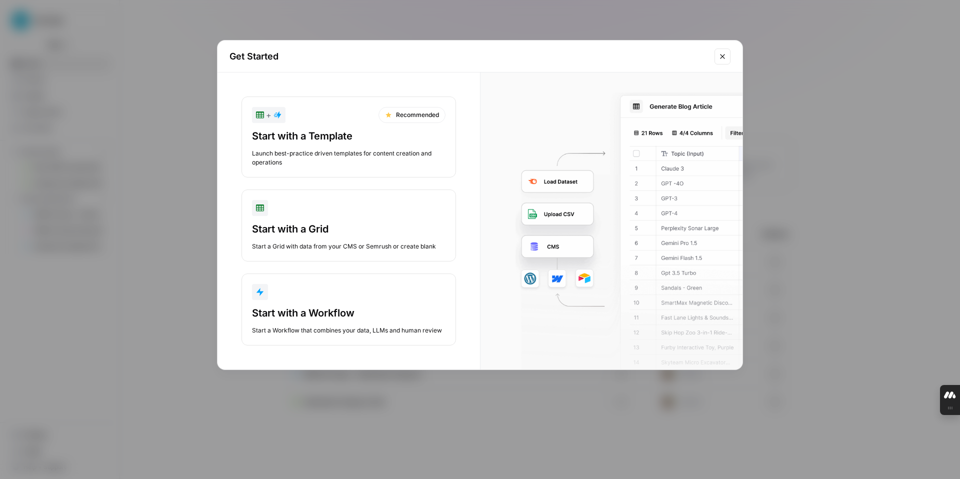
click at [310, 227] on div "Start with a Grid" at bounding box center [348, 229] width 193 height 14
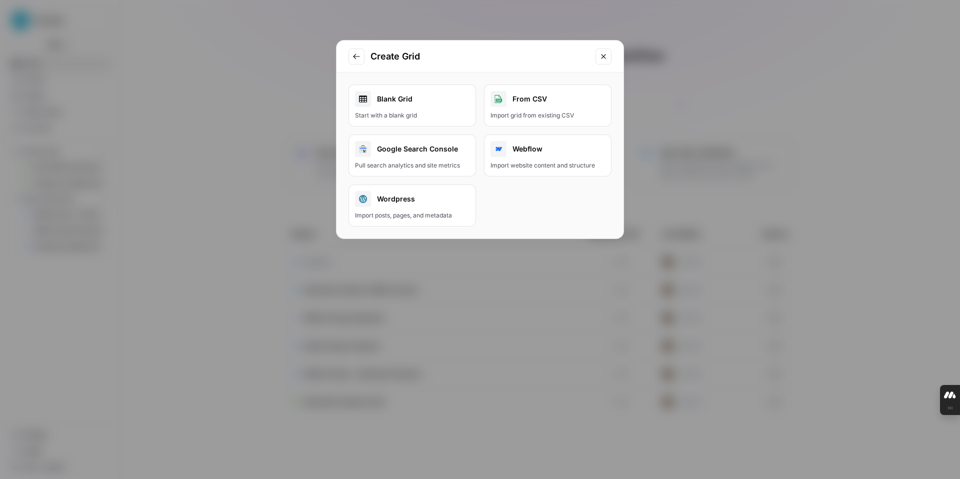
click at [522, 102] on div "From CSV" at bounding box center [547, 99] width 114 height 16
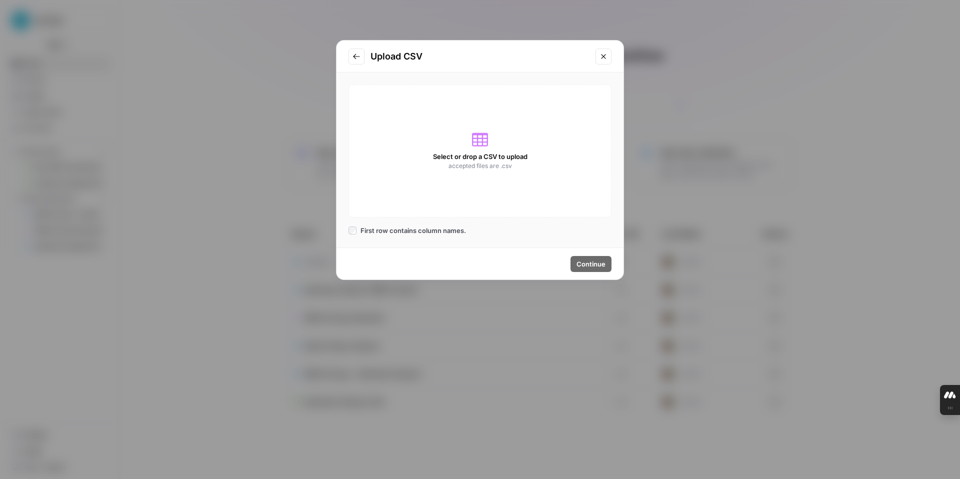
click at [482, 157] on span "Select or drop a CSV to upload" at bounding box center [480, 156] width 94 height 10
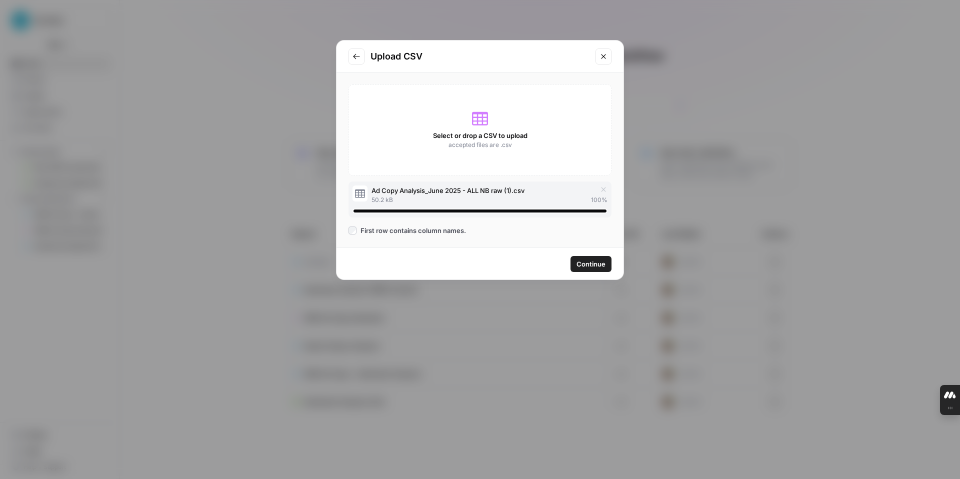
click at [594, 266] on span "Continue" at bounding box center [590, 264] width 29 height 10
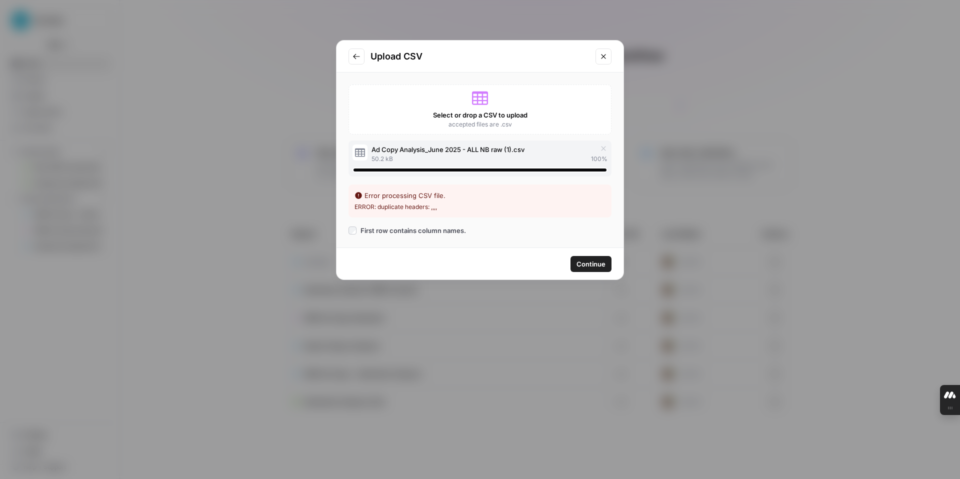
click at [607, 54] on icon "Close modal" at bounding box center [603, 56] width 8 height 8
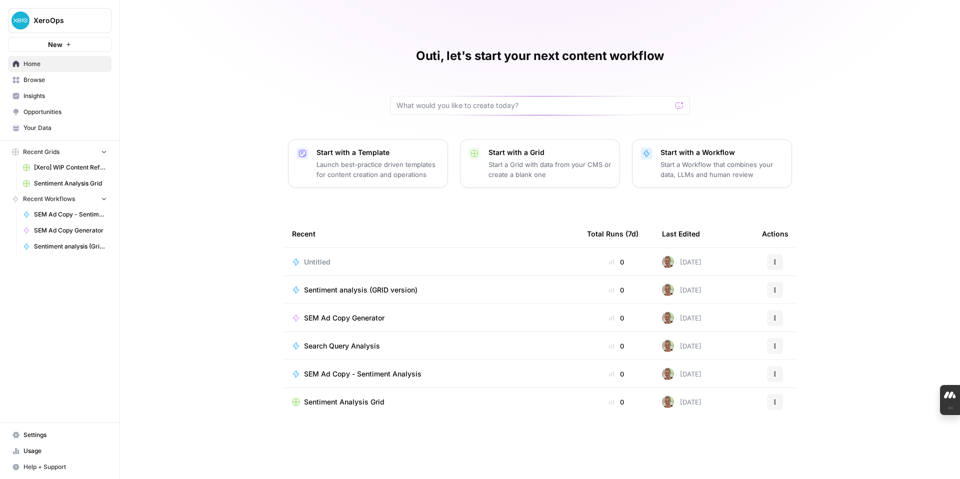
click at [524, 168] on p "Start a Grid with data from your CMS or create a blank one" at bounding box center [549, 169] width 123 height 20
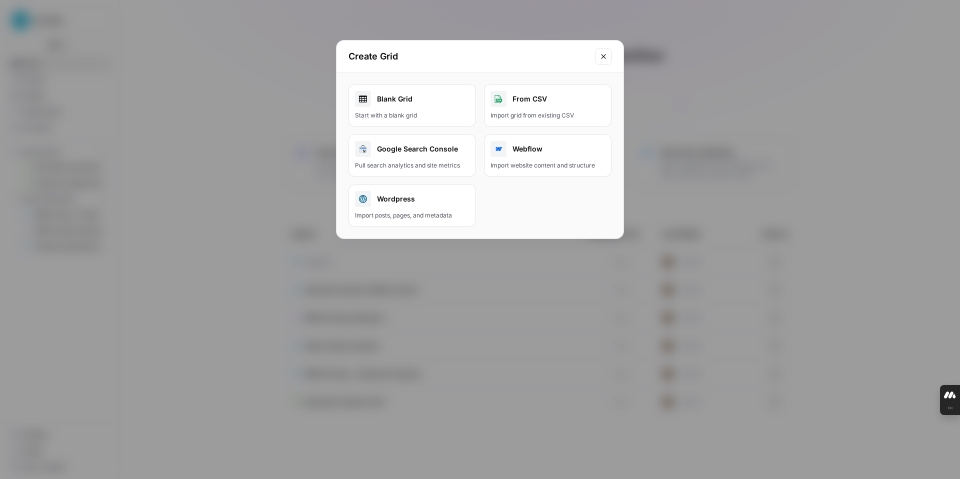
click at [527, 114] on div "Import grid from existing CSV" at bounding box center [547, 115] width 114 height 9
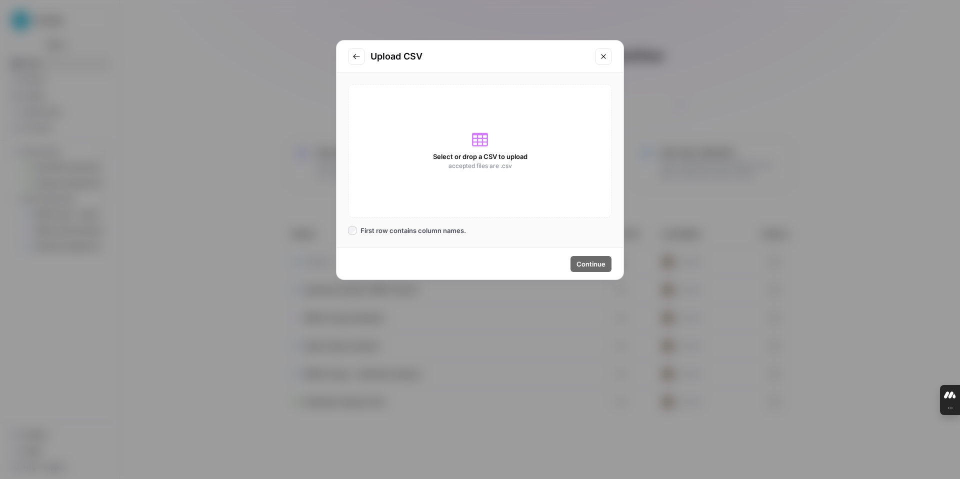
click at [485, 140] on icon at bounding box center [480, 139] width 16 height 16
click at [481, 157] on span "Select or drop a CSV to upload" at bounding box center [480, 156] width 94 height 10
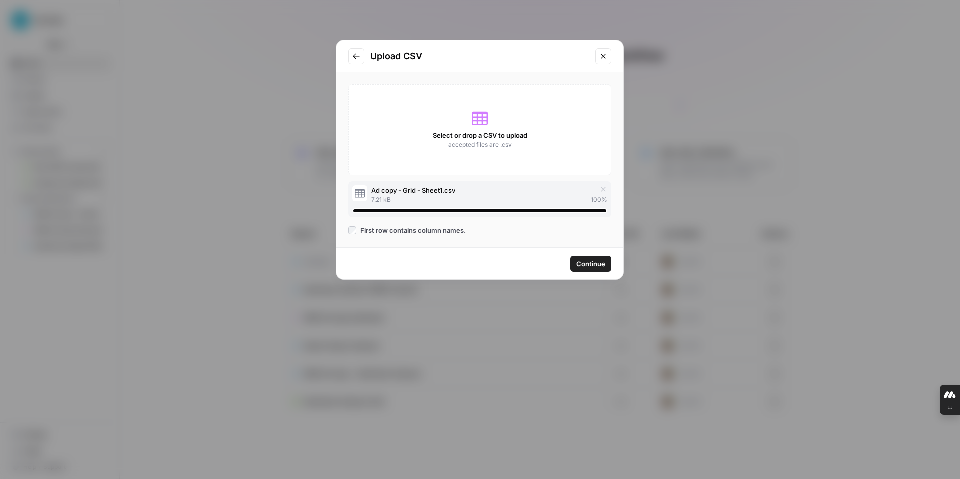
click at [583, 264] on span "Continue" at bounding box center [590, 264] width 29 height 10
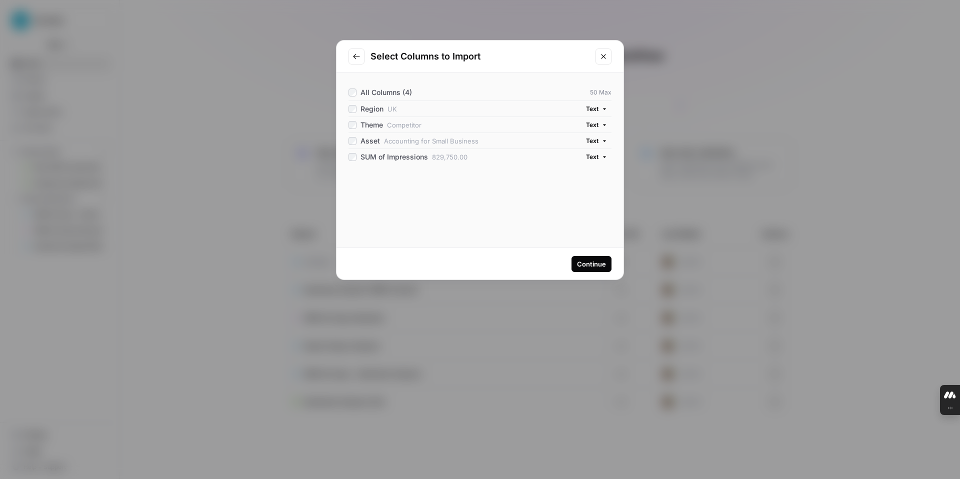
click at [588, 265] on div "Continue" at bounding box center [591, 264] width 29 height 10
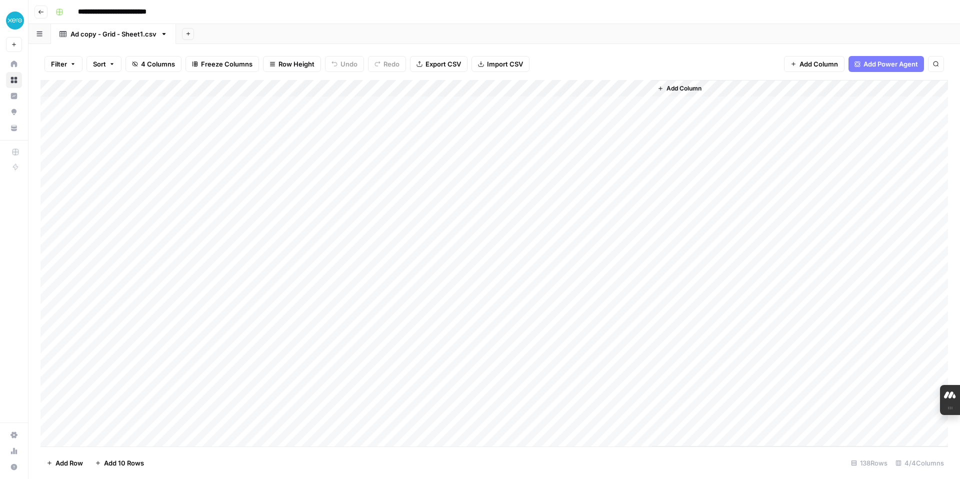
click at [41, 10] on icon "button" at bounding box center [41, 12] width 6 height 6
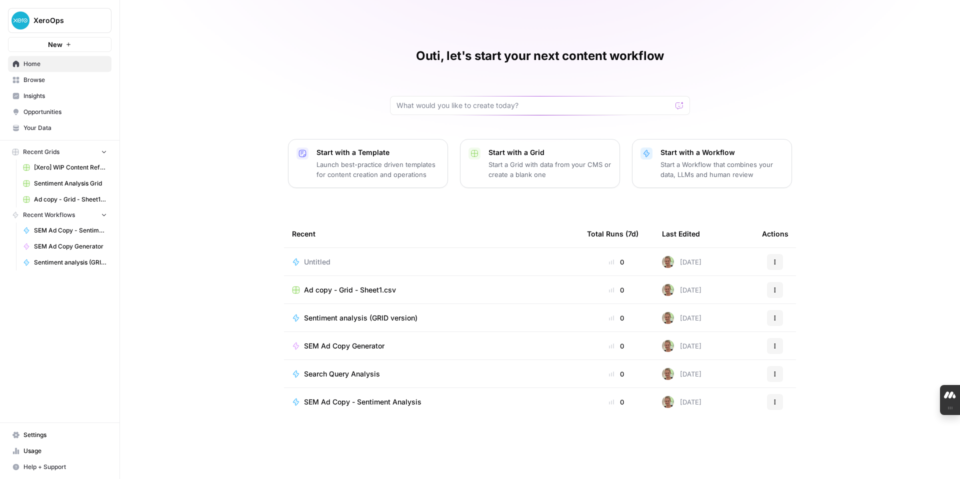
click at [60, 42] on span "New" at bounding box center [55, 44] width 14 height 10
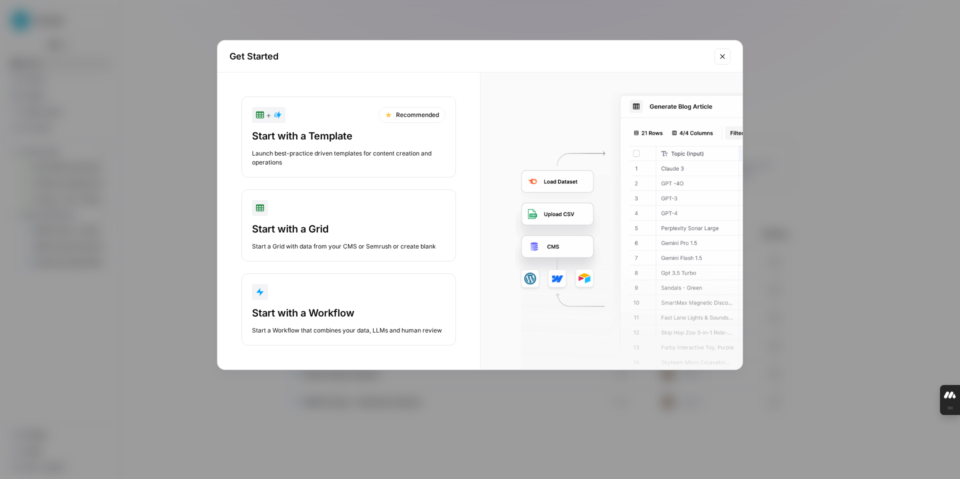
click at [308, 233] on div "Start with a Grid" at bounding box center [348, 229] width 193 height 14
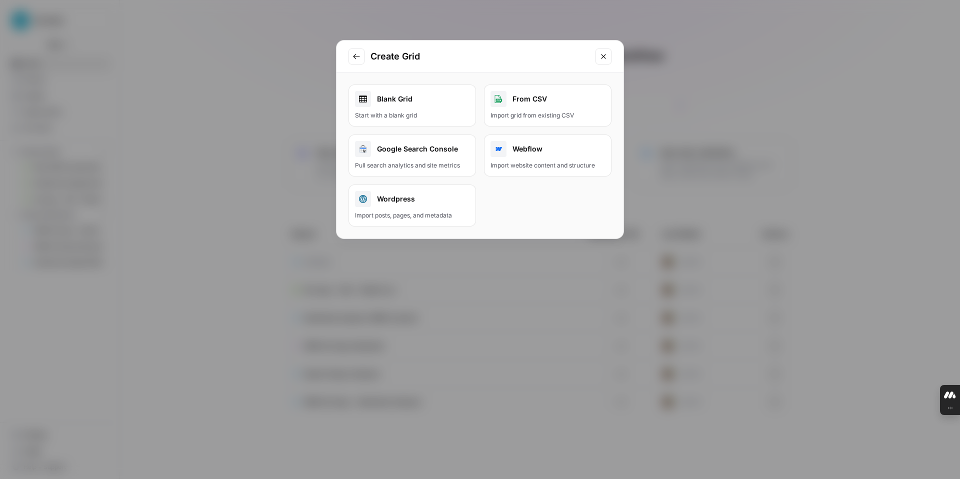
click at [524, 102] on div "From CSV" at bounding box center [547, 99] width 114 height 16
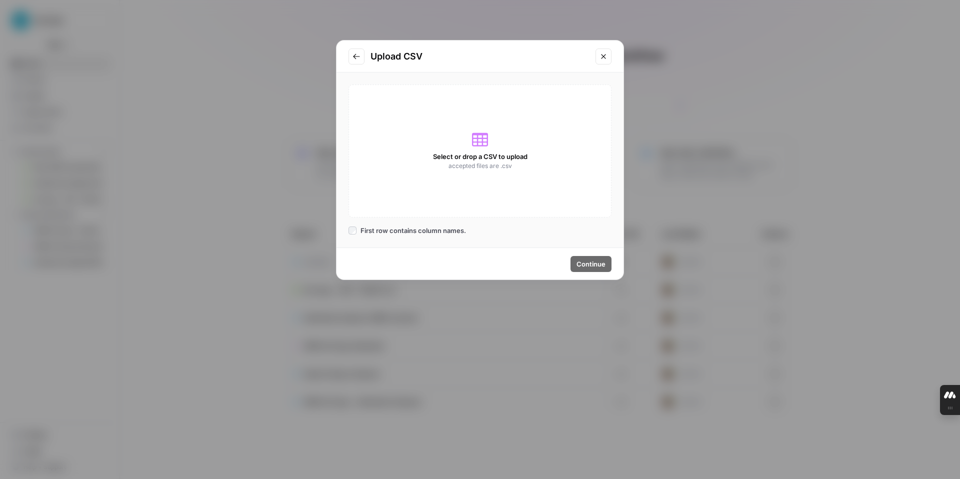
click at [467, 152] on span "Select or drop a CSV to upload" at bounding box center [480, 156] width 94 height 10
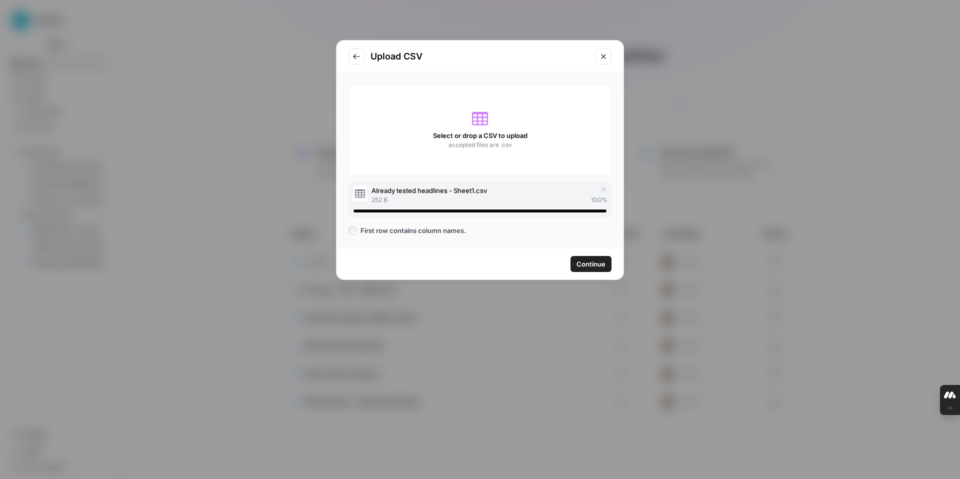
click at [591, 262] on span "Continue" at bounding box center [590, 264] width 29 height 10
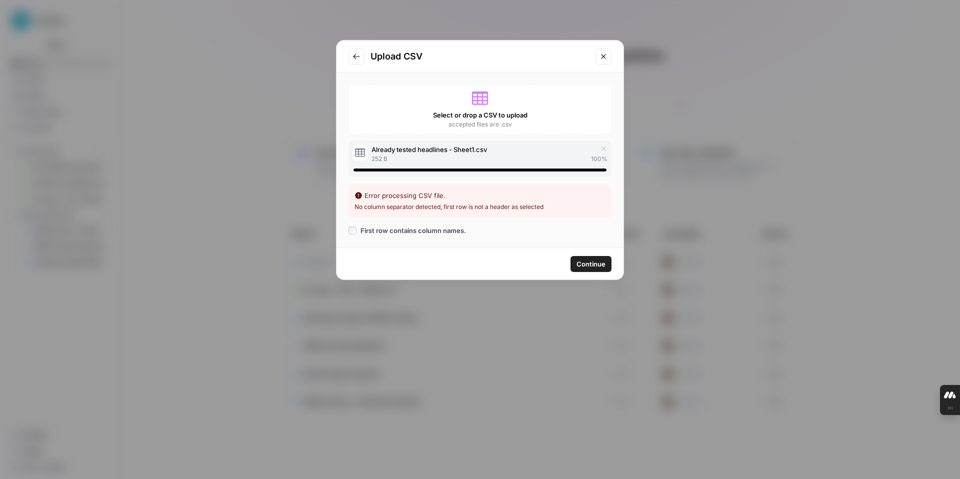
click at [588, 266] on span "Continue" at bounding box center [590, 264] width 29 height 10
click at [591, 264] on span "Continue" at bounding box center [590, 264] width 29 height 10
click at [587, 267] on span "Continue" at bounding box center [590, 264] width 29 height 10
click at [591, 262] on span "Continue" at bounding box center [590, 264] width 29 height 10
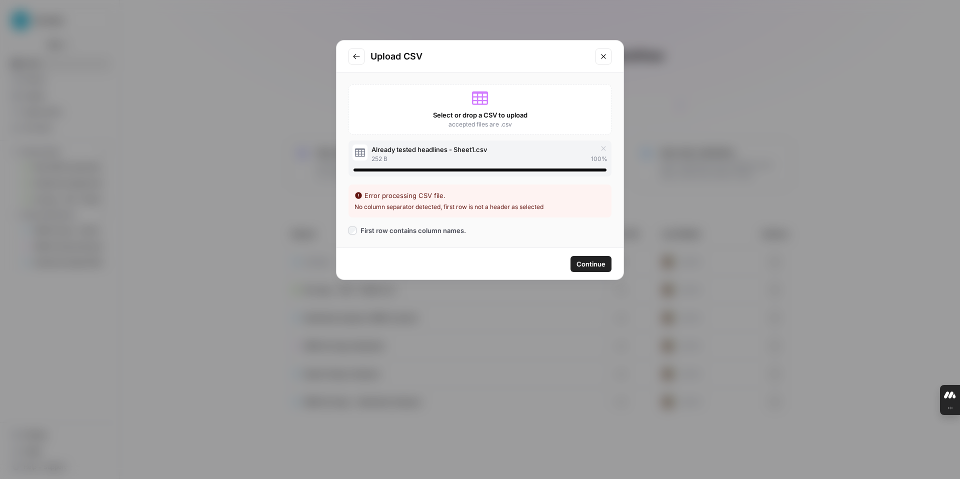
click at [600, 264] on span "Continue" at bounding box center [590, 264] width 29 height 10
click at [596, 256] on button "Continue" at bounding box center [590, 264] width 41 height 16
click at [594, 267] on span "Continue" at bounding box center [590, 264] width 29 height 10
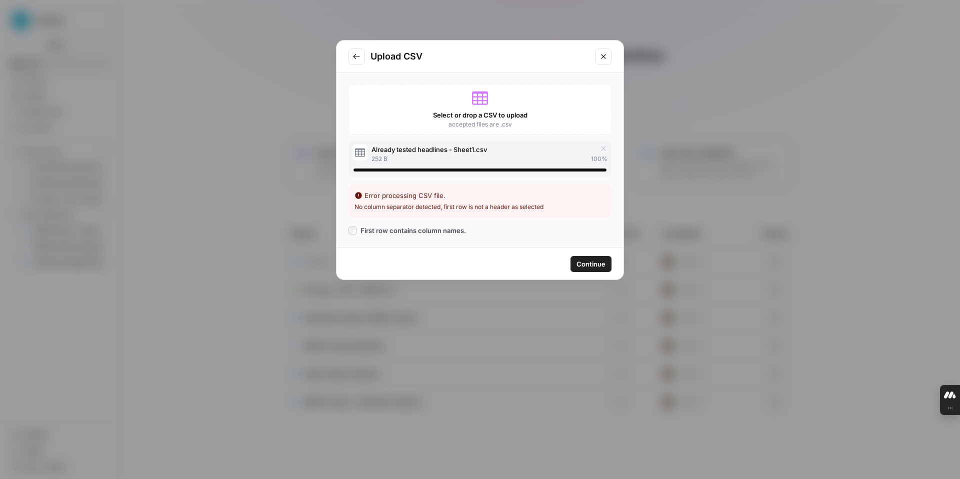
click at [356, 56] on icon "Go to previous step" at bounding box center [356, 55] width 6 height 5
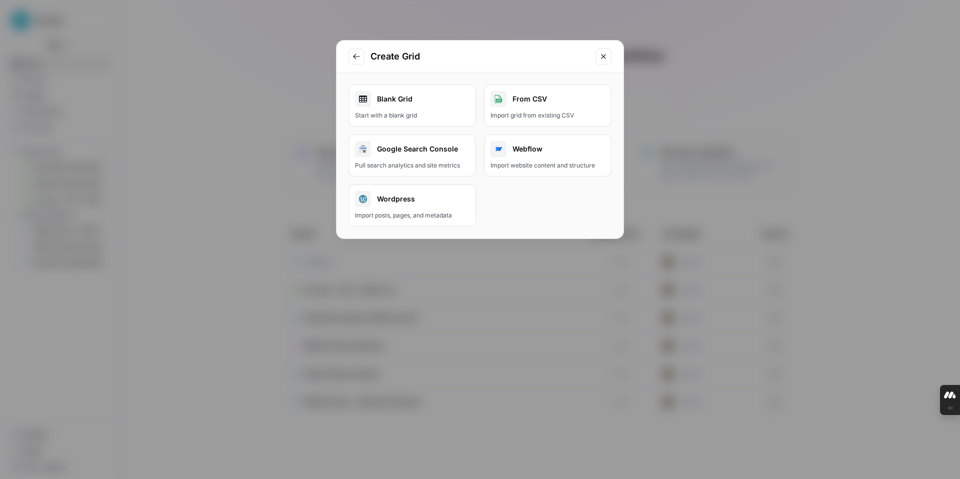
click at [538, 107] on button "From CSV Import grid from existing CSV" at bounding box center [547, 105] width 127 height 42
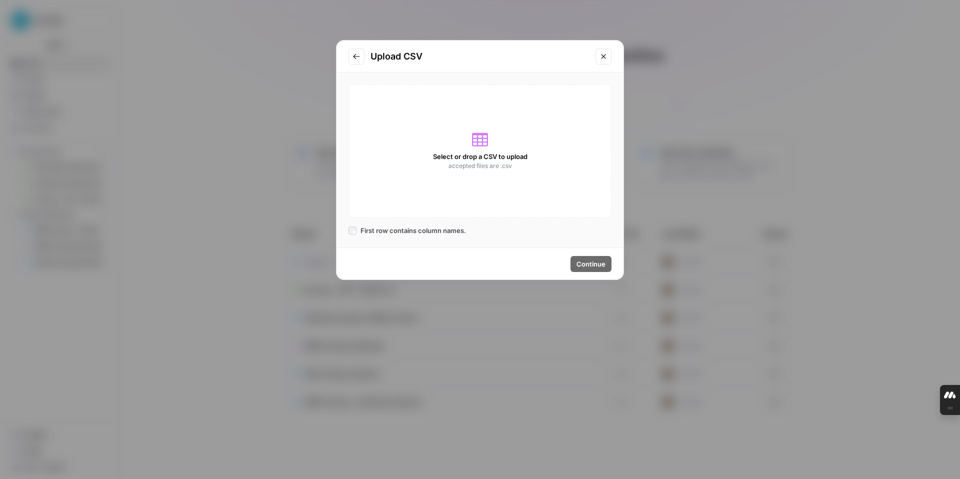
click at [481, 142] on icon at bounding box center [480, 139] width 16 height 13
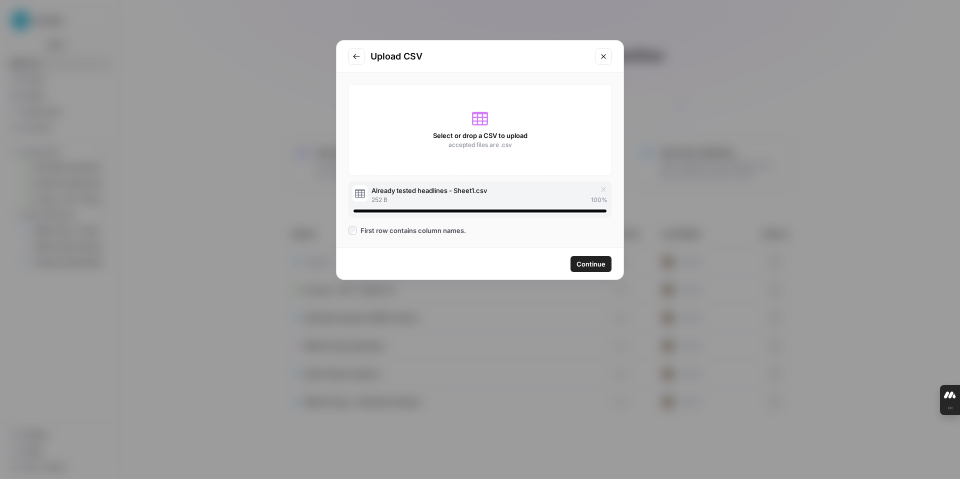
click at [594, 266] on span "Continue" at bounding box center [590, 264] width 29 height 10
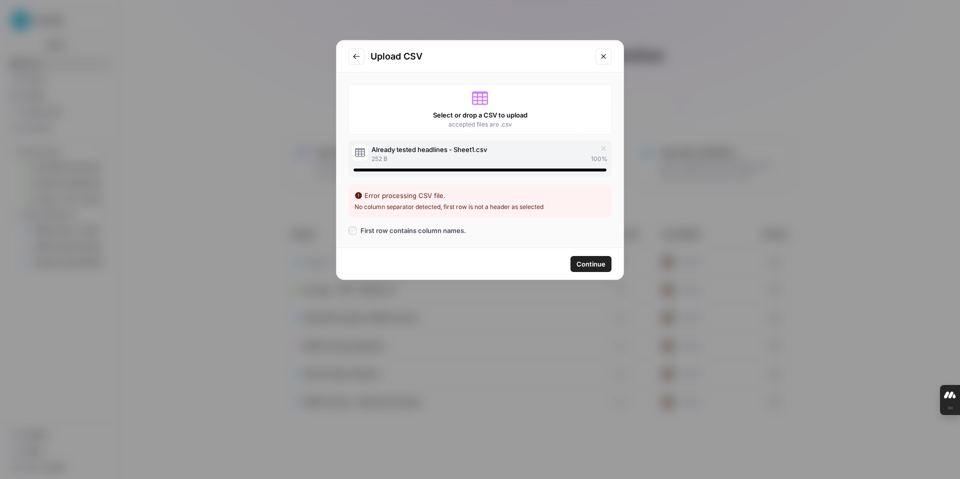
click at [602, 55] on icon "Close modal" at bounding box center [603, 56] width 4 height 4
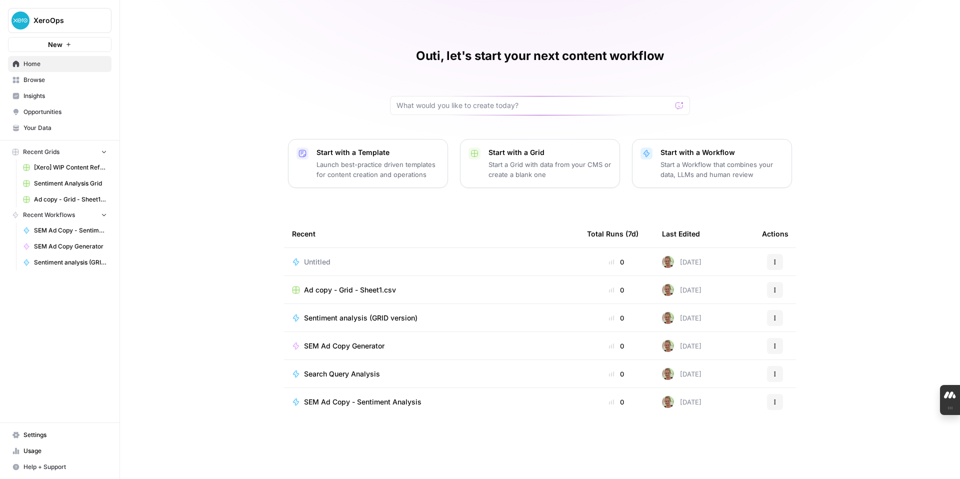
click at [536, 152] on p "Start with a Grid" at bounding box center [549, 152] width 123 height 10
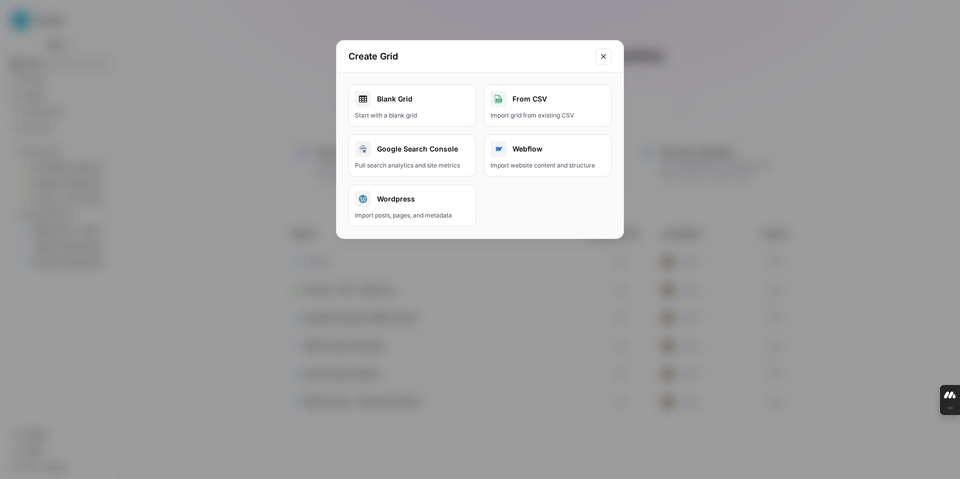
click at [544, 98] on div "From CSV" at bounding box center [547, 99] width 114 height 16
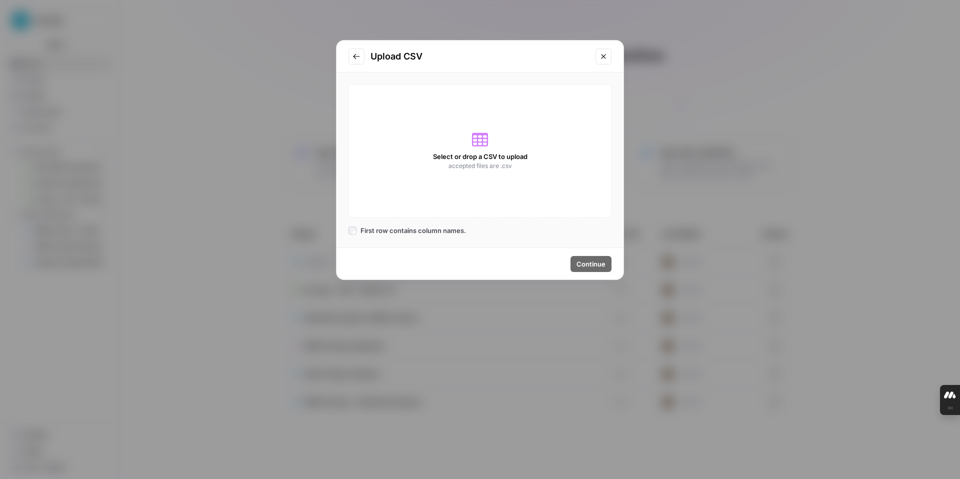
click at [491, 149] on div "Select or drop a CSV to upload accepted files are .csv" at bounding box center [479, 150] width 263 height 133
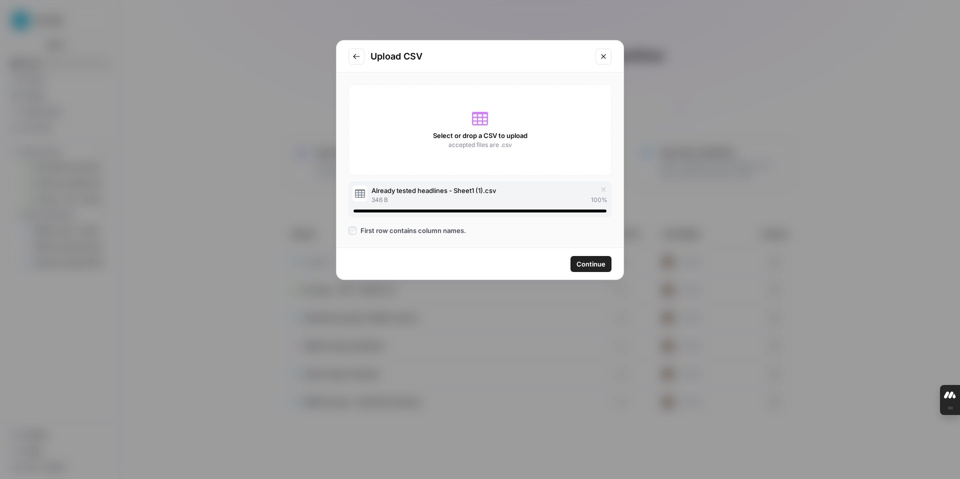
click at [599, 268] on span "Continue" at bounding box center [590, 264] width 29 height 10
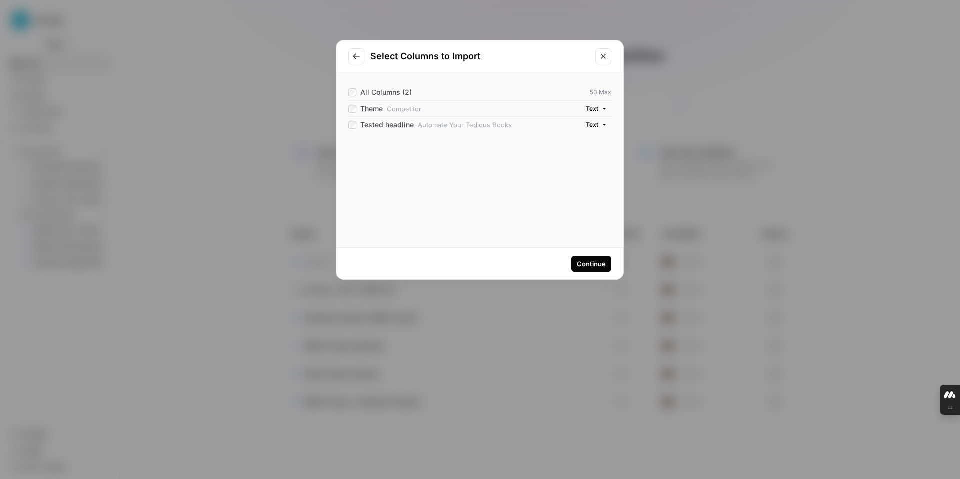
click at [591, 266] on div "Continue" at bounding box center [591, 264] width 29 height 10
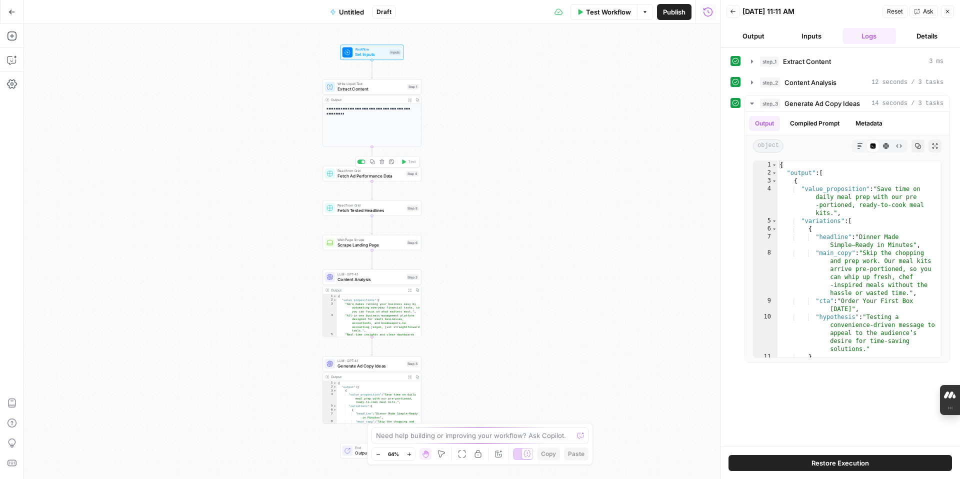
click at [394, 181] on div "Read from Grid Fetch Ad Performance Data Step 4 Copy step Delete step Add Note …" at bounding box center [371, 173] width 99 height 15
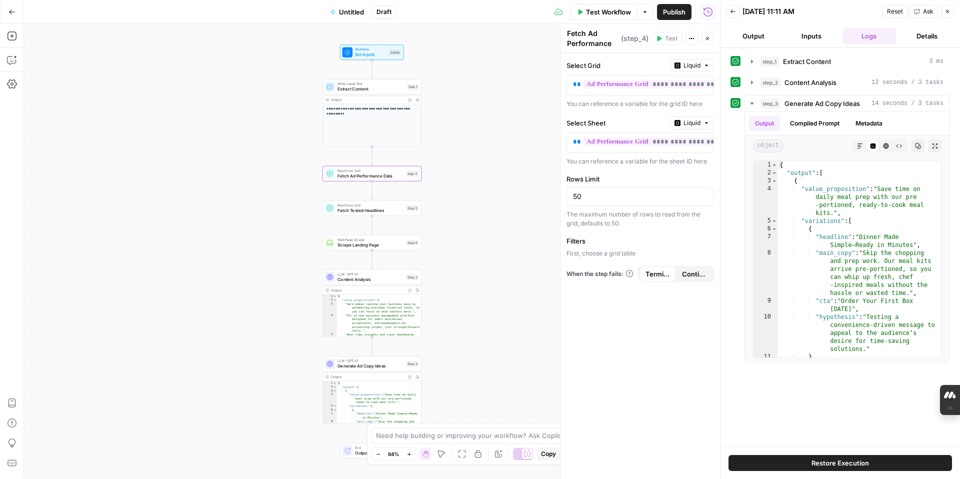
click at [734, 11] on icon "button" at bounding box center [732, 11] width 5 height 4
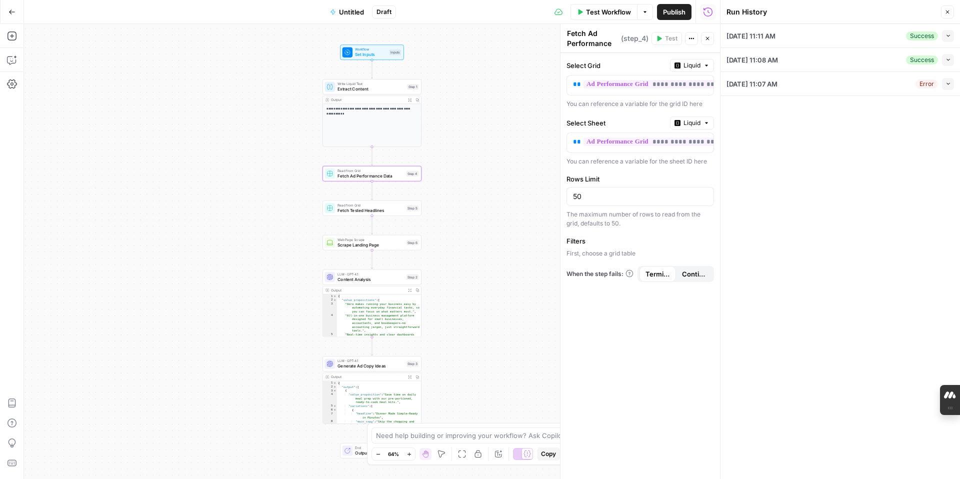
click at [375, 182] on div "**********" at bounding box center [372, 251] width 696 height 455
click at [945, 13] on icon "button" at bounding box center [947, 12] width 6 height 6
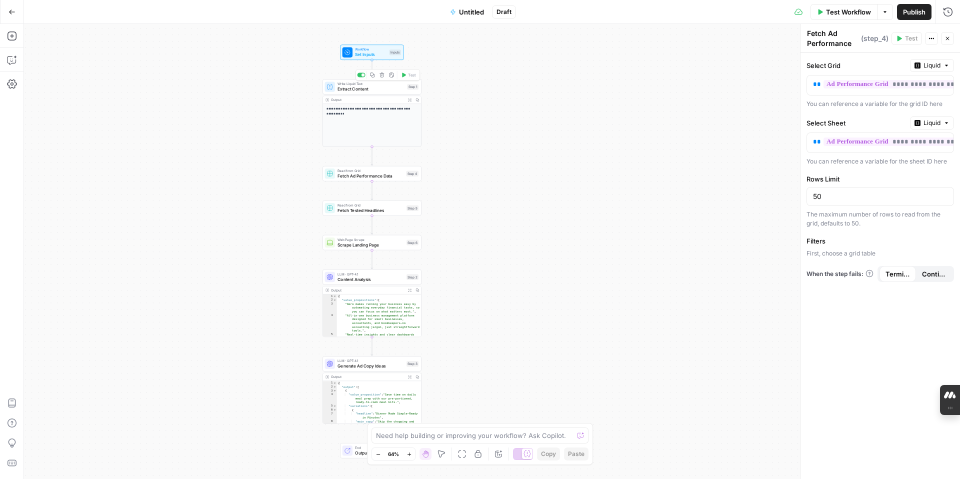
click at [366, 57] on span "Set Inputs" at bounding box center [370, 54] width 31 height 6
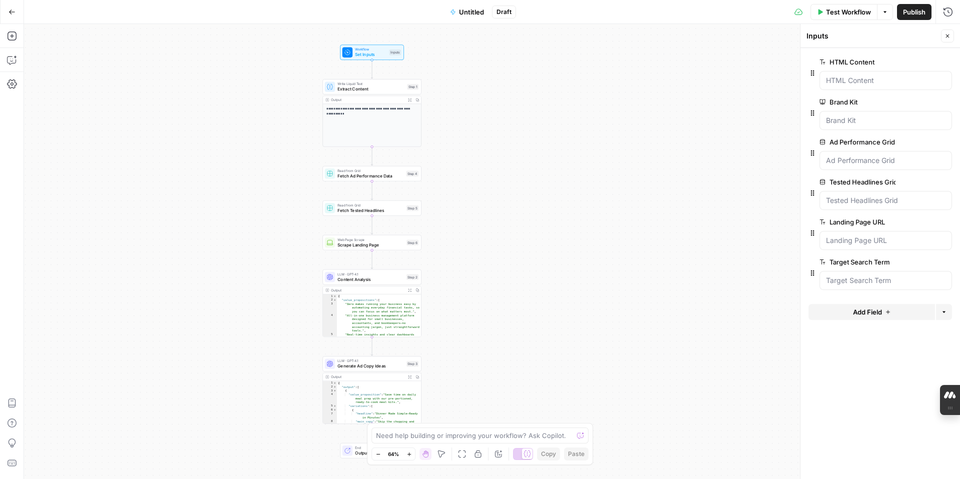
click at [367, 114] on p "**********" at bounding box center [371, 110] width 90 height 9
click at [373, 182] on icon "Edge from step_4 to step_5" at bounding box center [372, 190] width 2 height 18
click at [374, 177] on span "Fetch Ad Performance Data" at bounding box center [370, 175] width 66 height 6
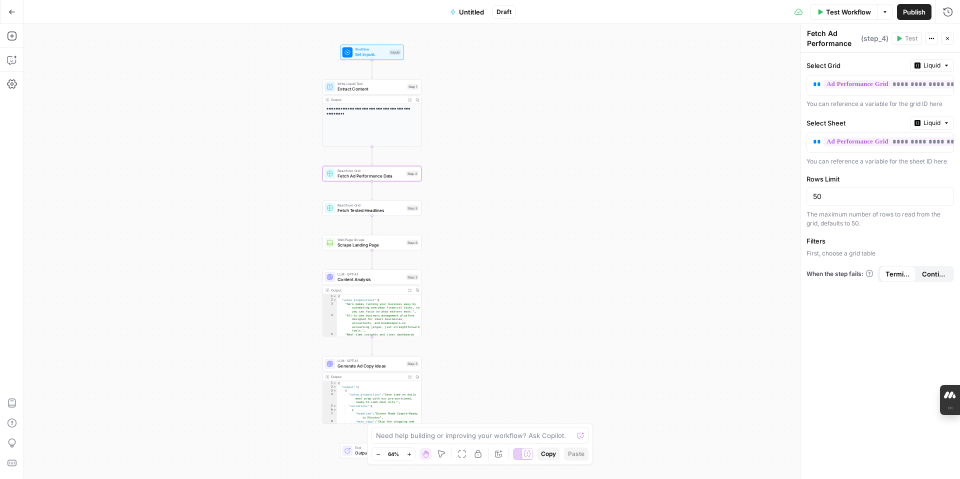
click at [575, 180] on div "**********" at bounding box center [492, 251] width 936 height 455
click at [815, 10] on button "Test Workflow" at bounding box center [843, 12] width 67 height 16
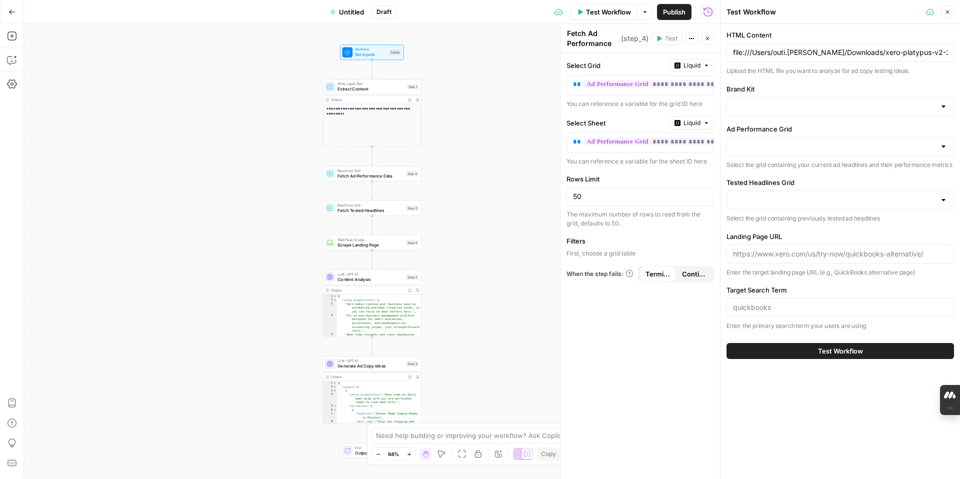
type input "Xero - General"
click at [842, 348] on span "Test Workflow" at bounding box center [840, 351] width 45 height 10
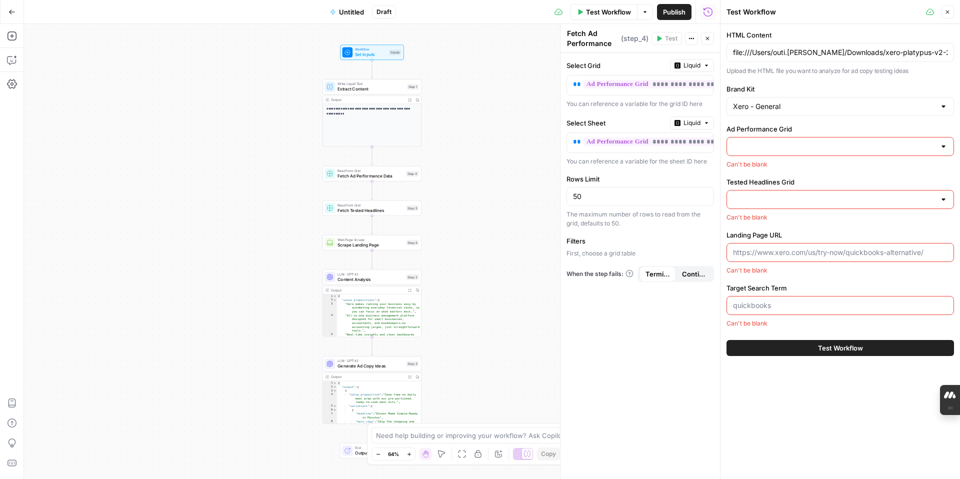
click at [938, 149] on div at bounding box center [839, 146] width 227 height 19
click at [935, 104] on input "Brand Kit" at bounding box center [834, 106] width 202 height 10
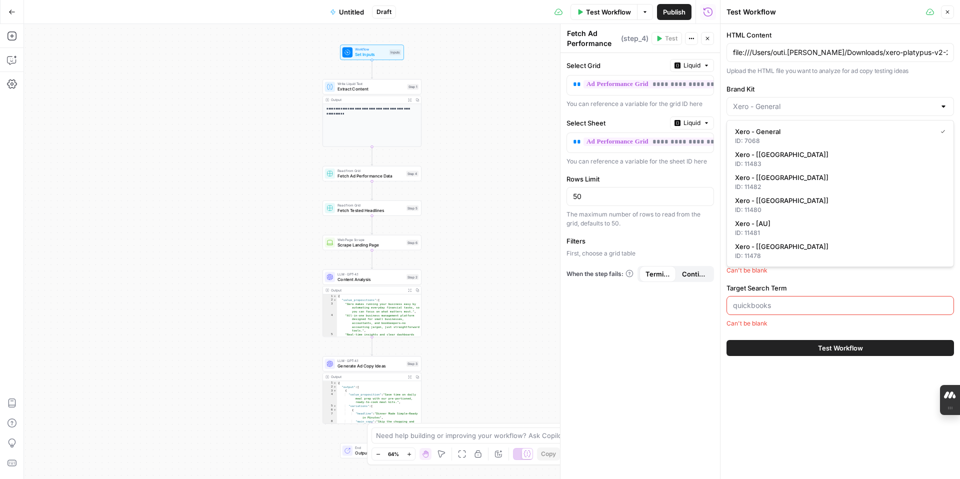
type input "Xero - General"
click at [906, 91] on label "Brand Kit" at bounding box center [839, 89] width 227 height 10
click at [906, 101] on input "Xero - General" at bounding box center [834, 106] width 202 height 10
type input "Xero - General"
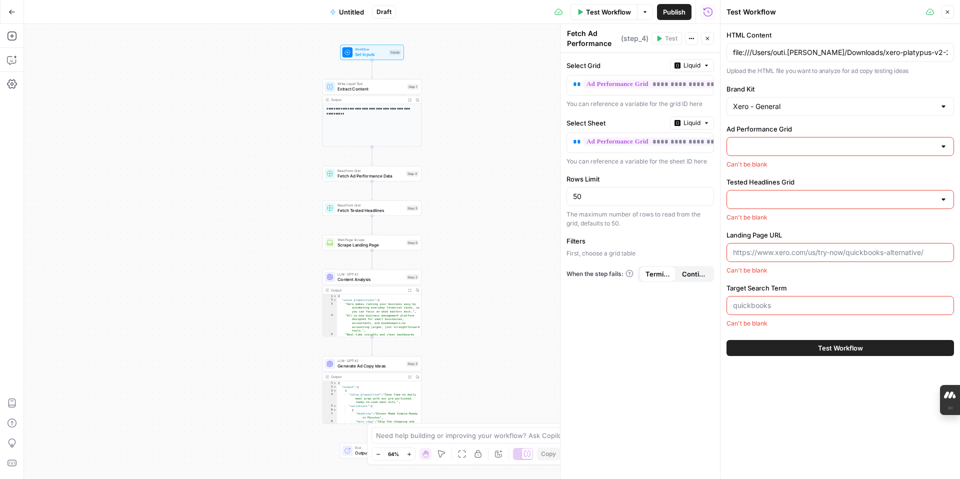
click at [856, 92] on label "Brand Kit" at bounding box center [839, 89] width 227 height 10
click at [856, 101] on input "Xero - General" at bounding box center [834, 106] width 202 height 10
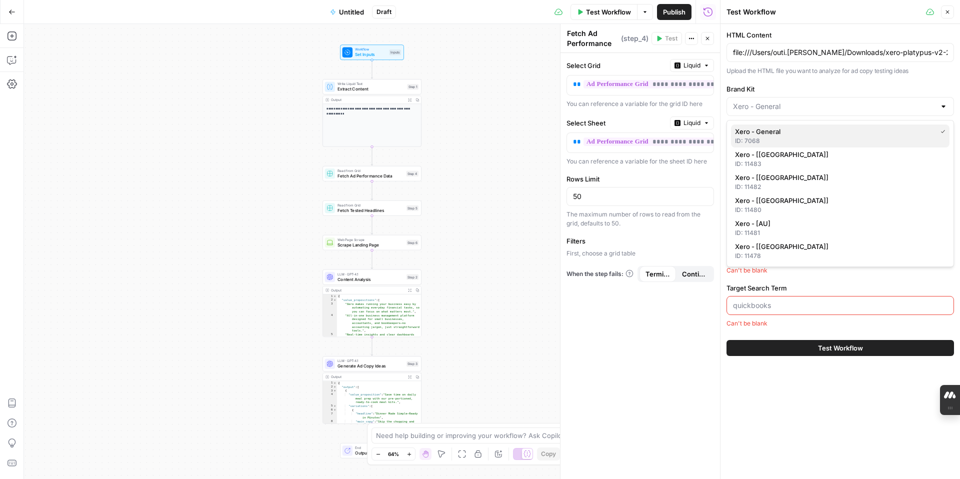
click at [800, 136] on div "ID: 7068" at bounding box center [840, 140] width 210 height 9
type input "Xero - General"
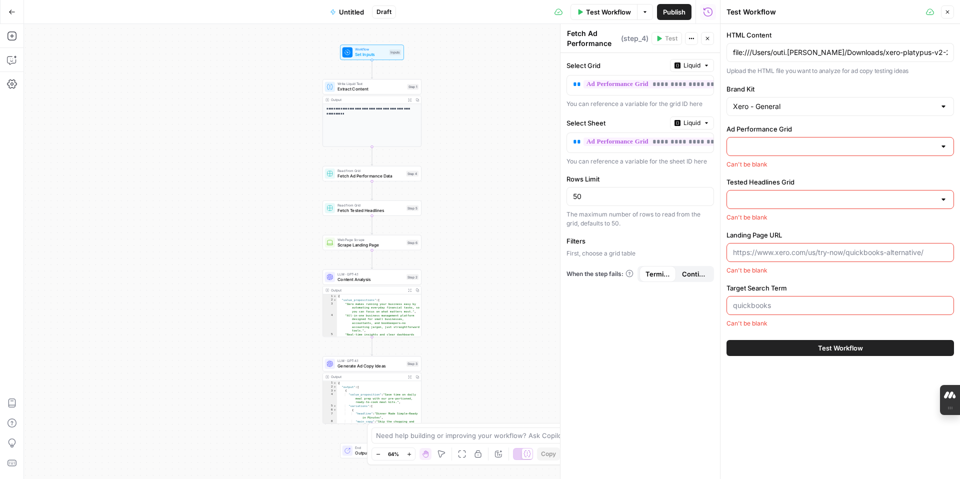
click at [774, 148] on input "Ad Performance Grid" at bounding box center [834, 146] width 202 height 10
paste input "30597"
type input "30597"
click at [786, 171] on div "No results" at bounding box center [840, 173] width 218 height 10
click at [941, 142] on div at bounding box center [943, 146] width 8 height 10
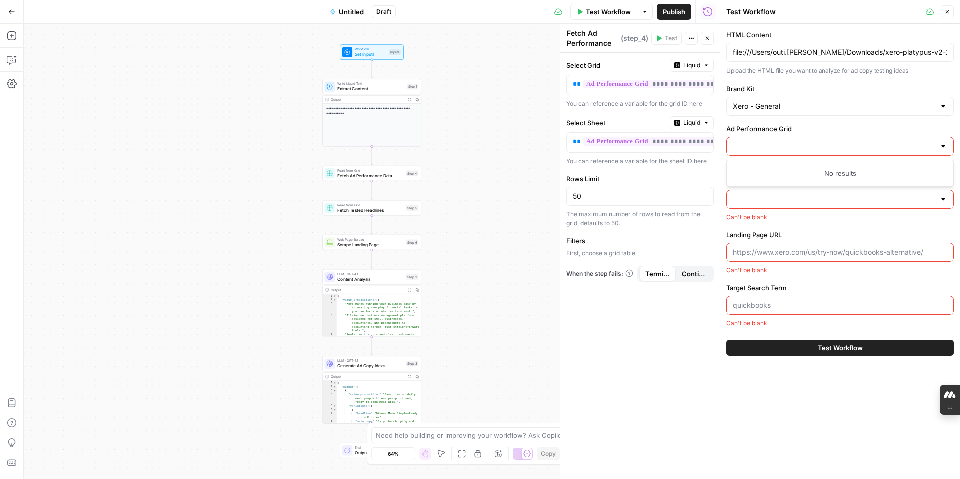
click at [942, 147] on div at bounding box center [943, 146] width 8 height 10
click at [9, 61] on icon "button" at bounding box center [12, 60] width 10 height 10
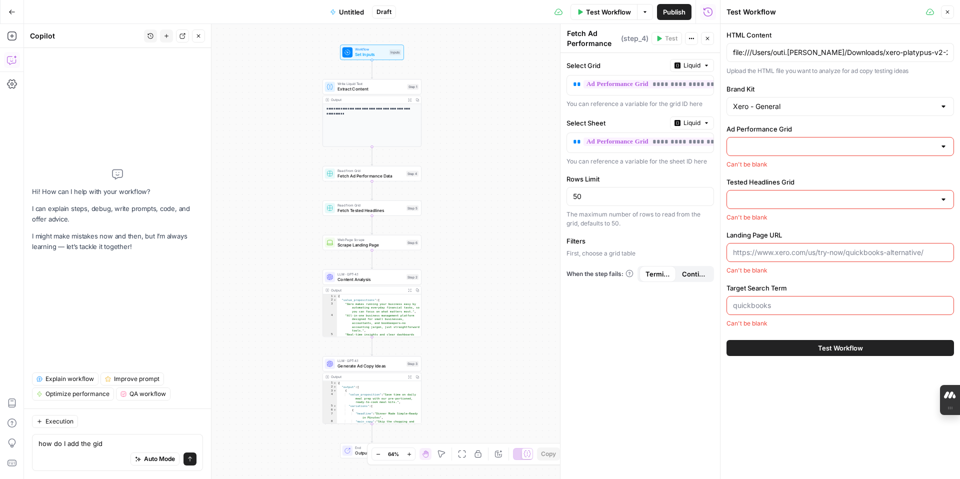
type textarea "how do I add the gids"
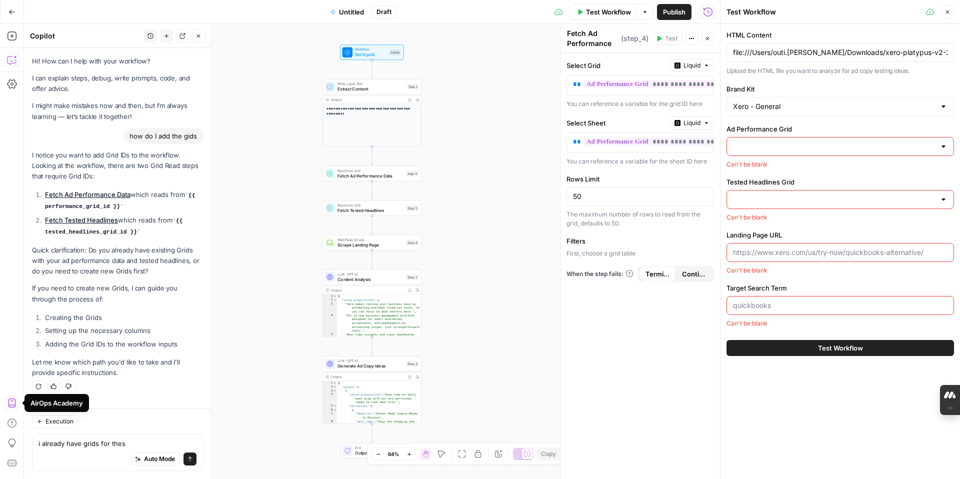
type textarea "i already have grids for these"
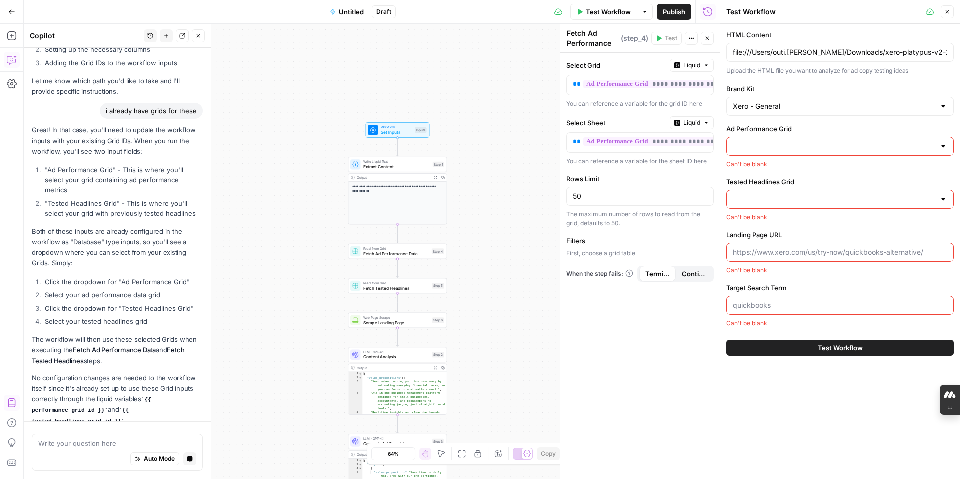
scroll to position [310, 0]
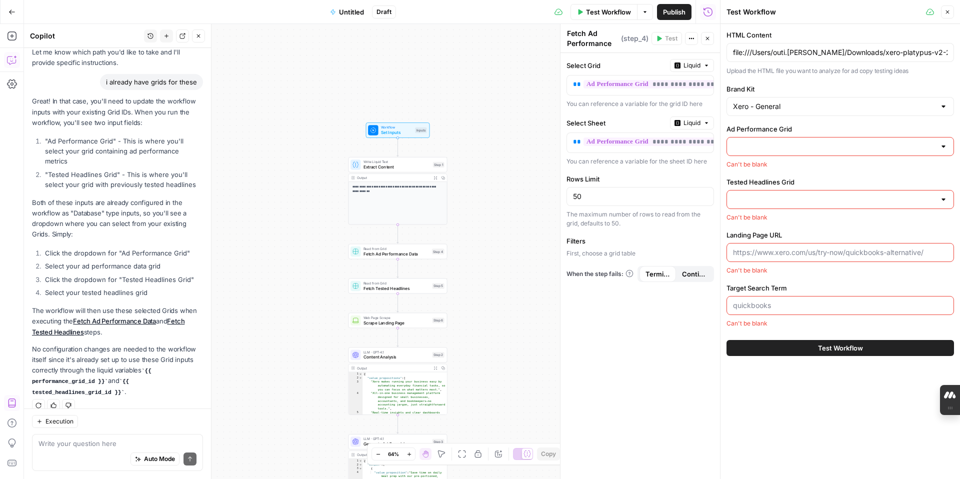
click at [939, 149] on div at bounding box center [943, 146] width 8 height 10
click at [81, 445] on textarea at bounding box center [117, 443] width 158 height 10
type textarea "there is nothing in the dropdown"
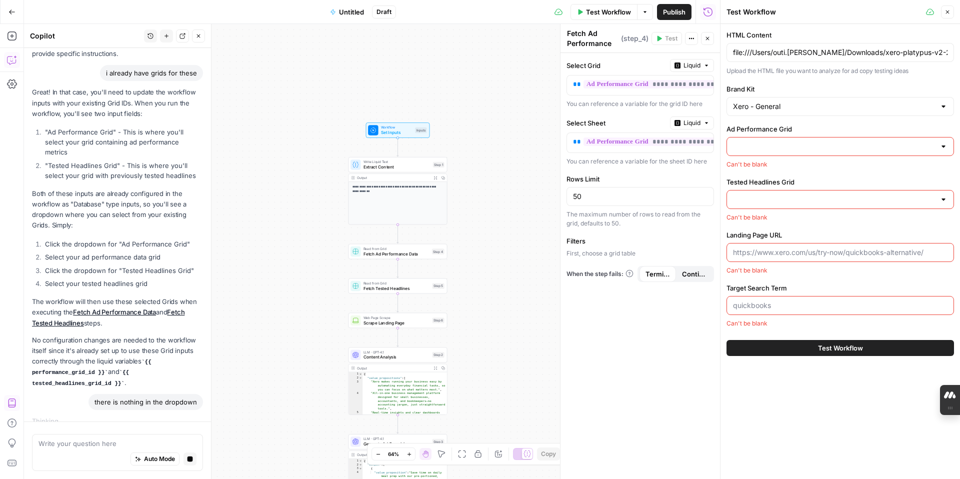
click at [939, 198] on div at bounding box center [943, 199] width 8 height 10
click at [940, 198] on div at bounding box center [943, 199] width 8 height 10
click at [851, 173] on div "HTML Content file:///Users/outi.[PERSON_NAME]/Downloads/xero-platypus-v2-202508…" at bounding box center [839, 179] width 227 height 298
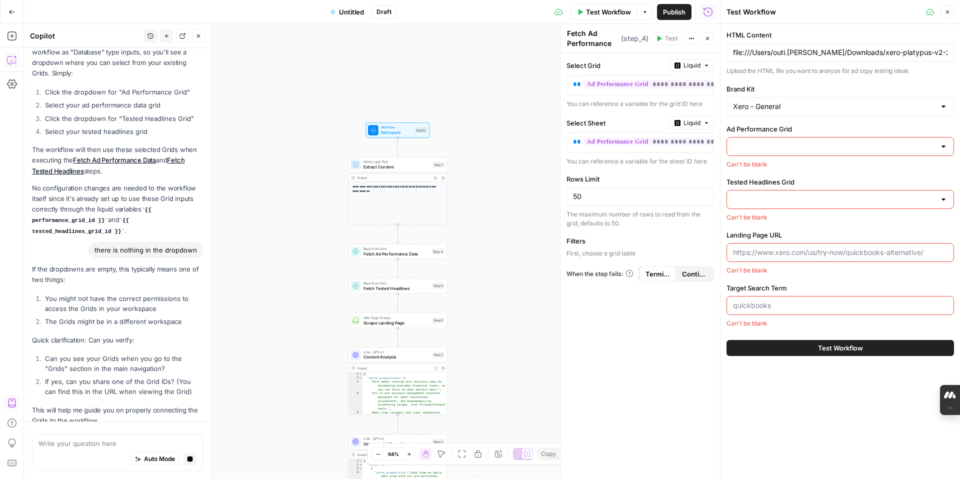
scroll to position [500, 0]
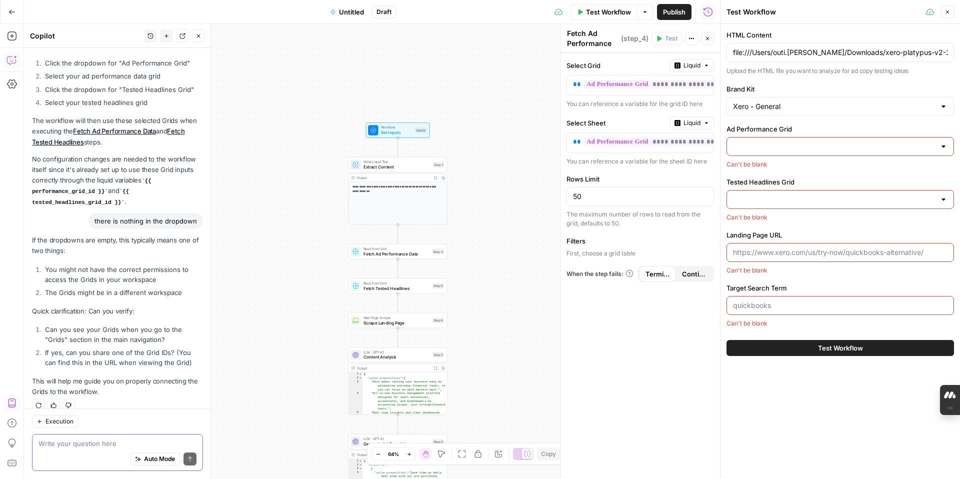
click at [97, 443] on textarea at bounding box center [117, 443] width 158 height 10
paste textarea "30597"
type textarea "30597 here is the id for the first grid"
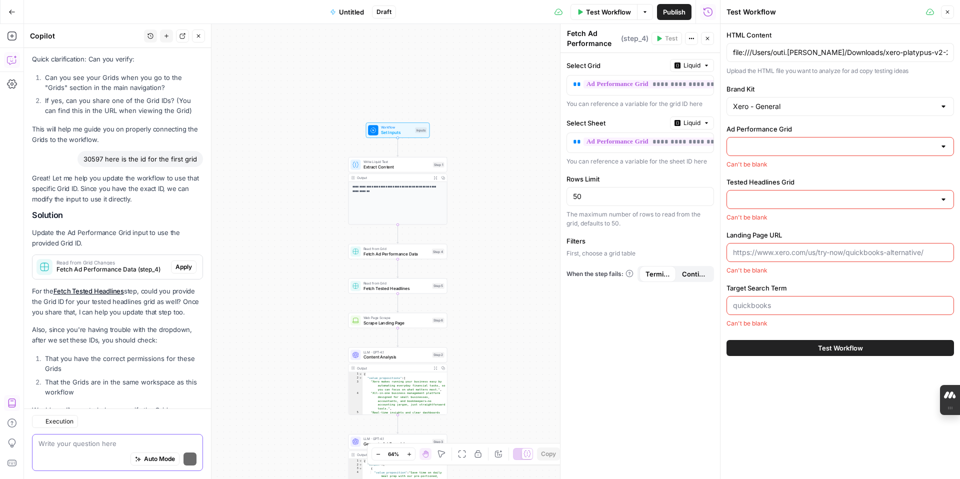
scroll to position [781, 0]
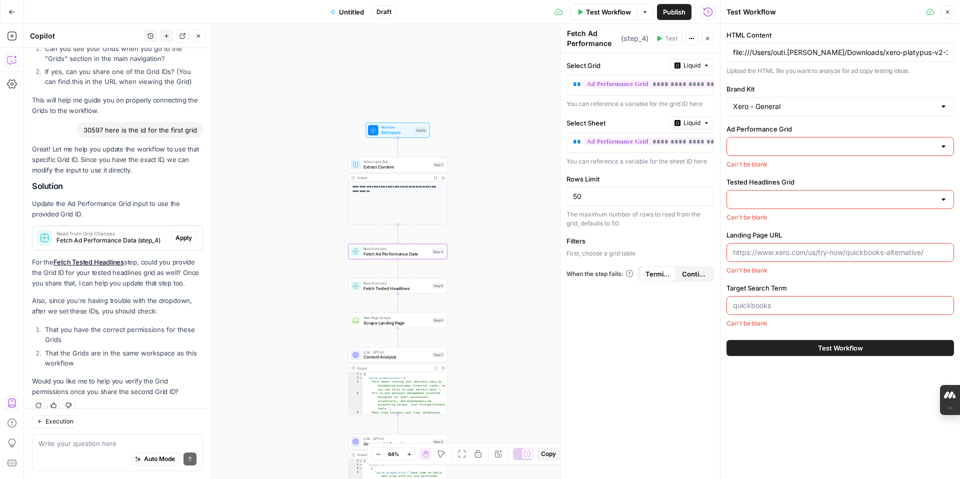
click at [185, 233] on span "Apply" at bounding box center [183, 237] width 16 height 9
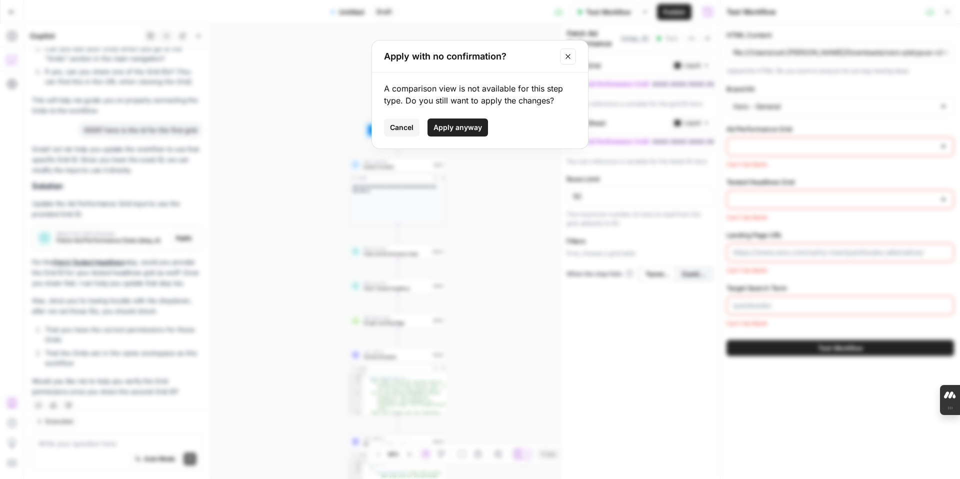
click at [470, 135] on button "Apply anyway" at bounding box center [457, 127] width 60 height 18
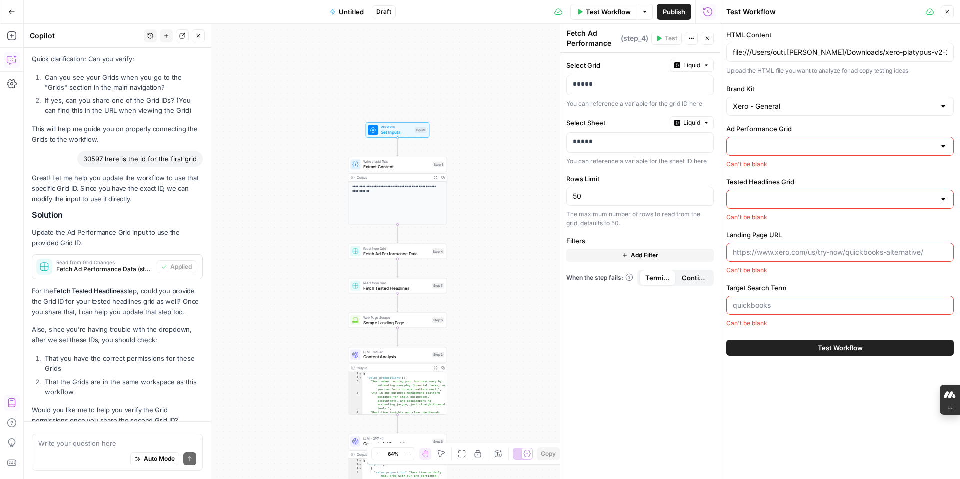
scroll to position [845, 0]
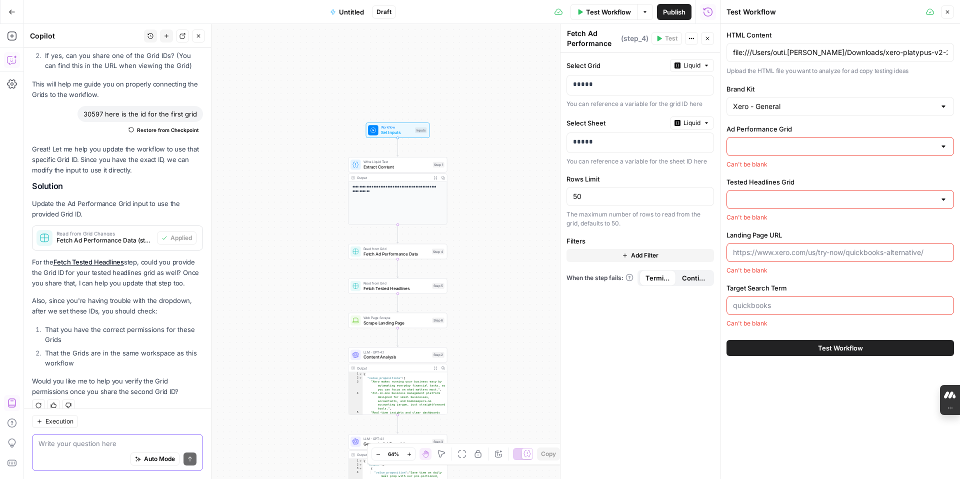
click at [70, 444] on textarea at bounding box center [117, 443] width 158 height 10
paste textarea "30599"
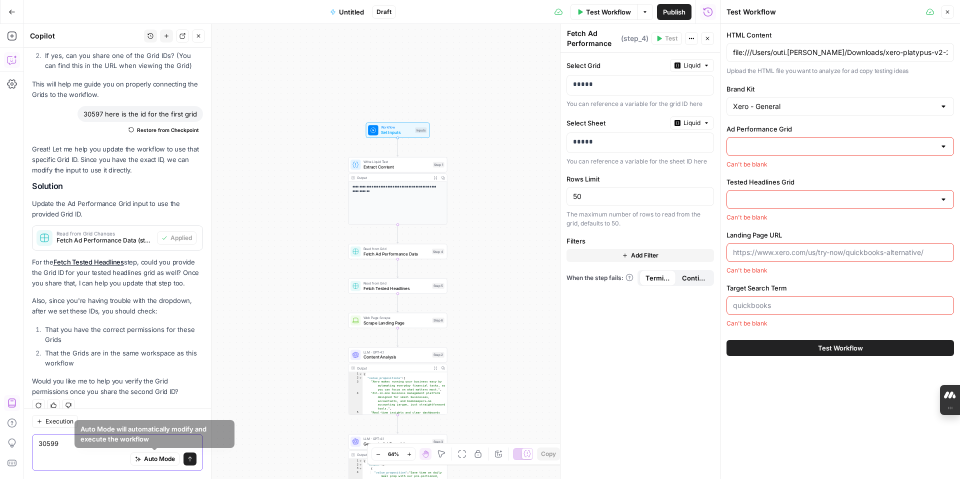
type textarea "30599"
click at [189, 459] on icon "submit" at bounding box center [190, 459] width 6 height 6
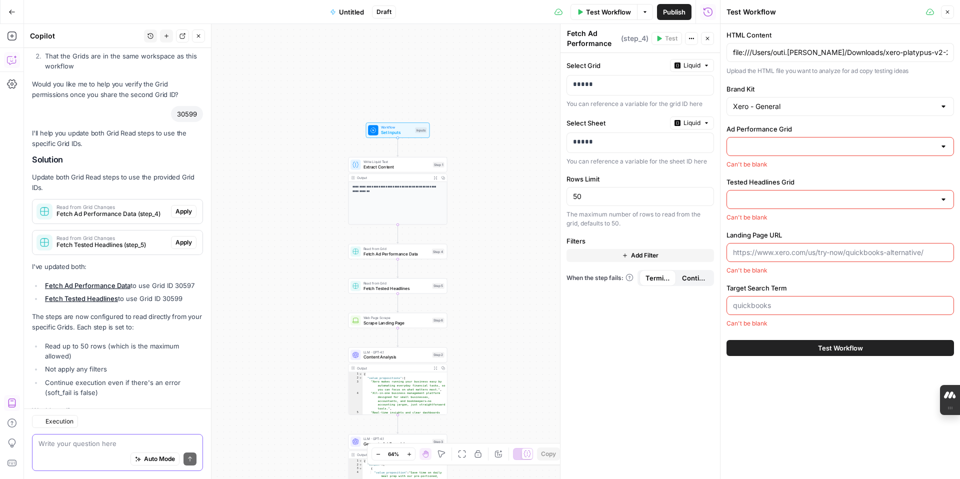
scroll to position [1235, 0]
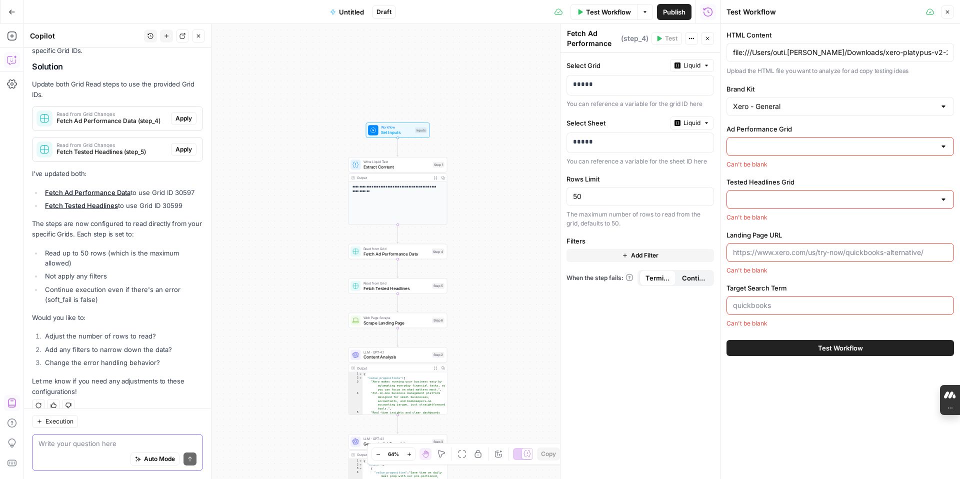
click at [92, 444] on textarea at bounding box center [117, 443] width 158 height 10
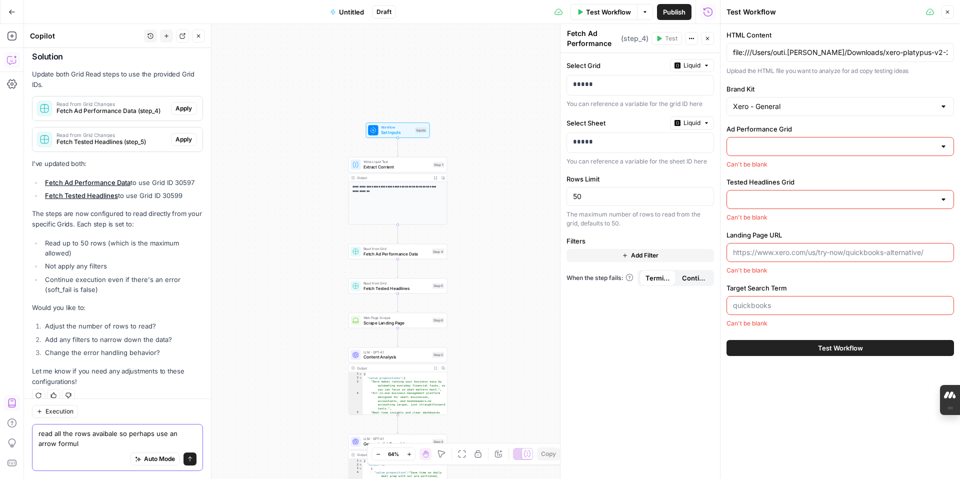
type textarea "read all the rows avaibale so perhaps use an arrow formula"
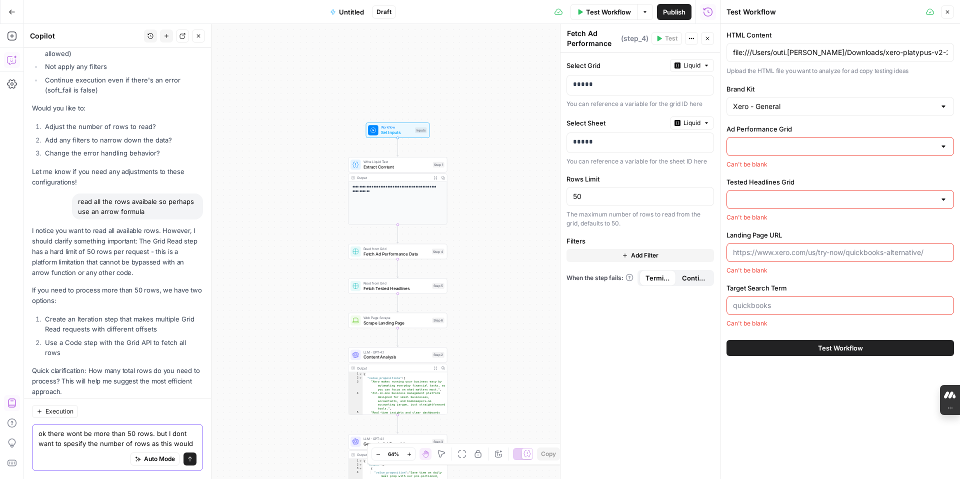
scroll to position [1454, 0]
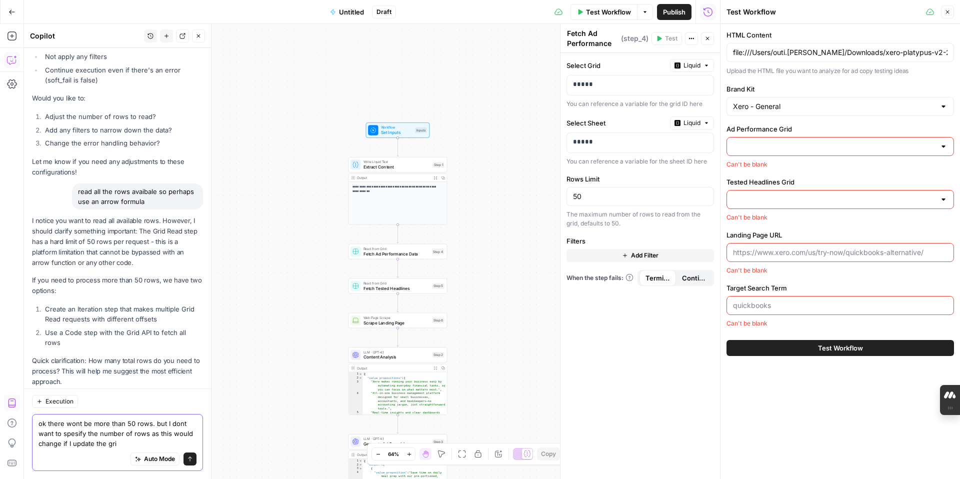
type textarea "ok there wont be more than 50 rows. but I dont want to spesify the number of ro…"
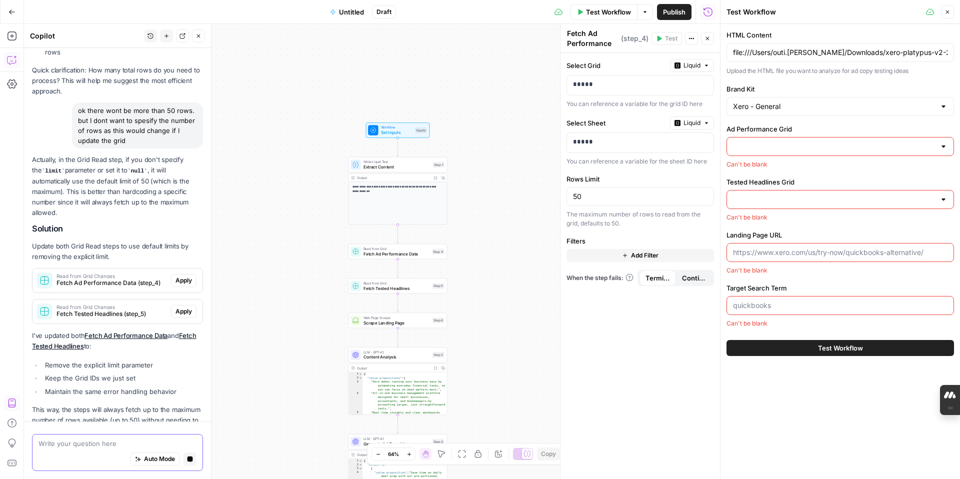
scroll to position [1773, 0]
